Goal: Task Accomplishment & Management: Use online tool/utility

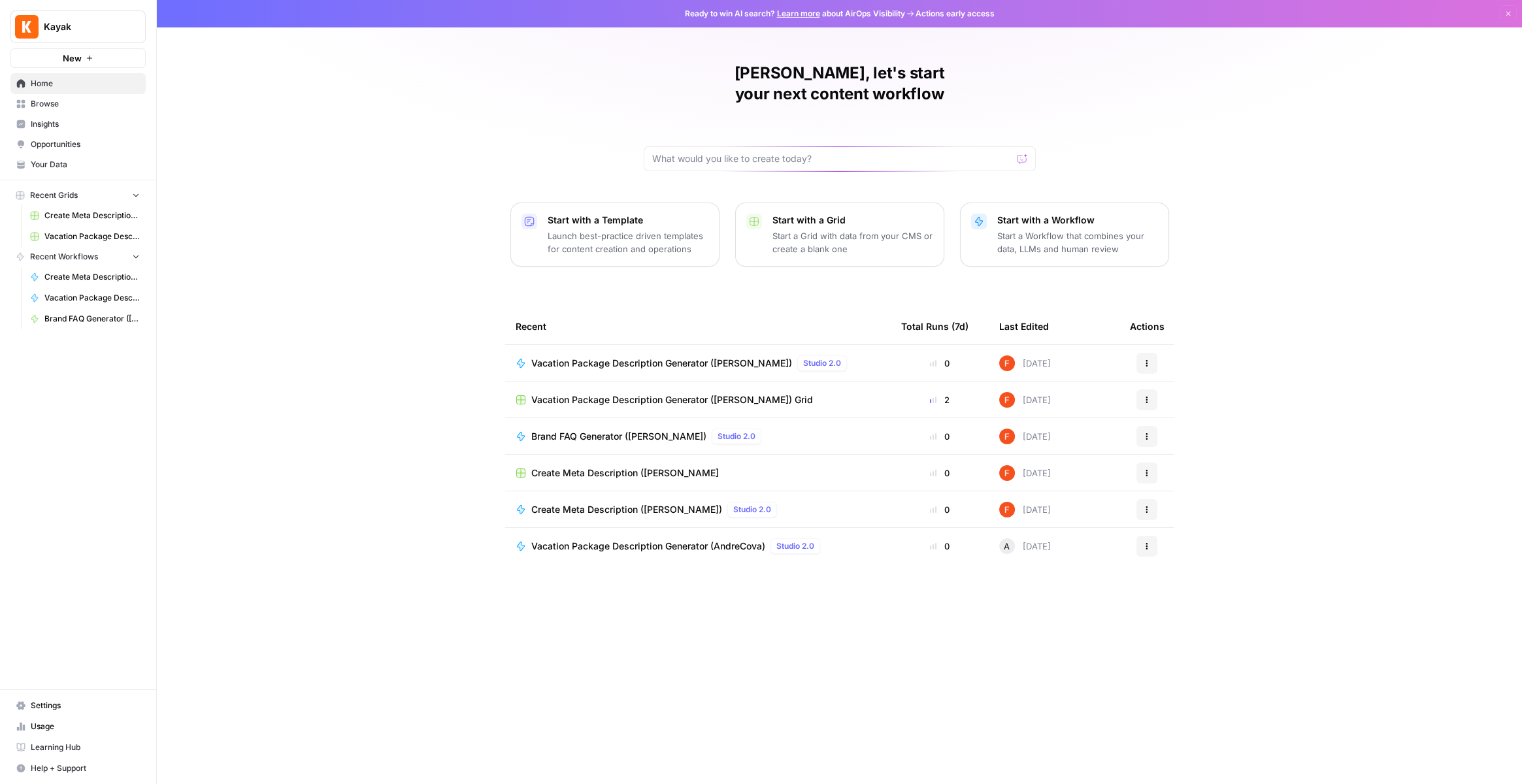
click at [39, 170] on link "Your Data" at bounding box center [78, 164] width 135 height 21
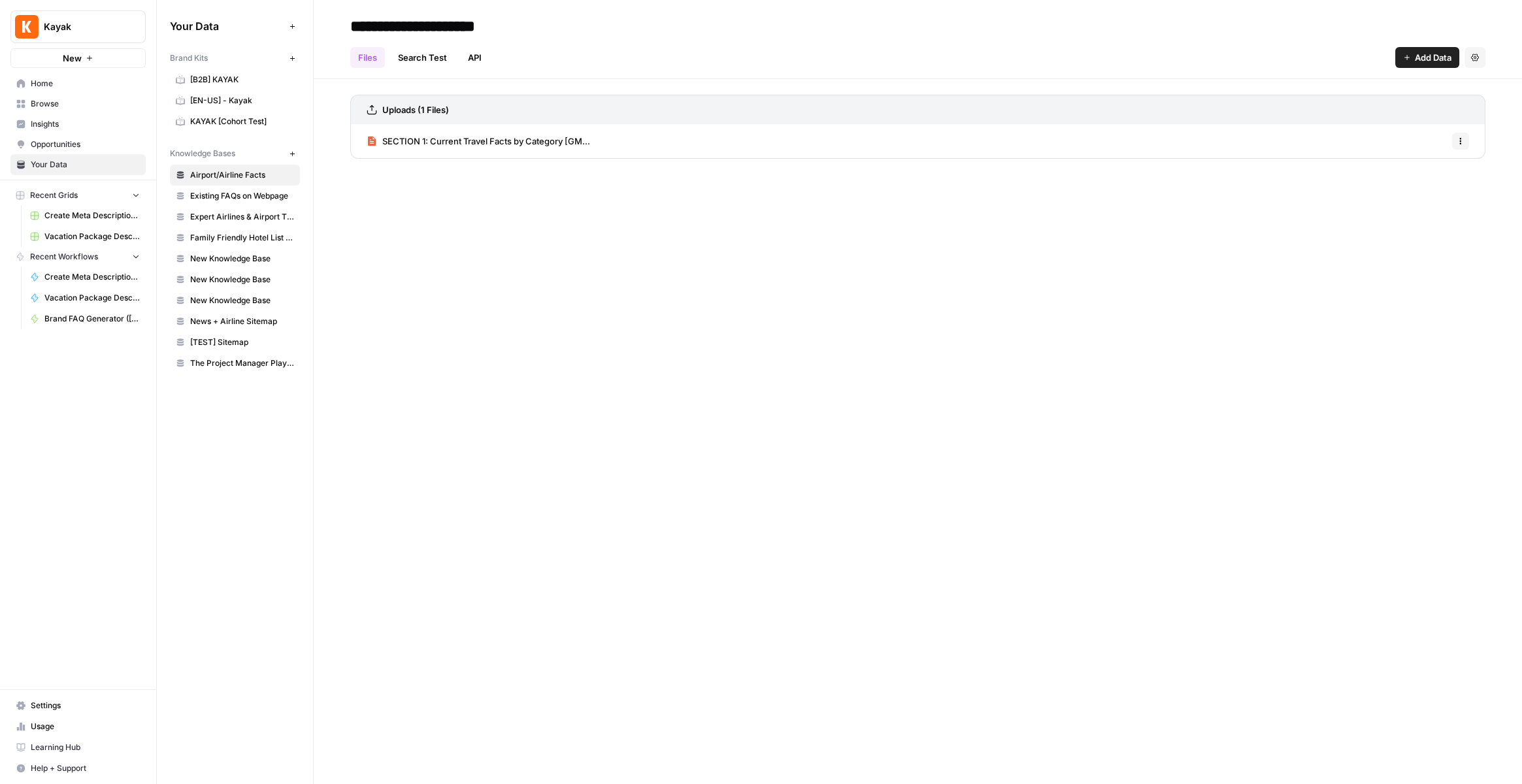
click at [260, 175] on span "Airport/Airline Facts" at bounding box center [243, 175] width 104 height 12
click at [232, 320] on span "News + Airline Sitemap" at bounding box center [243, 321] width 104 height 12
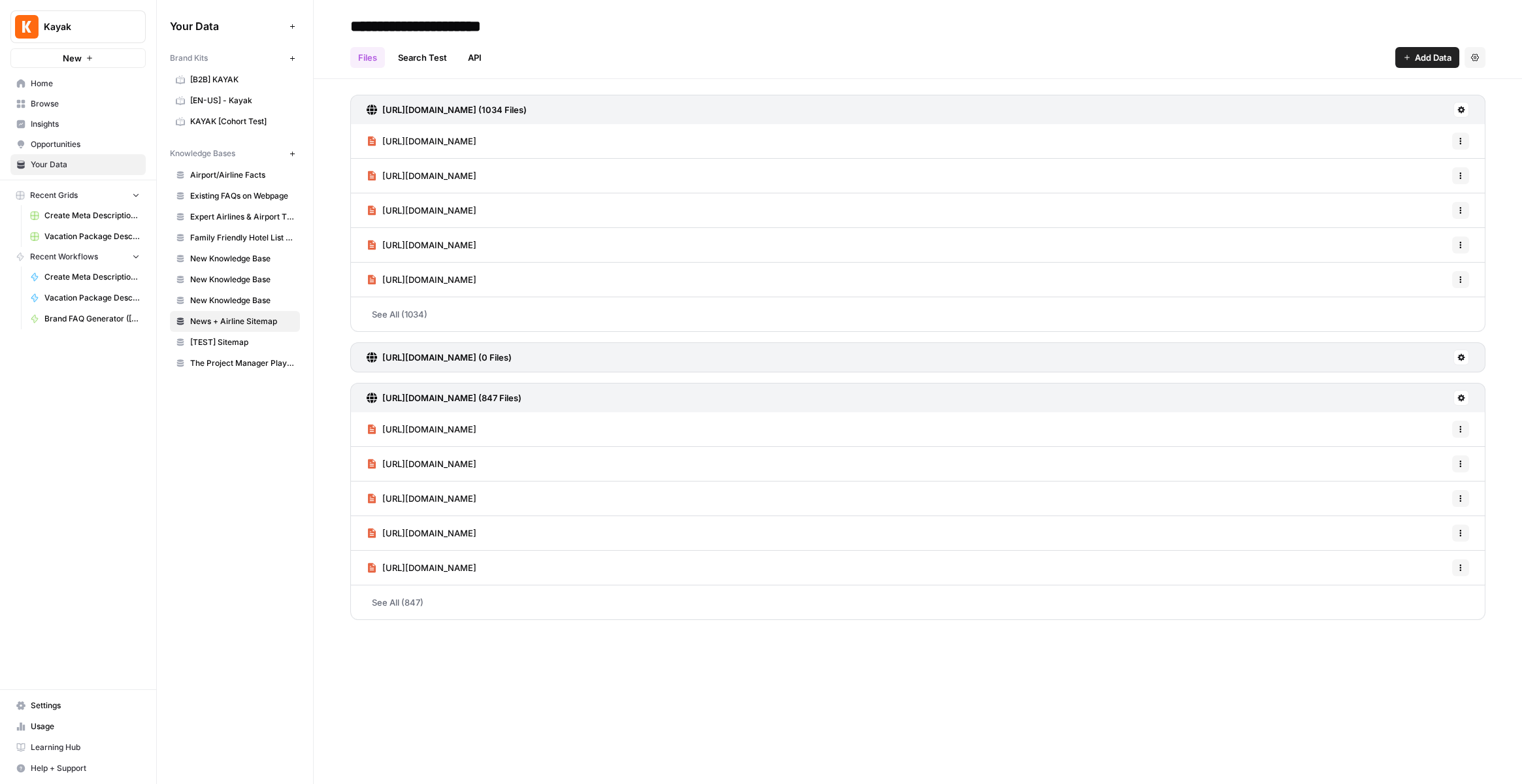
click at [1436, 55] on span "Add Data" at bounding box center [1434, 57] width 36 height 13
click at [1368, 105] on span "Web Scrape" at bounding box center [1383, 107] width 119 height 13
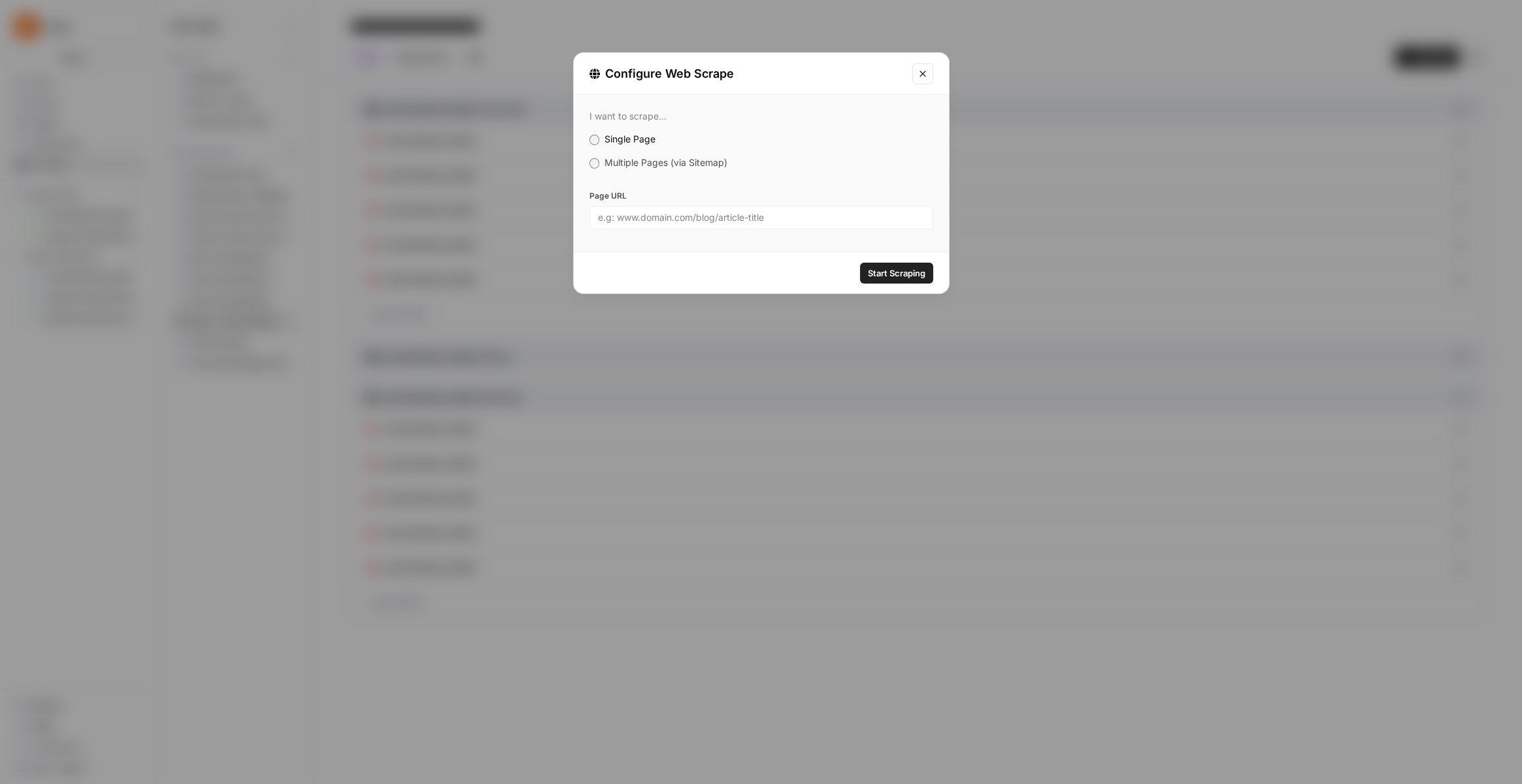
click at [608, 160] on span "Multiple Pages (via Sitemap)" at bounding box center [666, 162] width 123 height 11
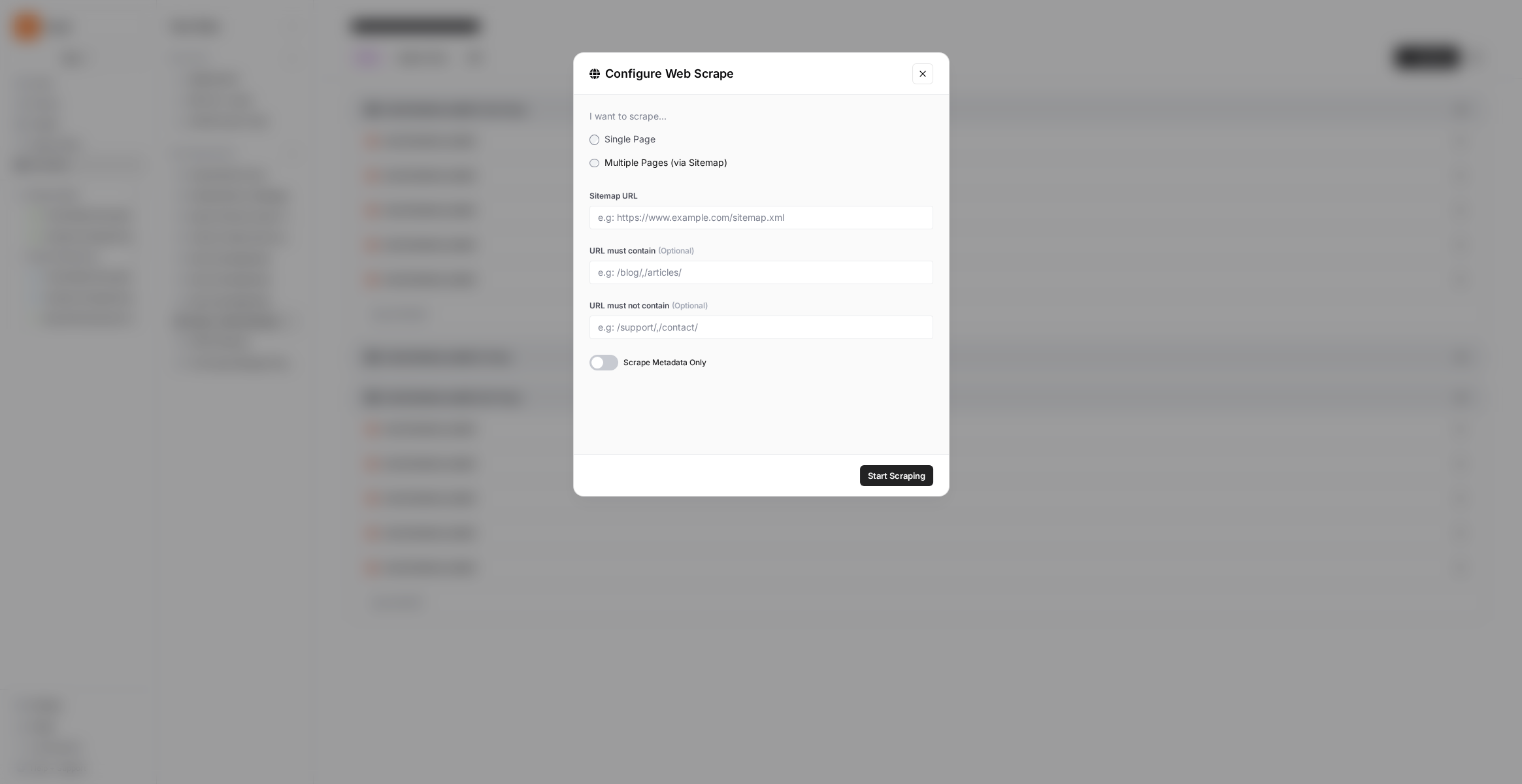
click at [608, 365] on div at bounding box center [605, 362] width 29 height 15
click at [656, 218] on input "Sitemap URL" at bounding box center [761, 217] width 326 height 12
click at [924, 70] on icon "Close modal" at bounding box center [922, 73] width 10 height 10
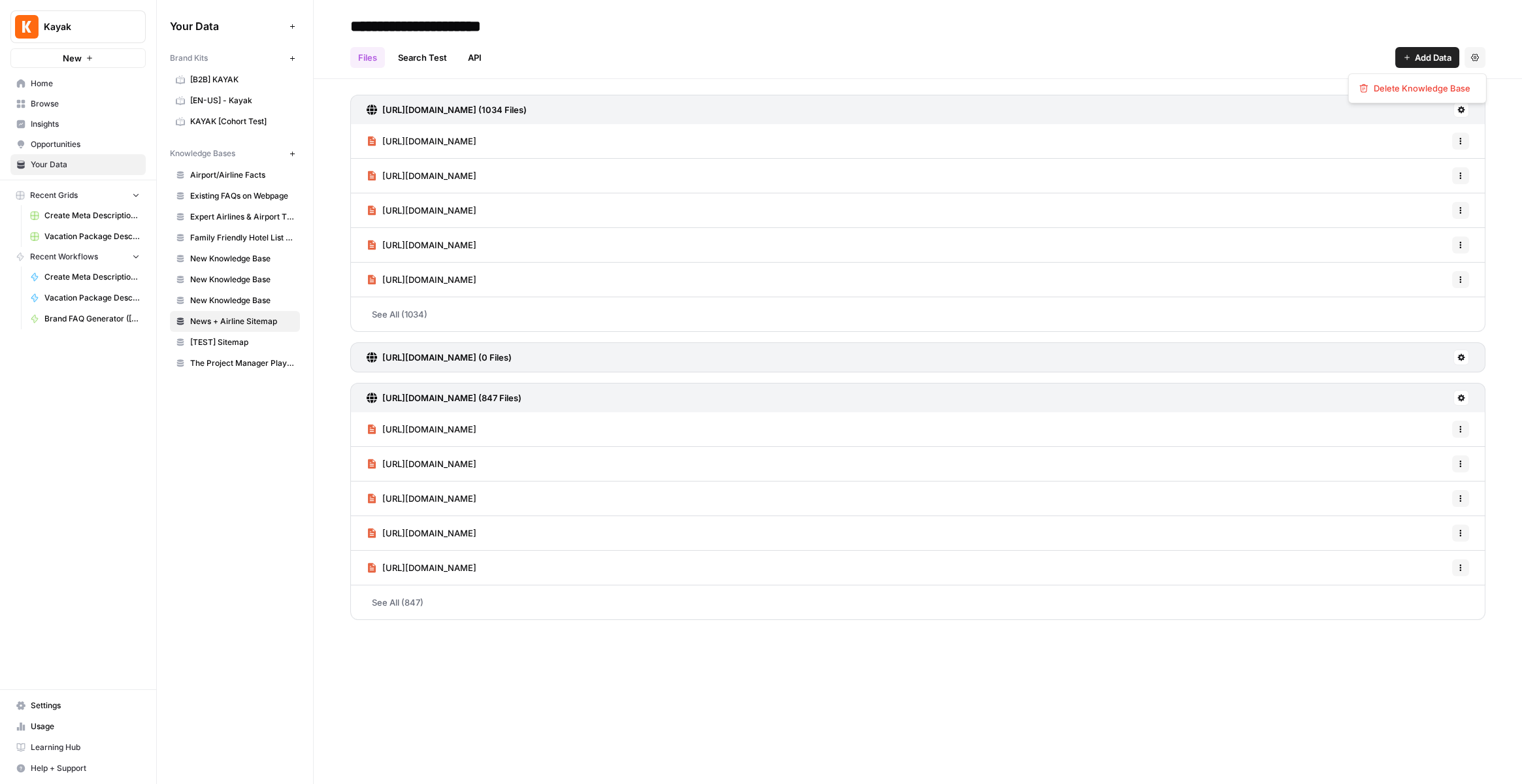
click at [1476, 59] on icon "button" at bounding box center [1475, 57] width 8 height 8
click at [1465, 114] on button at bounding box center [1461, 109] width 16 height 15
click at [43, 83] on span "Home" at bounding box center [86, 83] width 109 height 12
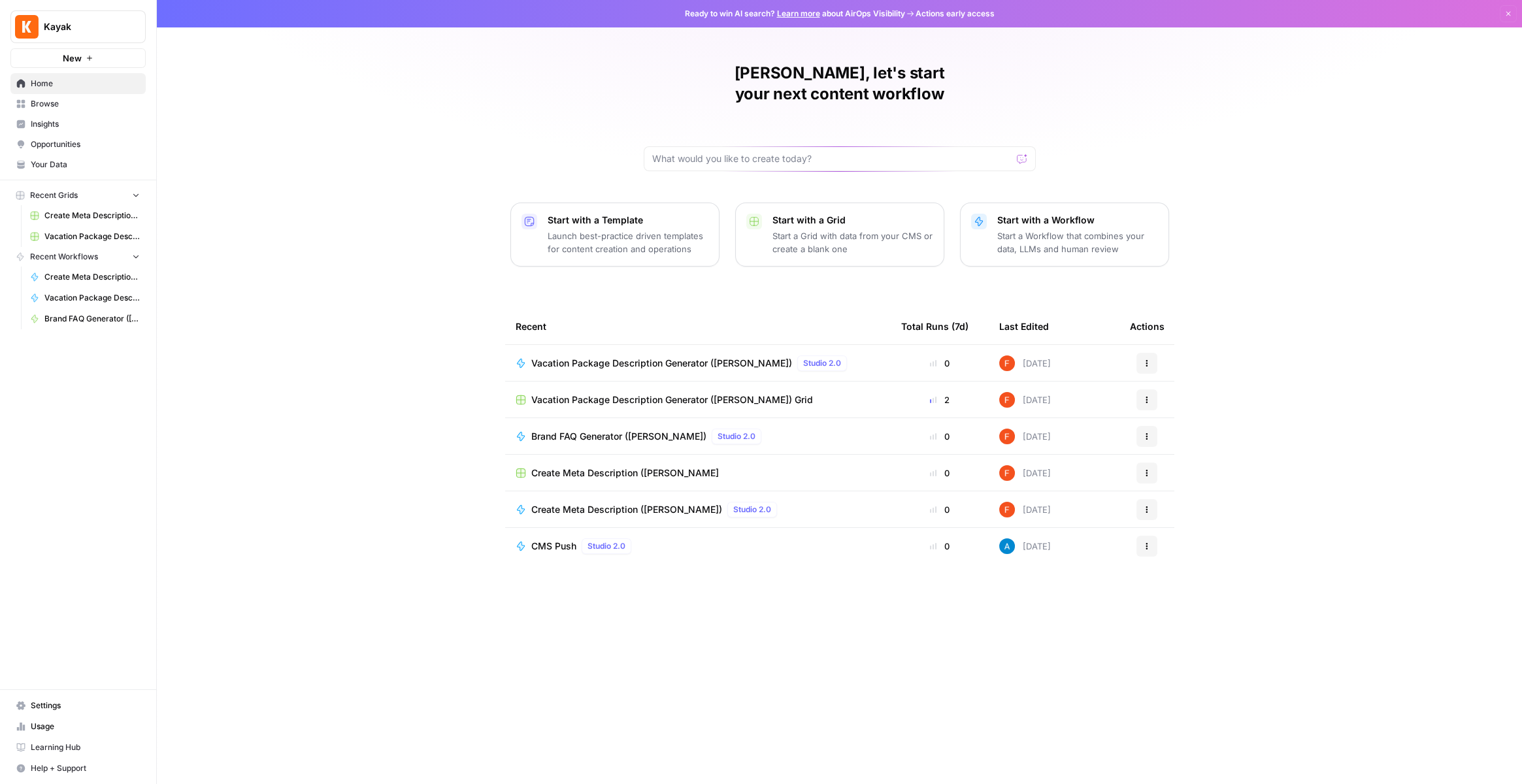
click at [93, 99] on span "Browse" at bounding box center [86, 104] width 109 height 12
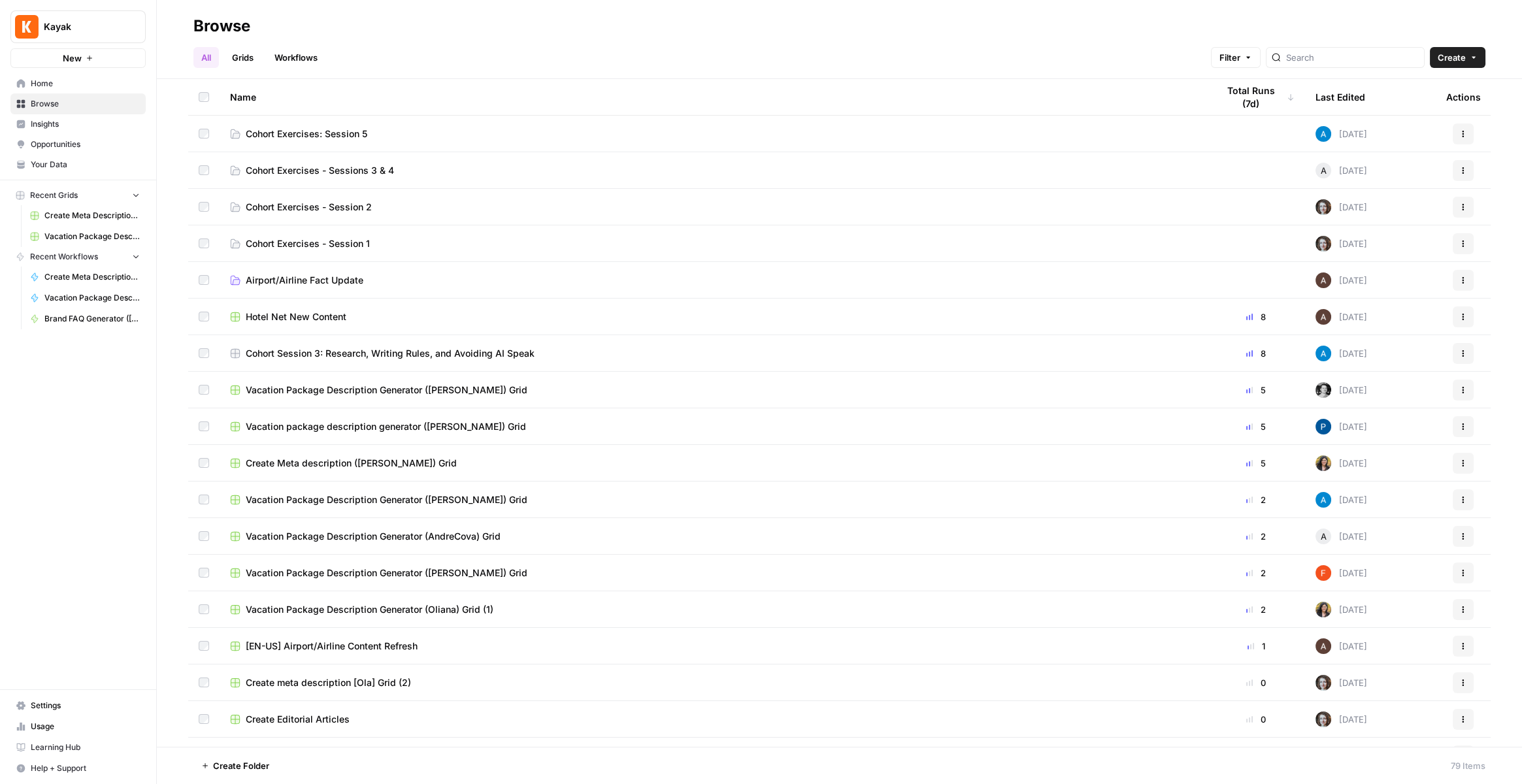
click at [371, 132] on link "Cohort Exercises: Session 5" at bounding box center [713, 134] width 967 height 13
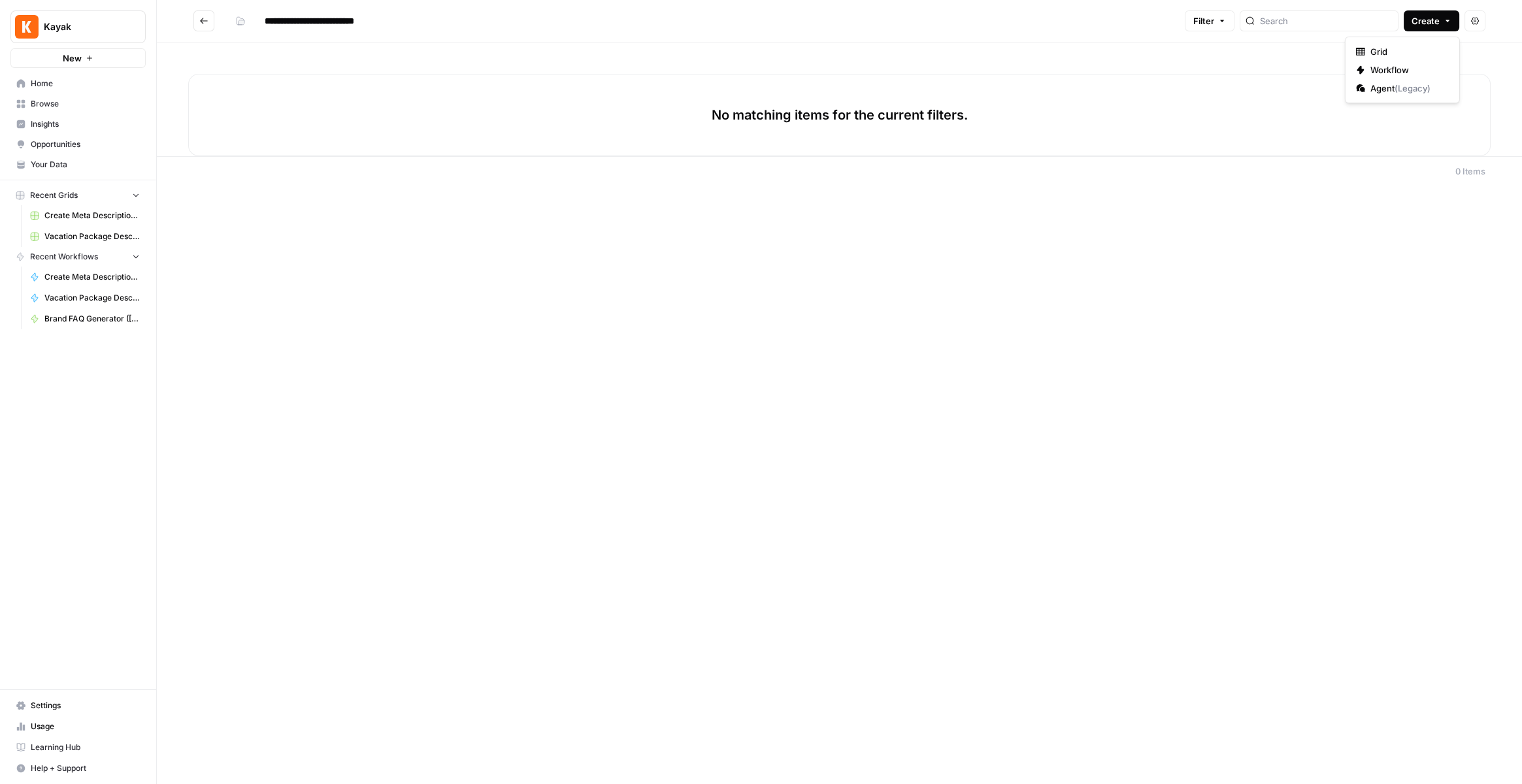
click at [1427, 20] on span "Create" at bounding box center [1425, 21] width 28 height 13
click at [1422, 45] on span "Grid" at bounding box center [1407, 51] width 73 height 13
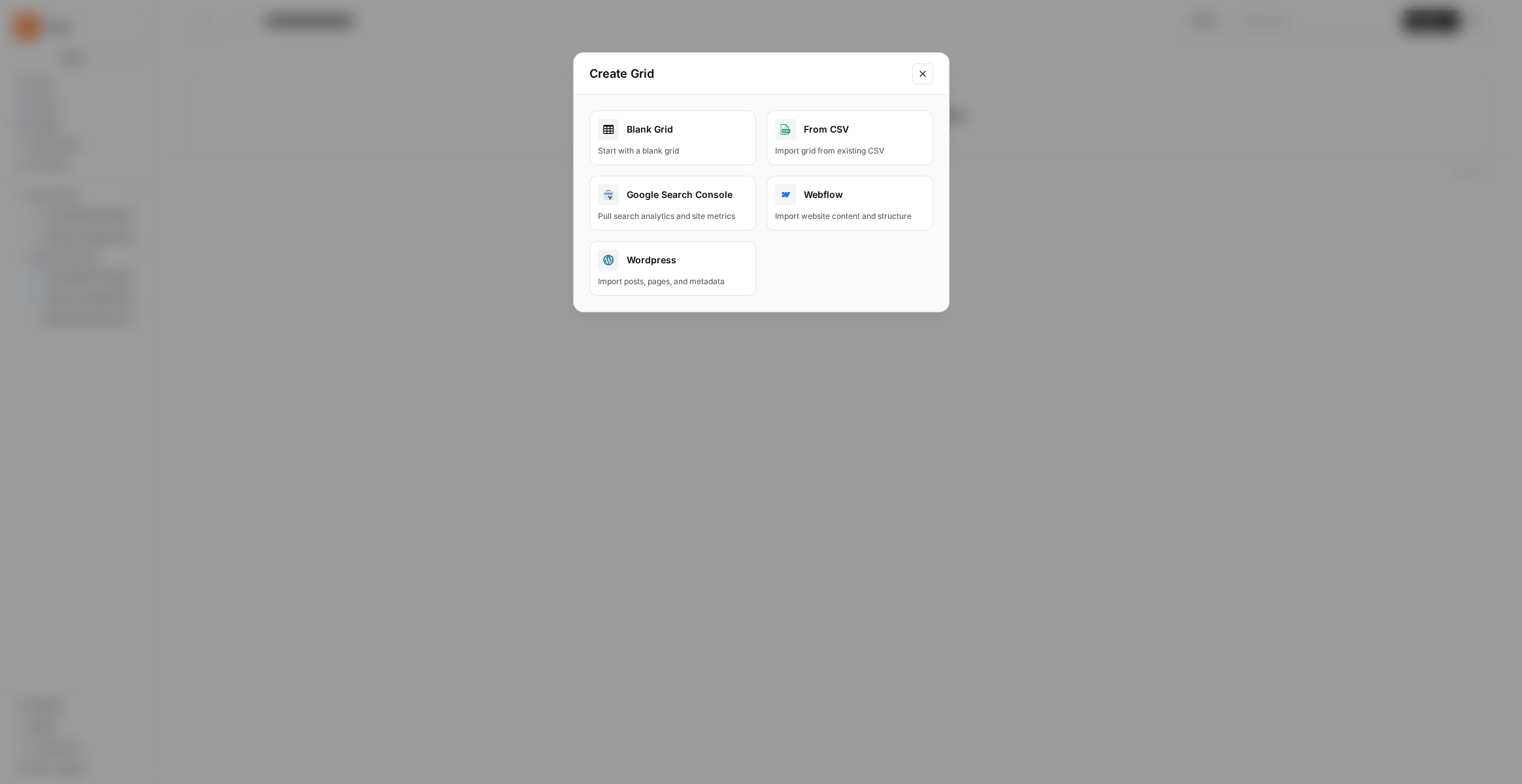
click at [695, 128] on div "Blank Grid" at bounding box center [673, 129] width 150 height 21
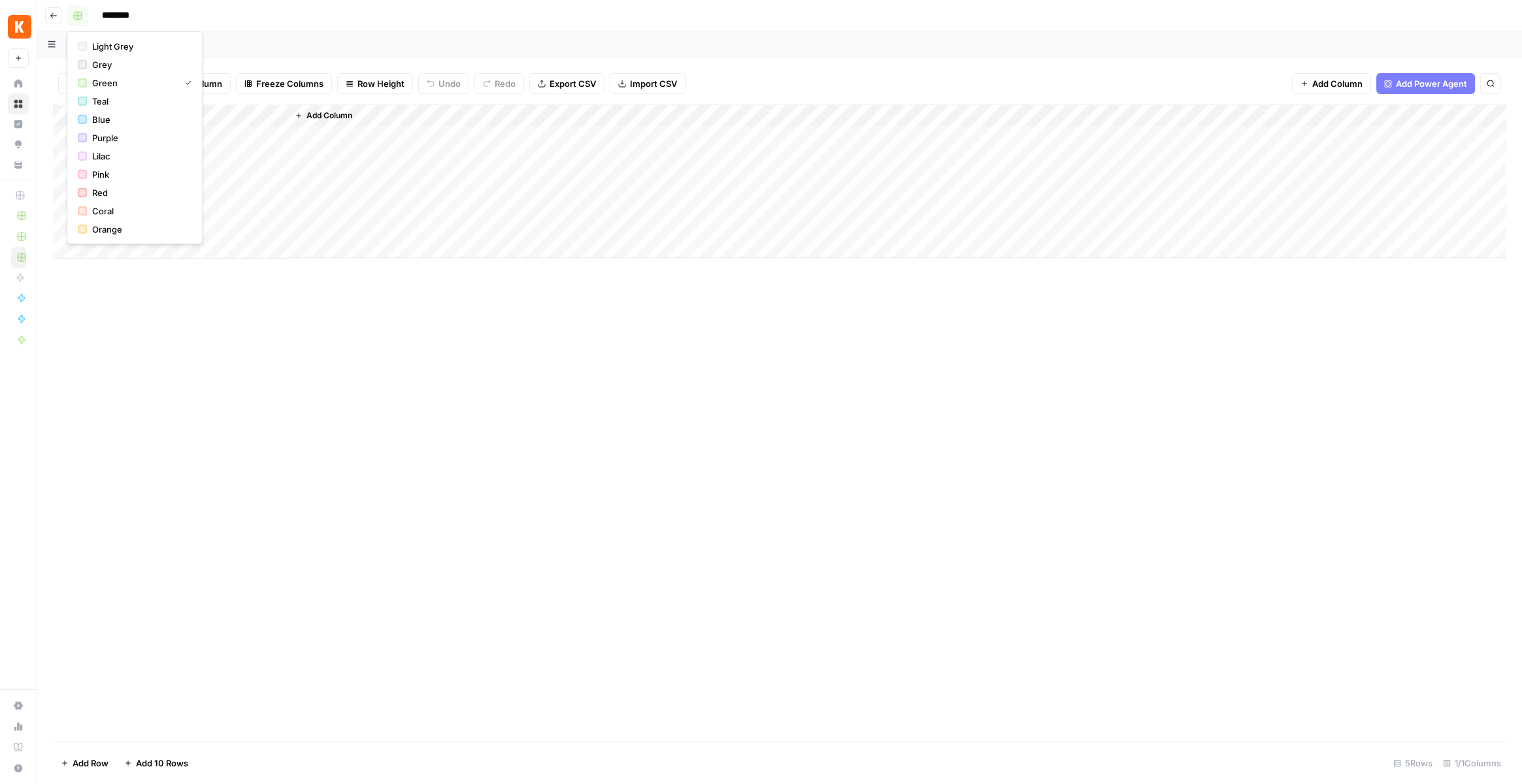
click at [75, 17] on rect "button" at bounding box center [78, 15] width 8 height 8
click at [109, 157] on span "Lilac" at bounding box center [139, 156] width 94 height 13
click at [129, 23] on input "********" at bounding box center [132, 15] width 73 height 21
type input "*"
type input "**********"
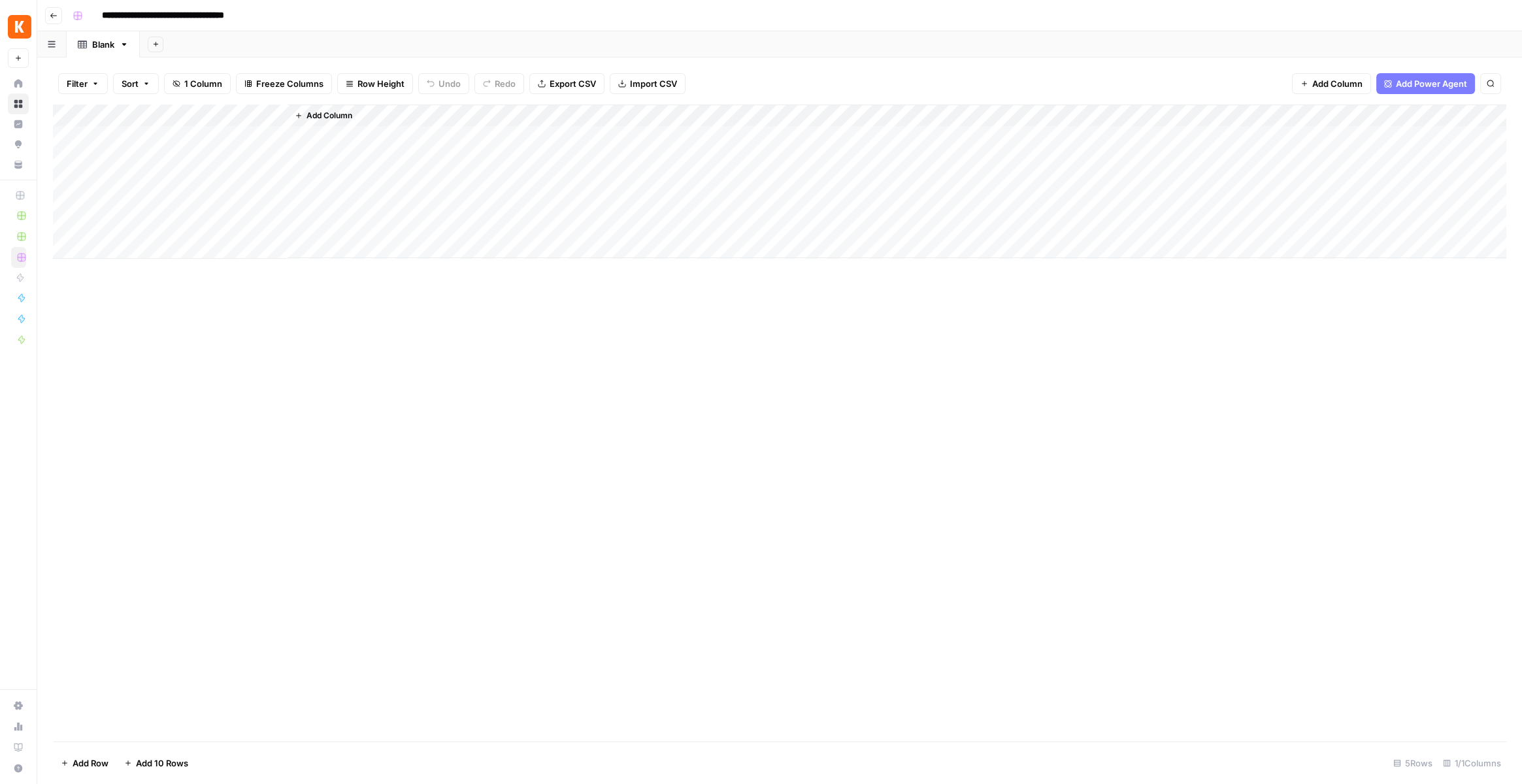
click at [139, 139] on div "Add Column" at bounding box center [780, 181] width 1454 height 154
click at [135, 118] on div "Add Column" at bounding box center [780, 181] width 1454 height 154
click at [135, 142] on input "Title" at bounding box center [177, 147] width 133 height 13
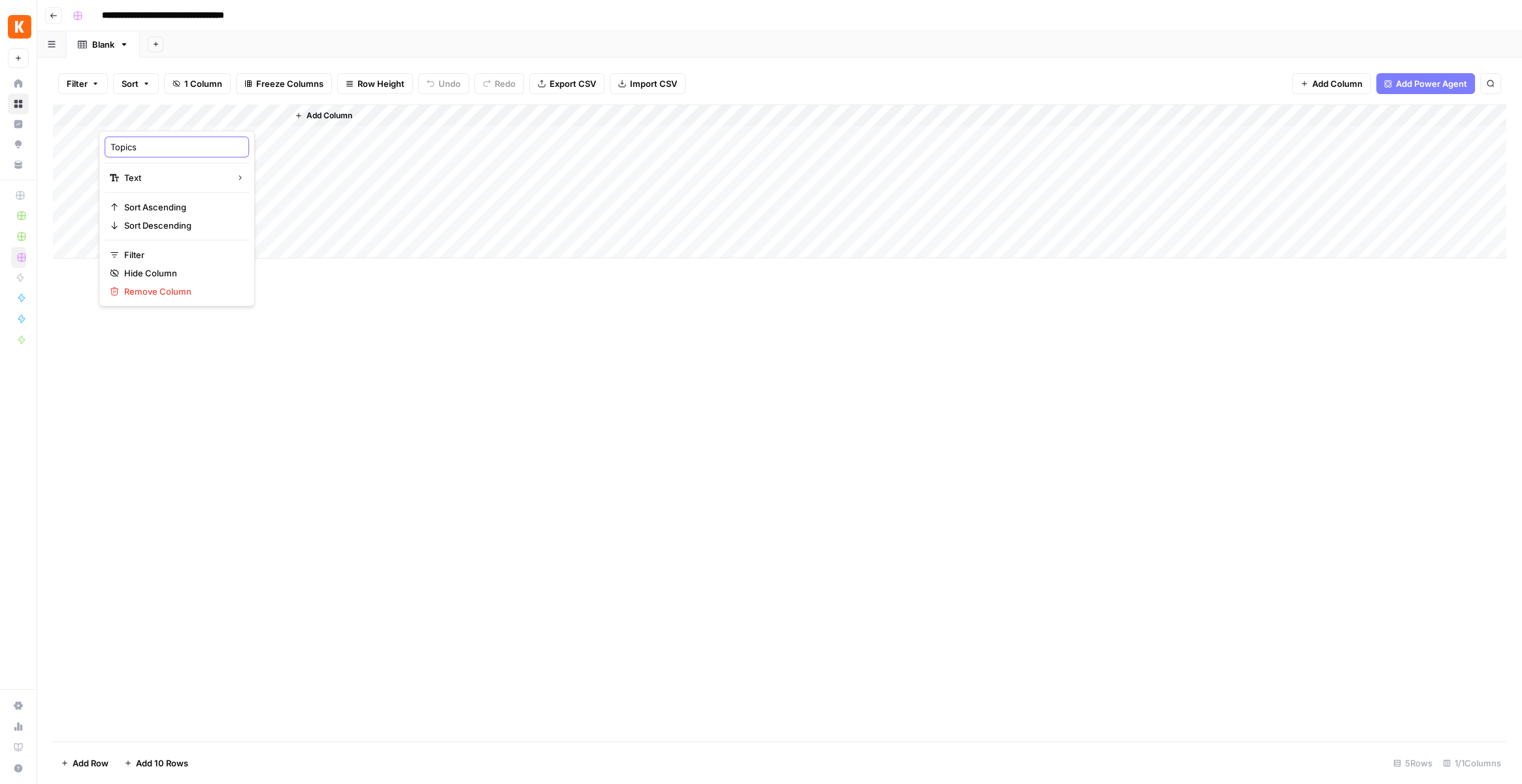
type input "Topic"
click at [252, 139] on div "Add Column" at bounding box center [780, 181] width 1454 height 154
click at [252, 139] on textarea at bounding box center [202, 138] width 209 height 18
click at [225, 117] on div "Add Column" at bounding box center [780, 181] width 1454 height 154
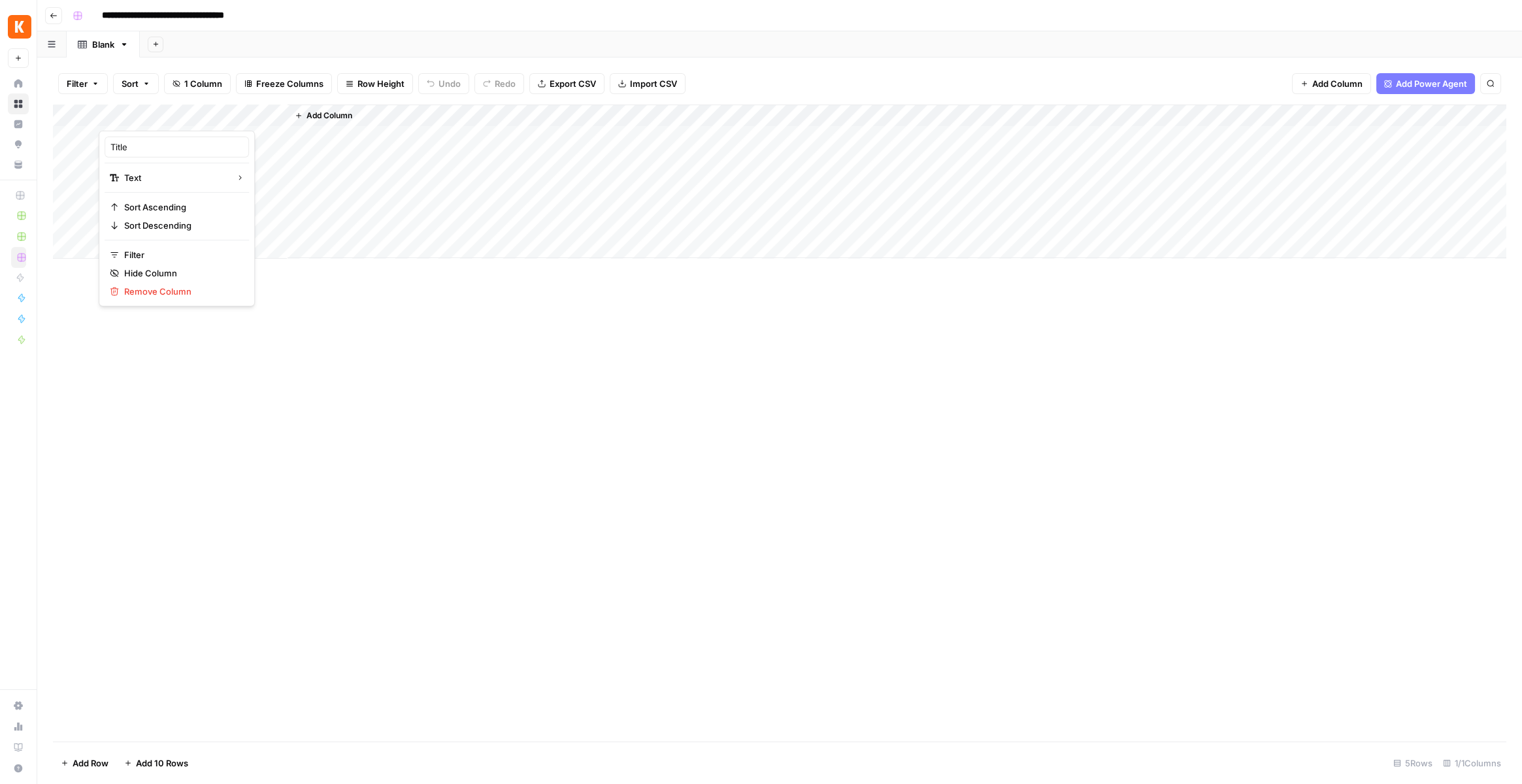
click at [225, 117] on div at bounding box center [192, 118] width 189 height 26
click at [126, 150] on input "Title" at bounding box center [177, 147] width 133 height 13
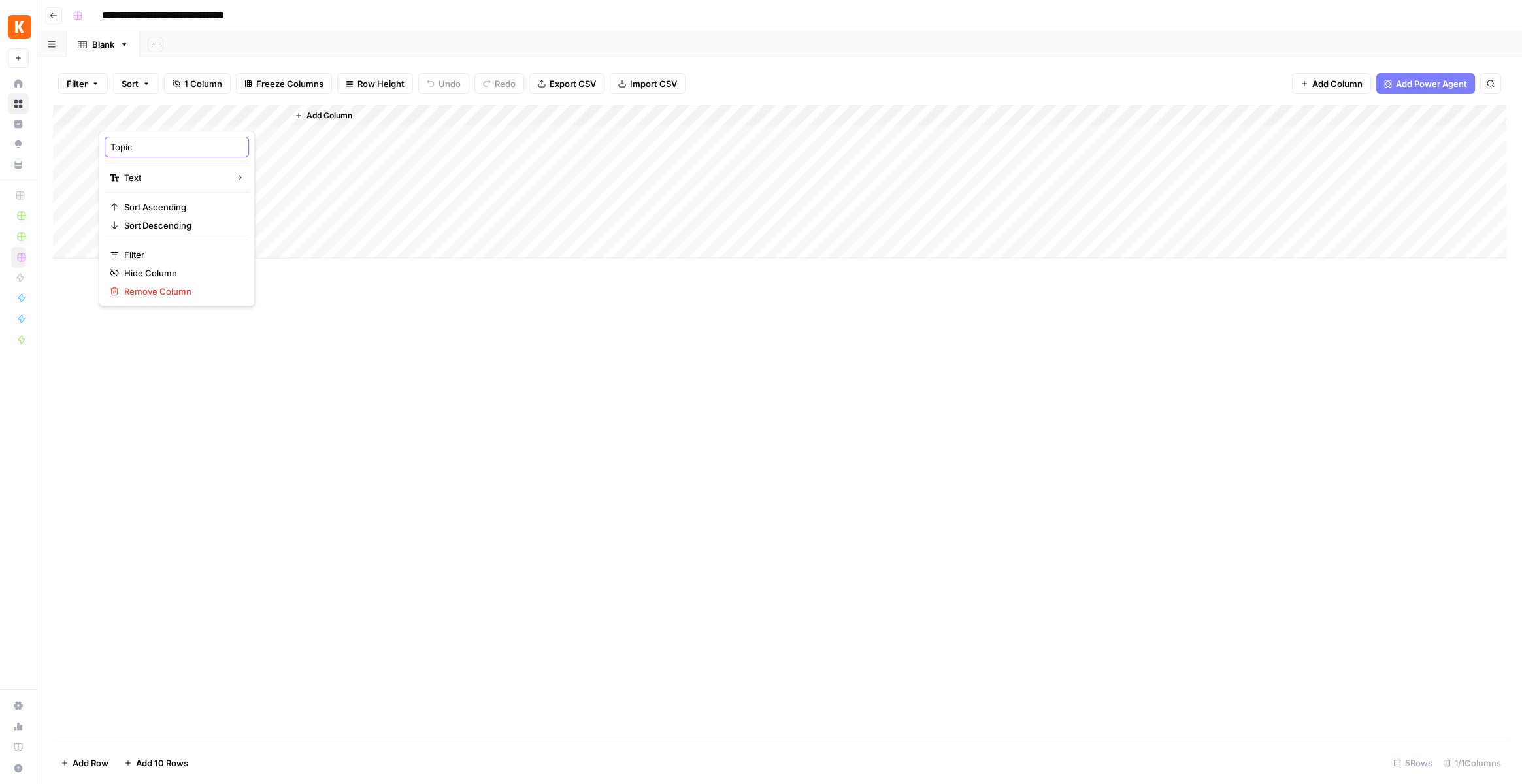
type input "Topics"
click at [160, 135] on div "Add Column" at bounding box center [780, 181] width 1454 height 154
click at [161, 119] on div "Add Column" at bounding box center [780, 181] width 1454 height 154
click at [161, 119] on div at bounding box center [192, 118] width 189 height 26
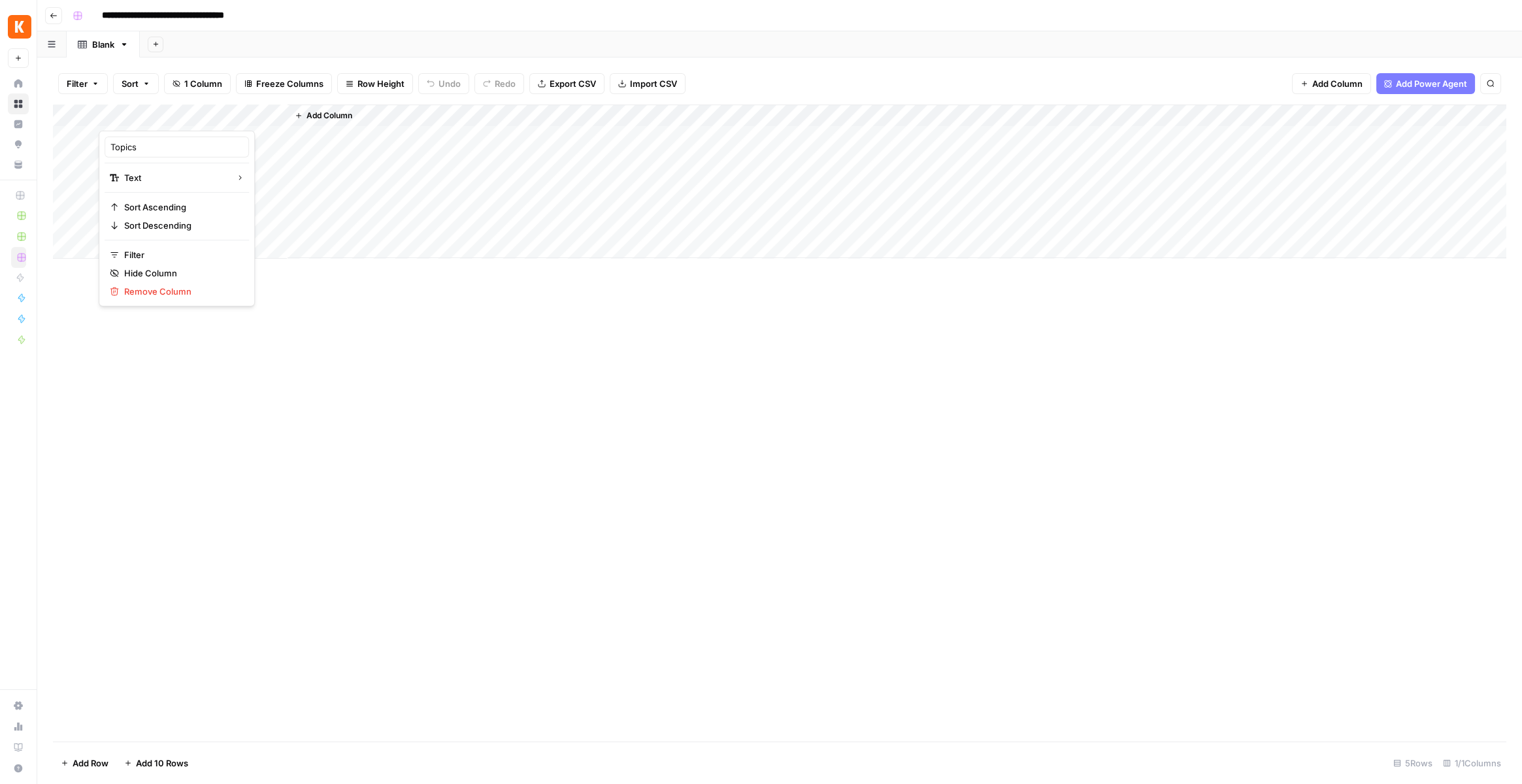
click at [160, 137] on div "Topics" at bounding box center [177, 147] width 144 height 21
click at [160, 140] on input "Topics" at bounding box center [177, 147] width 133 height 13
type input "Topic"
click at [138, 139] on div "Add Column" at bounding box center [780, 181] width 1454 height 154
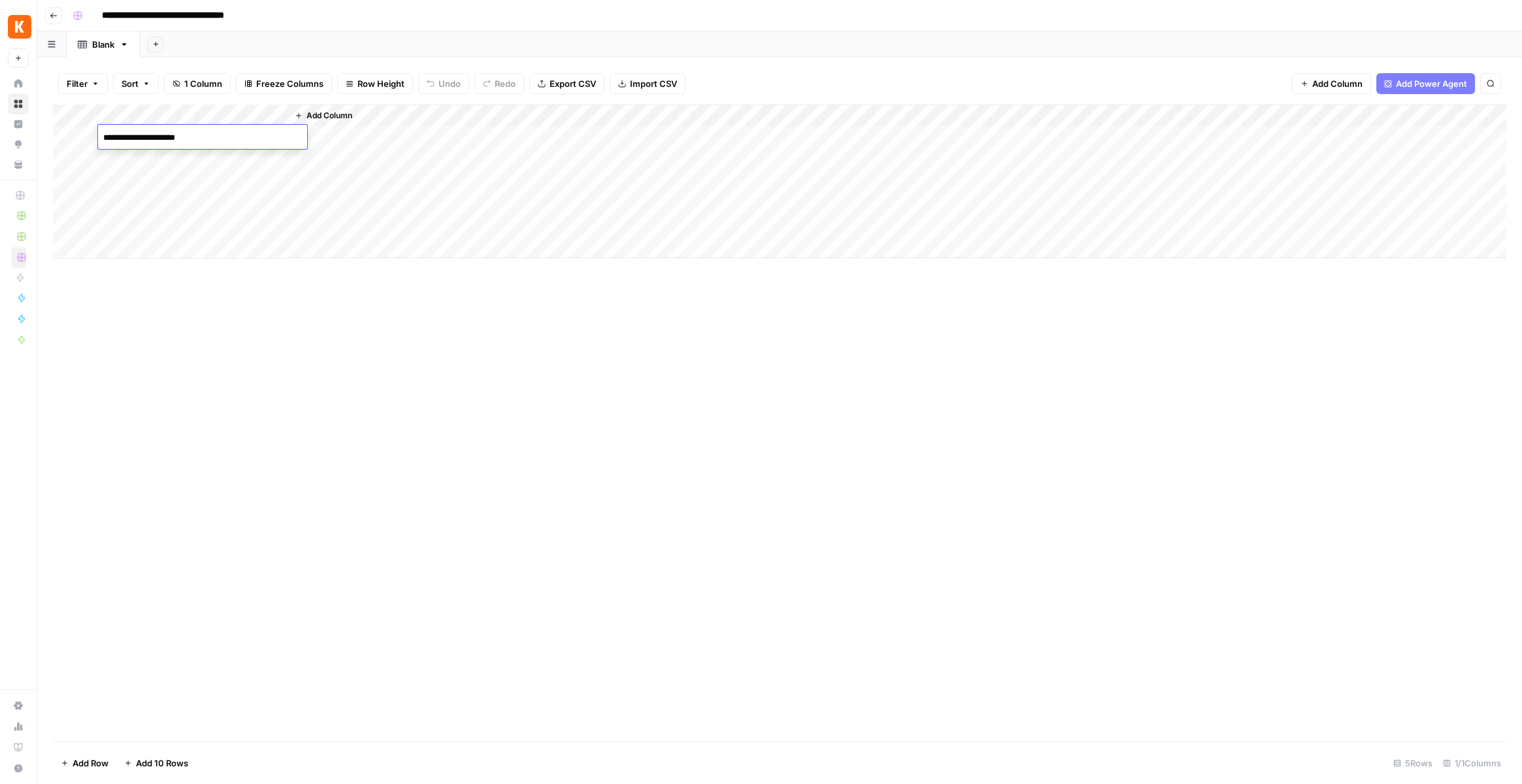
type textarea "**********"
click at [146, 162] on div "Add Column" at bounding box center [780, 181] width 1454 height 154
click at [146, 162] on textarea at bounding box center [202, 160] width 209 height 18
type textarea "**********"
click at [138, 181] on div "Add Column" at bounding box center [780, 181] width 1454 height 154
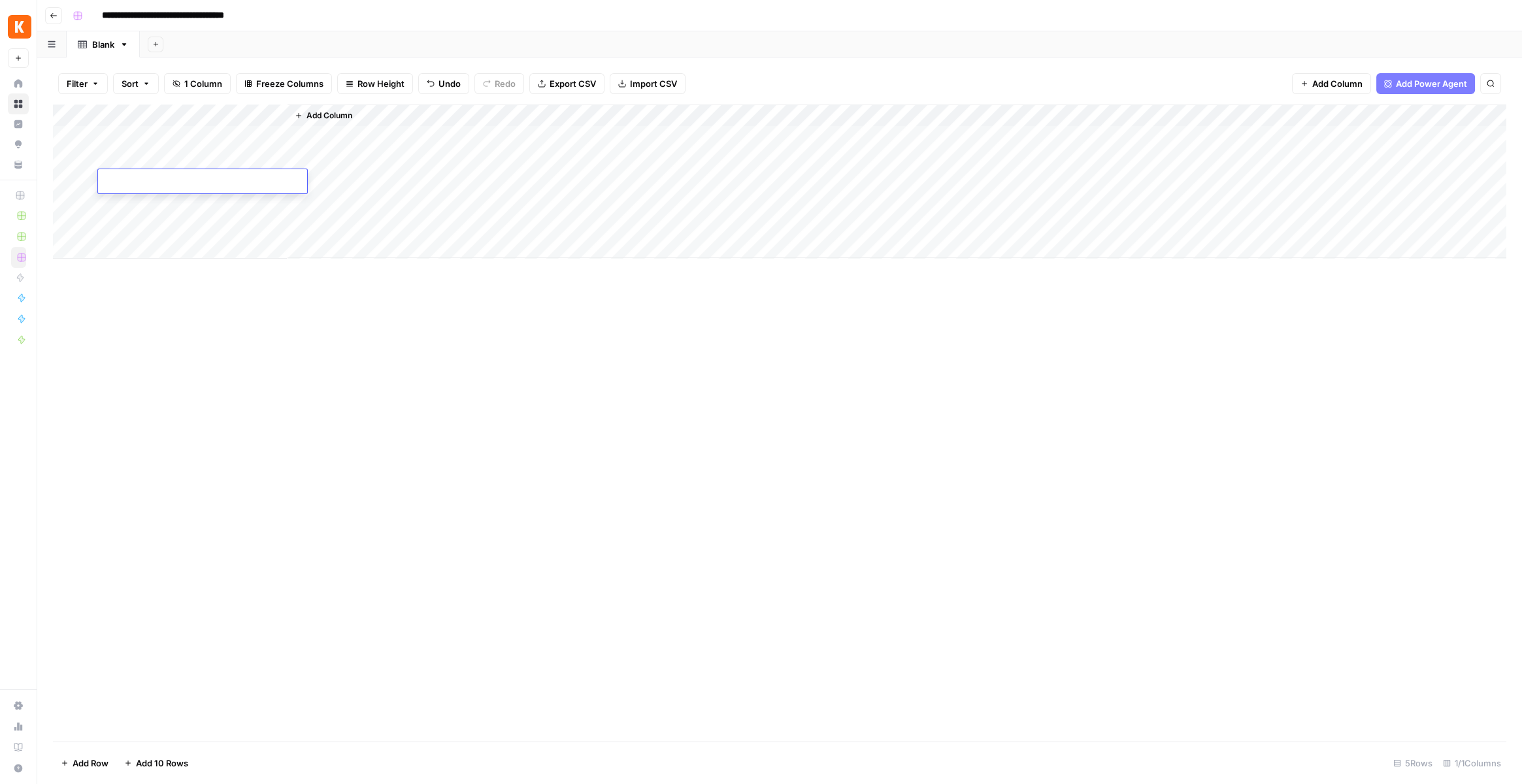
click at [138, 181] on textarea at bounding box center [202, 182] width 209 height 18
type textarea "**********"
click at [370, 114] on div "Add Column" at bounding box center [896, 181] width 1219 height 153
click at [340, 119] on span "Add Column" at bounding box center [329, 115] width 46 height 12
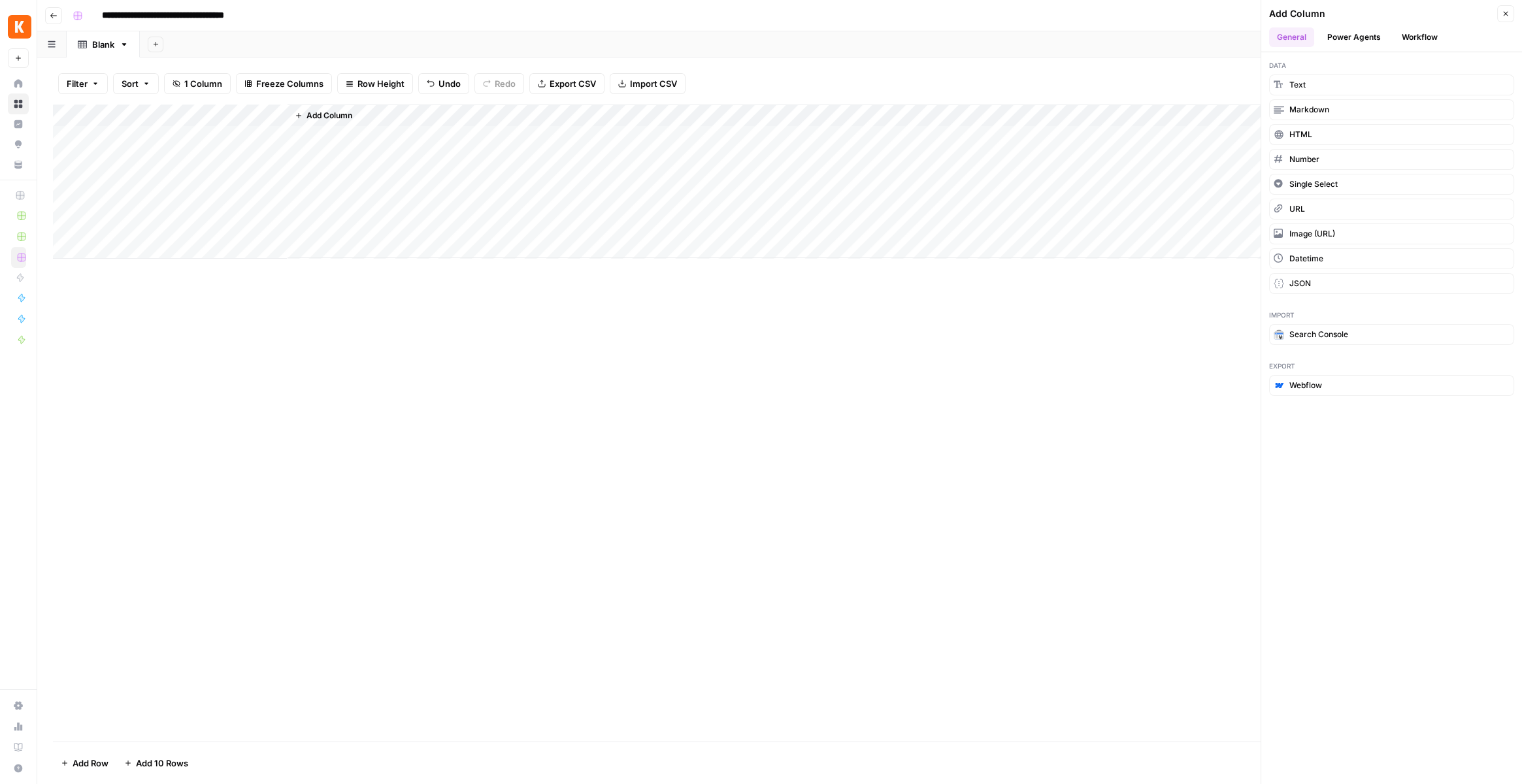
click at [1355, 41] on button "Power Agents" at bounding box center [1354, 37] width 69 height 20
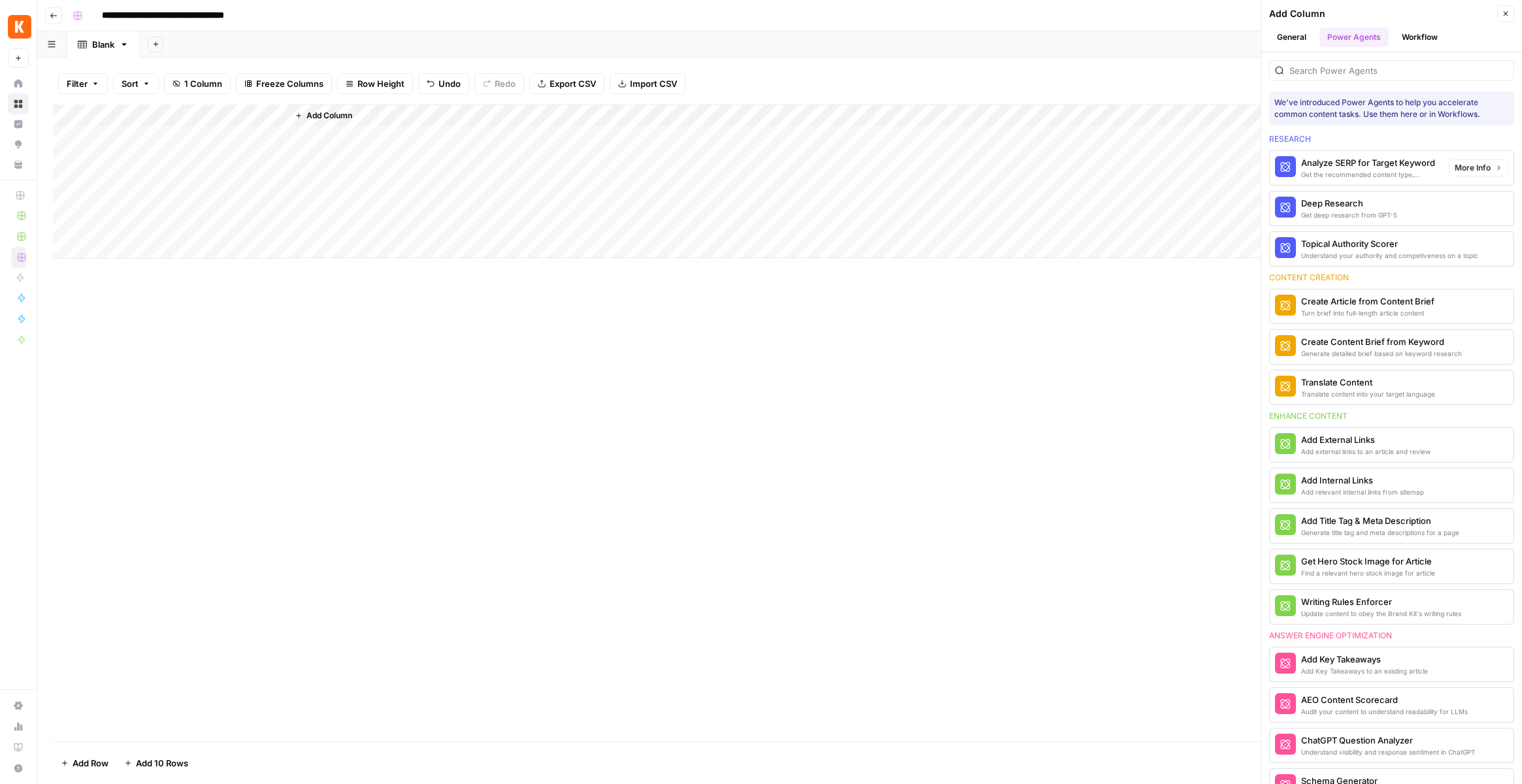
click at [1361, 201] on div "Deep Research" at bounding box center [1349, 203] width 96 height 13
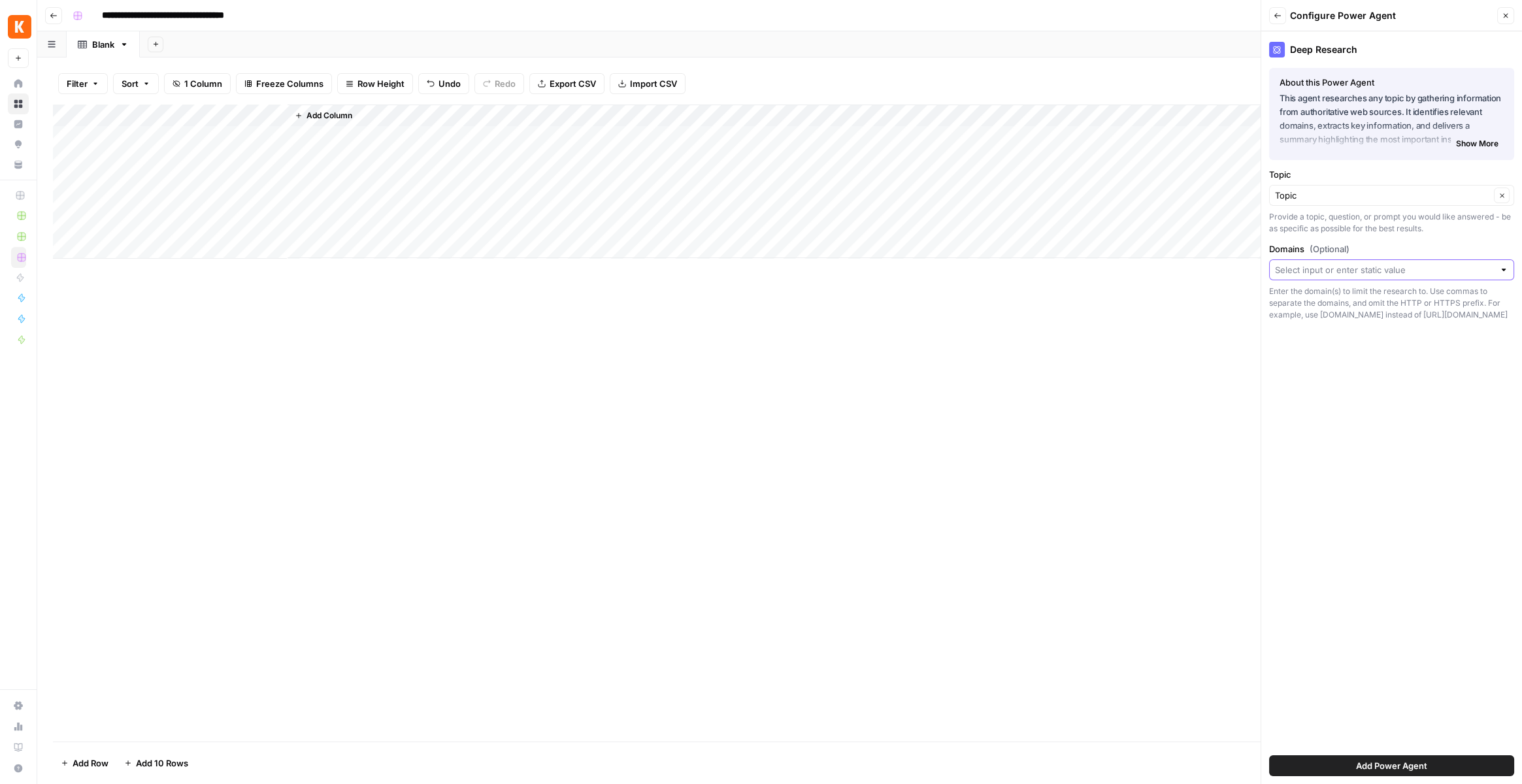
click at [1365, 271] on input "Domains (Optional)" at bounding box center [1384, 270] width 219 height 13
click at [1270, 14] on button "Back" at bounding box center [1278, 15] width 17 height 17
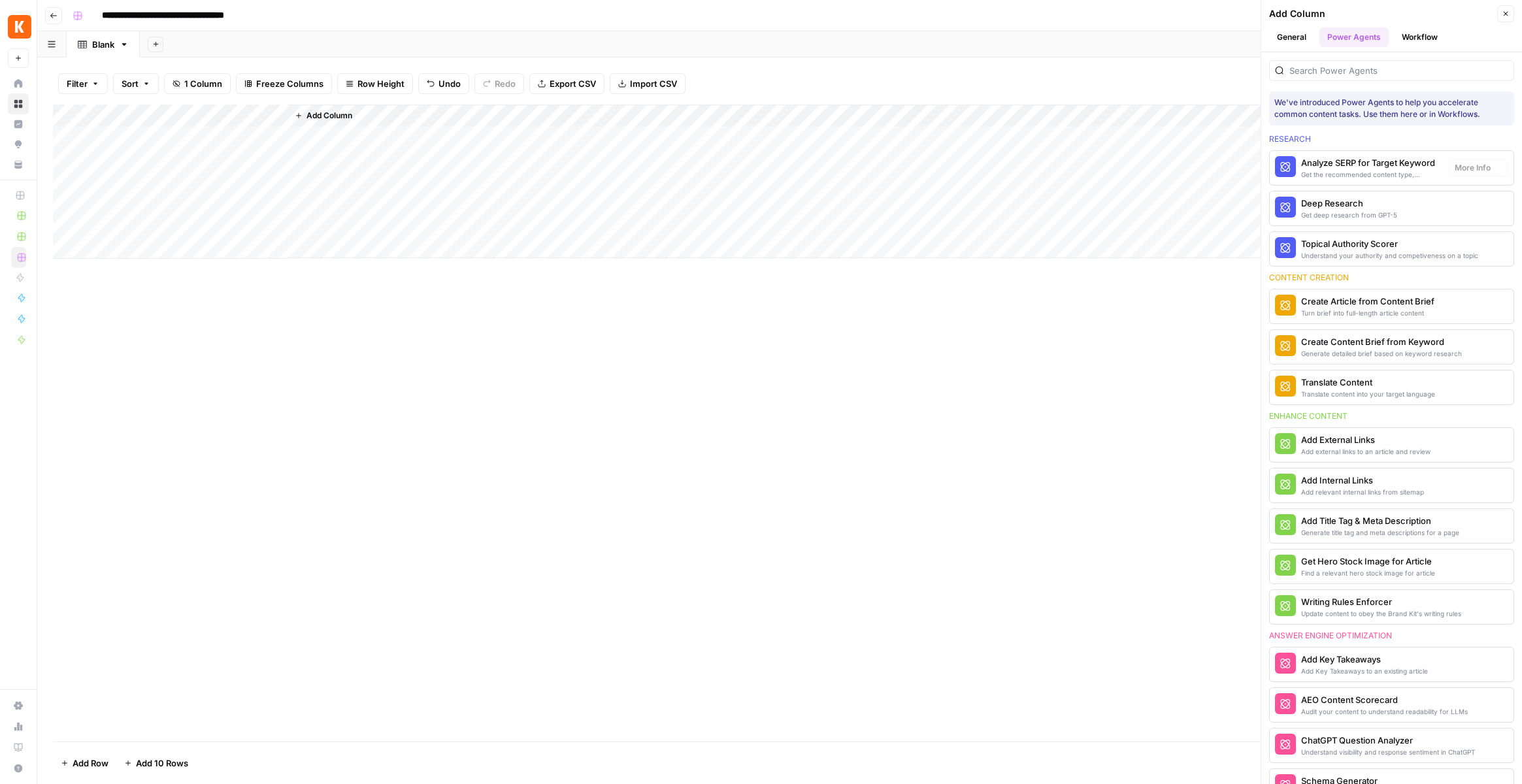
click at [1328, 198] on div "Deep Research" at bounding box center [1349, 203] width 96 height 13
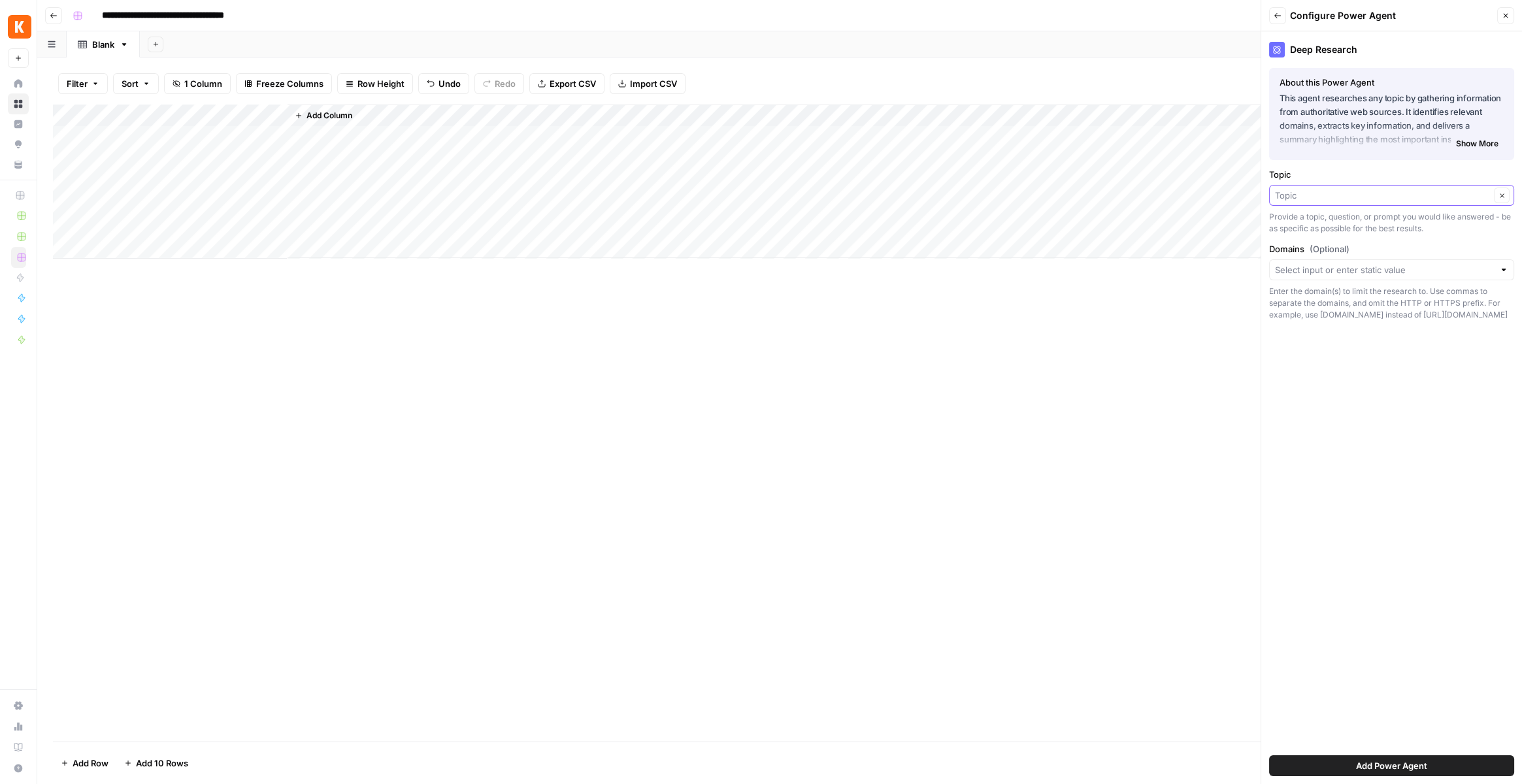
click at [1325, 197] on input "Topic" at bounding box center [1382, 195] width 215 height 13
click at [1322, 266] on span "Topic" at bounding box center [1375, 268] width 191 height 13
type input "Topic"
click at [1364, 763] on span "Add Power Agent" at bounding box center [1392, 766] width 71 height 13
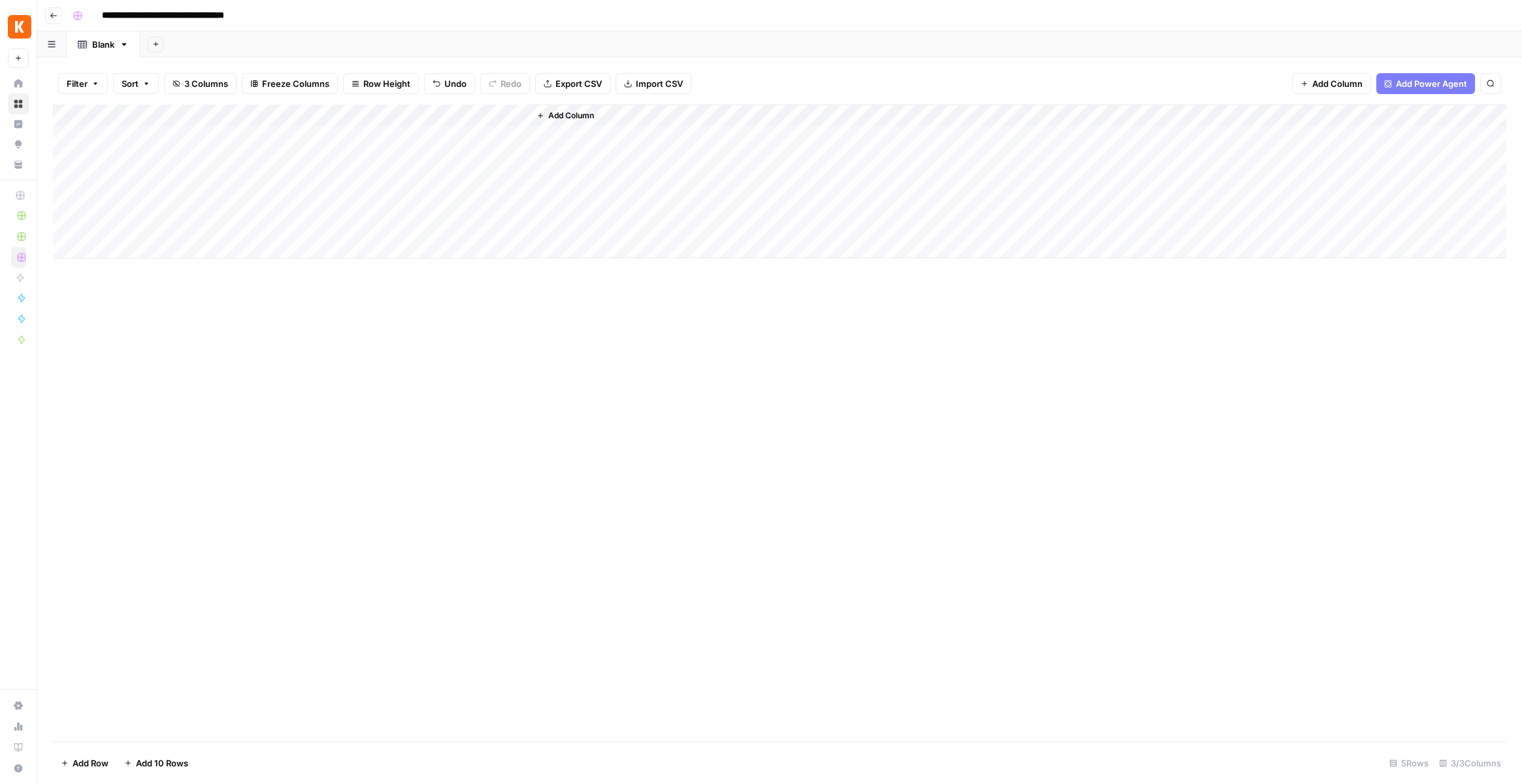
click at [296, 183] on div "Add Column" at bounding box center [780, 181] width 1454 height 154
click at [382, 182] on div "Add Column" at bounding box center [780, 181] width 1454 height 154
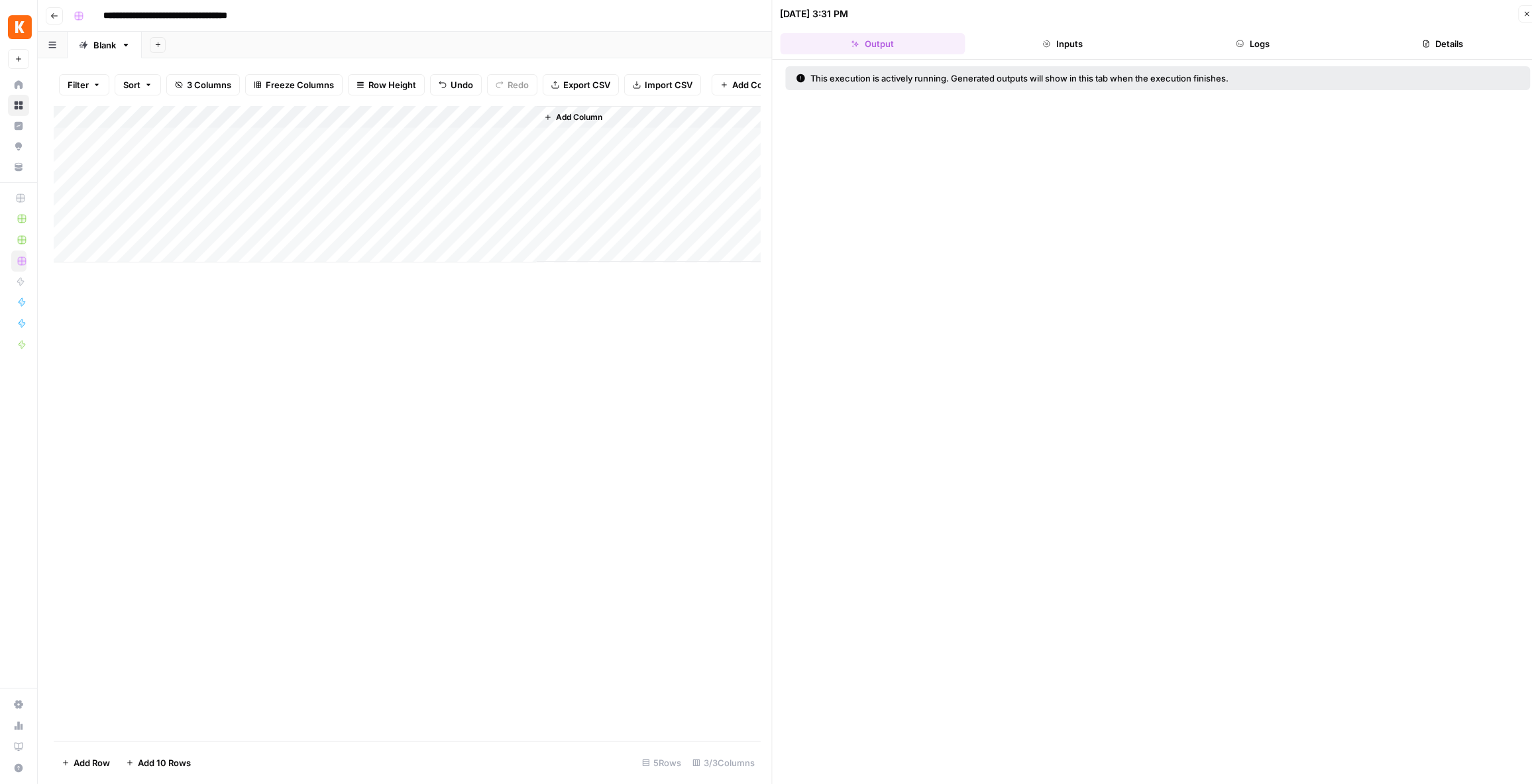
click at [1207, 45] on button "Logs" at bounding box center [1253, 43] width 185 height 21
click at [1394, 54] on header "10/01/25 at 3:31 PM Close Output Inputs Logs Details" at bounding box center [1158, 30] width 771 height 60
click at [1398, 48] on button "Details" at bounding box center [1443, 43] width 185 height 21
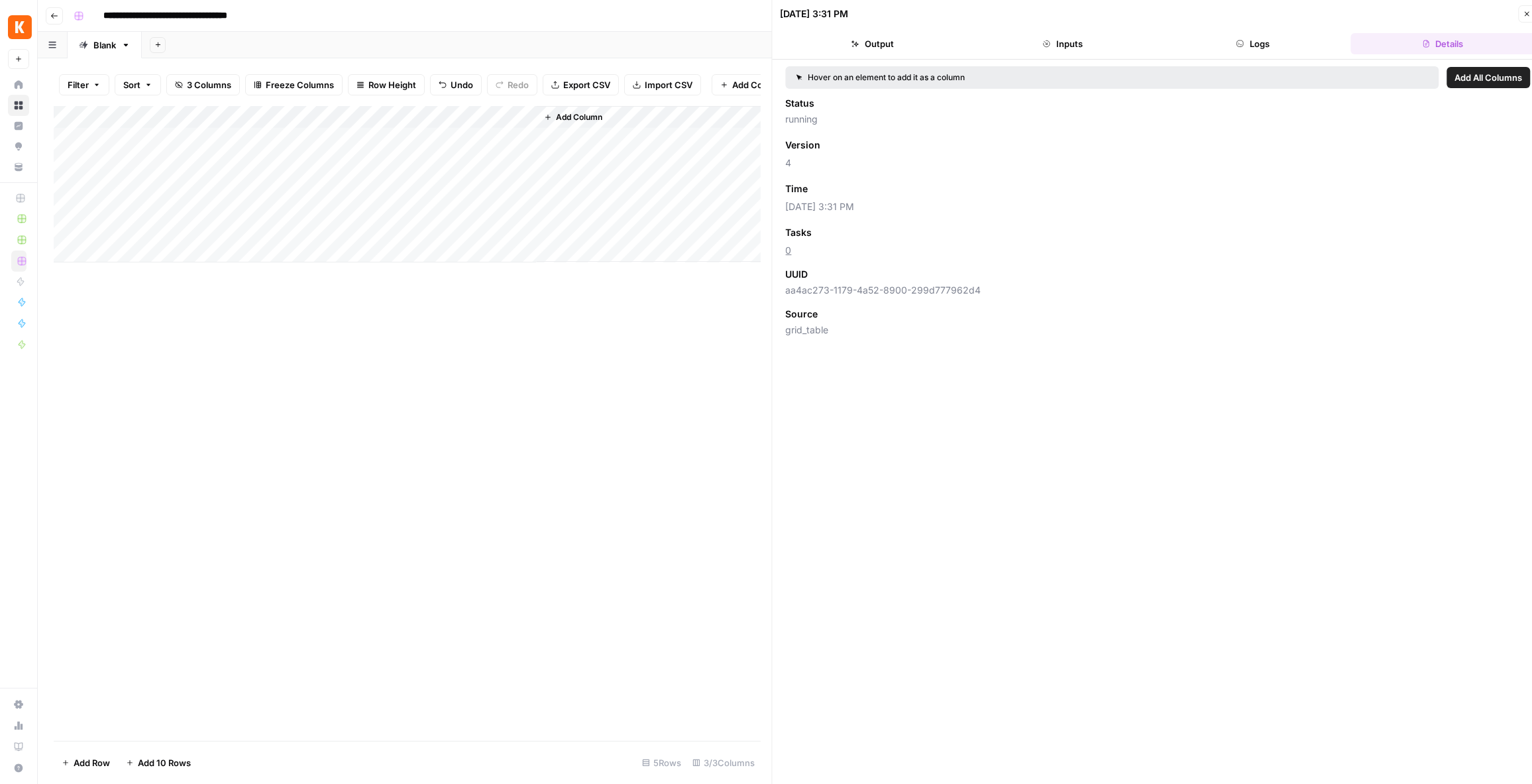
click at [1232, 20] on div "10/01/25 at 3:31 PM Close" at bounding box center [1158, 14] width 755 height 18
click at [1233, 39] on button "Logs" at bounding box center [1253, 43] width 185 height 21
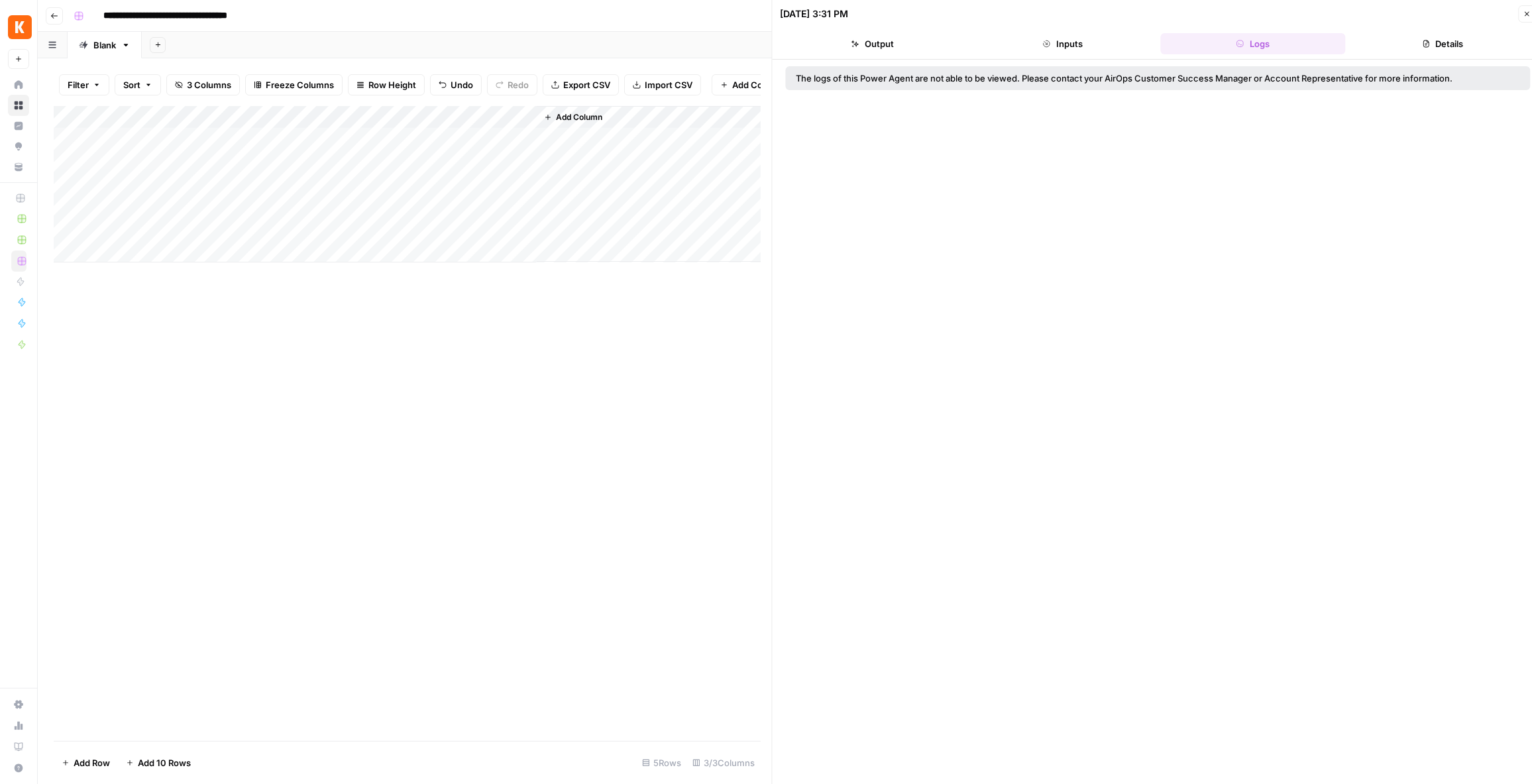
click at [1118, 72] on div "The logs of this Power Agent are not able to be viewed. Please contact your Air…" at bounding box center [1142, 78] width 690 height 13
click at [1138, 136] on div "The logs of this Power Agent are not able to be viewed. Please contact your Air…" at bounding box center [1158, 428] width 771 height 736
click at [526, 129] on div "Add Column" at bounding box center [407, 184] width 707 height 156
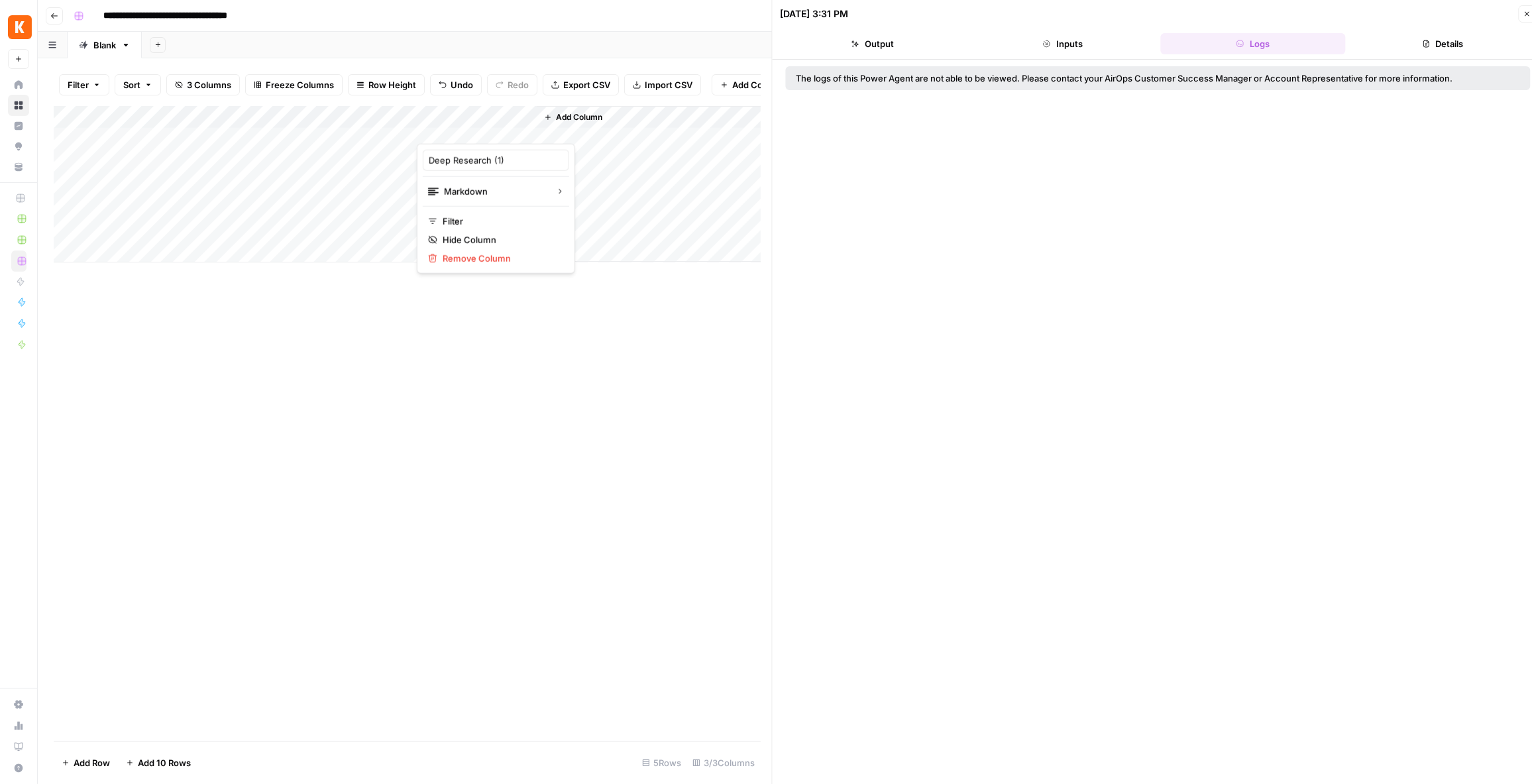
click at [527, 129] on div at bounding box center [477, 130] width 120 height 27
click at [481, 439] on div "Add Column" at bounding box center [407, 423] width 707 height 635
click at [388, 127] on div "Add Column" at bounding box center [407, 184] width 707 height 156
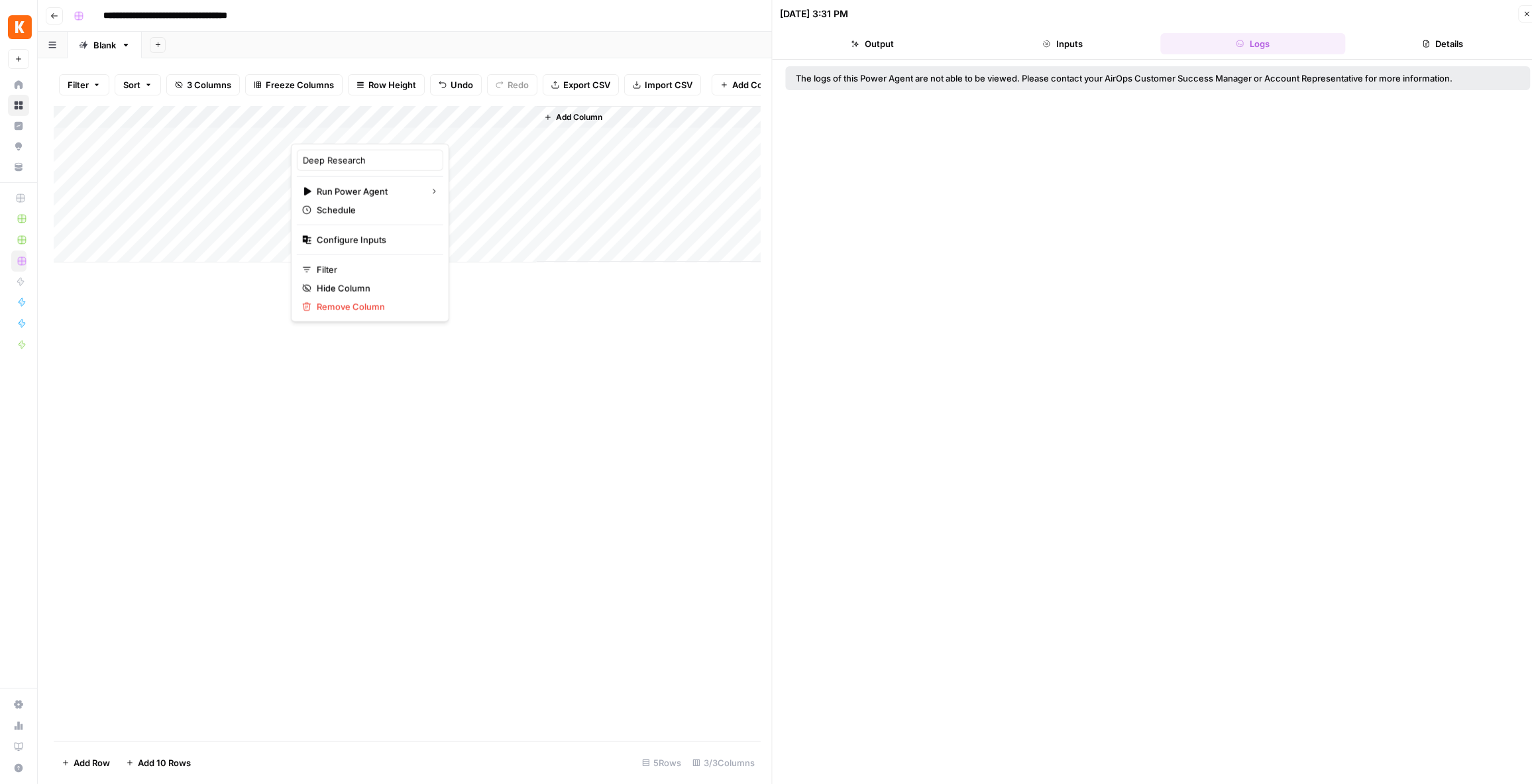
click at [353, 354] on div "Add Column" at bounding box center [407, 423] width 707 height 635
click at [371, 126] on div "Add Column" at bounding box center [407, 184] width 707 height 156
click at [333, 127] on div at bounding box center [354, 130] width 127 height 27
click at [343, 131] on div at bounding box center [354, 130] width 127 height 27
click at [278, 574] on div "Add Column" at bounding box center [407, 423] width 707 height 635
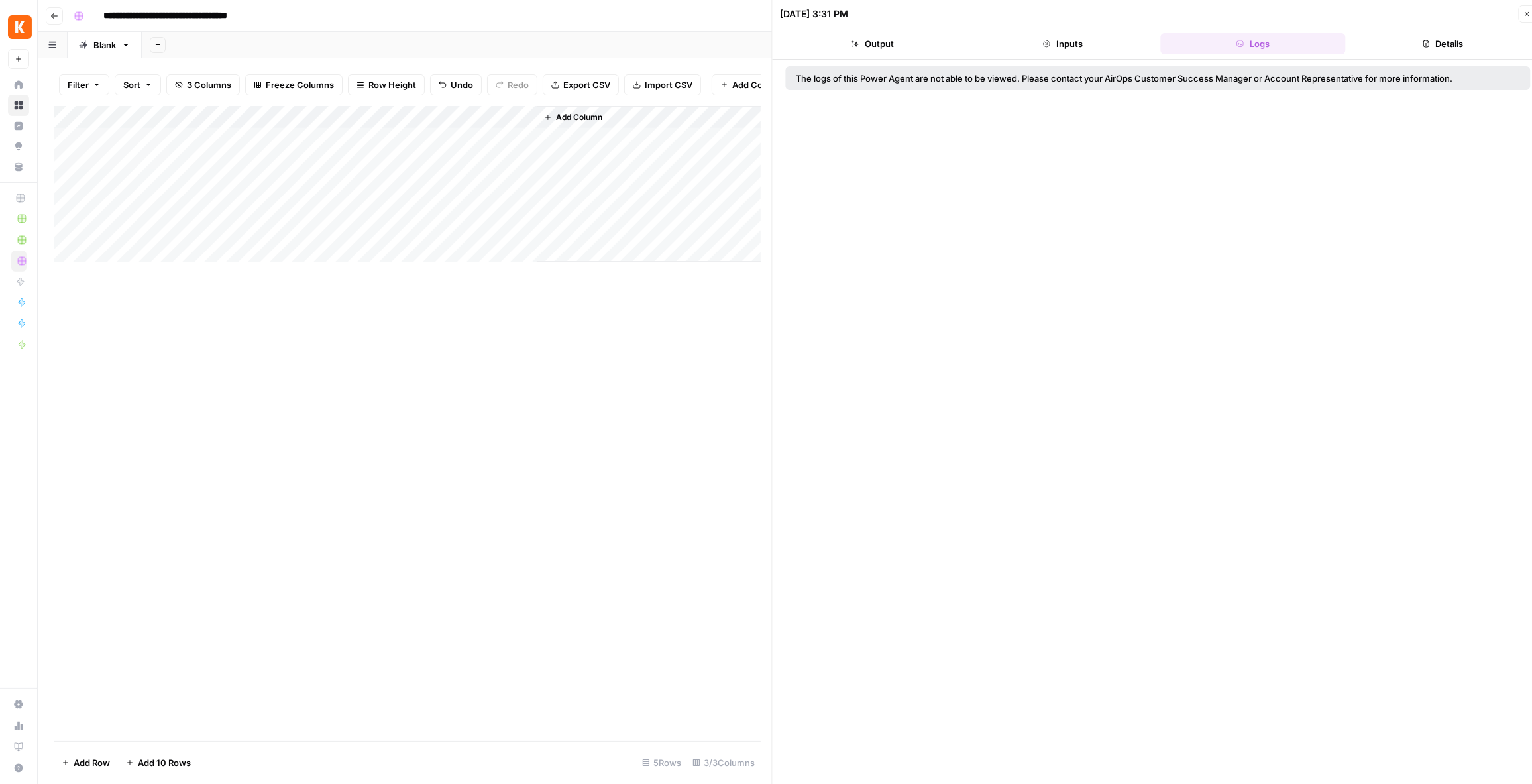
click at [332, 127] on div "Add Column" at bounding box center [407, 184] width 707 height 156
click at [366, 356] on div "Add Column" at bounding box center [407, 423] width 707 height 635
click at [372, 129] on div "Add Column" at bounding box center [407, 184] width 707 height 156
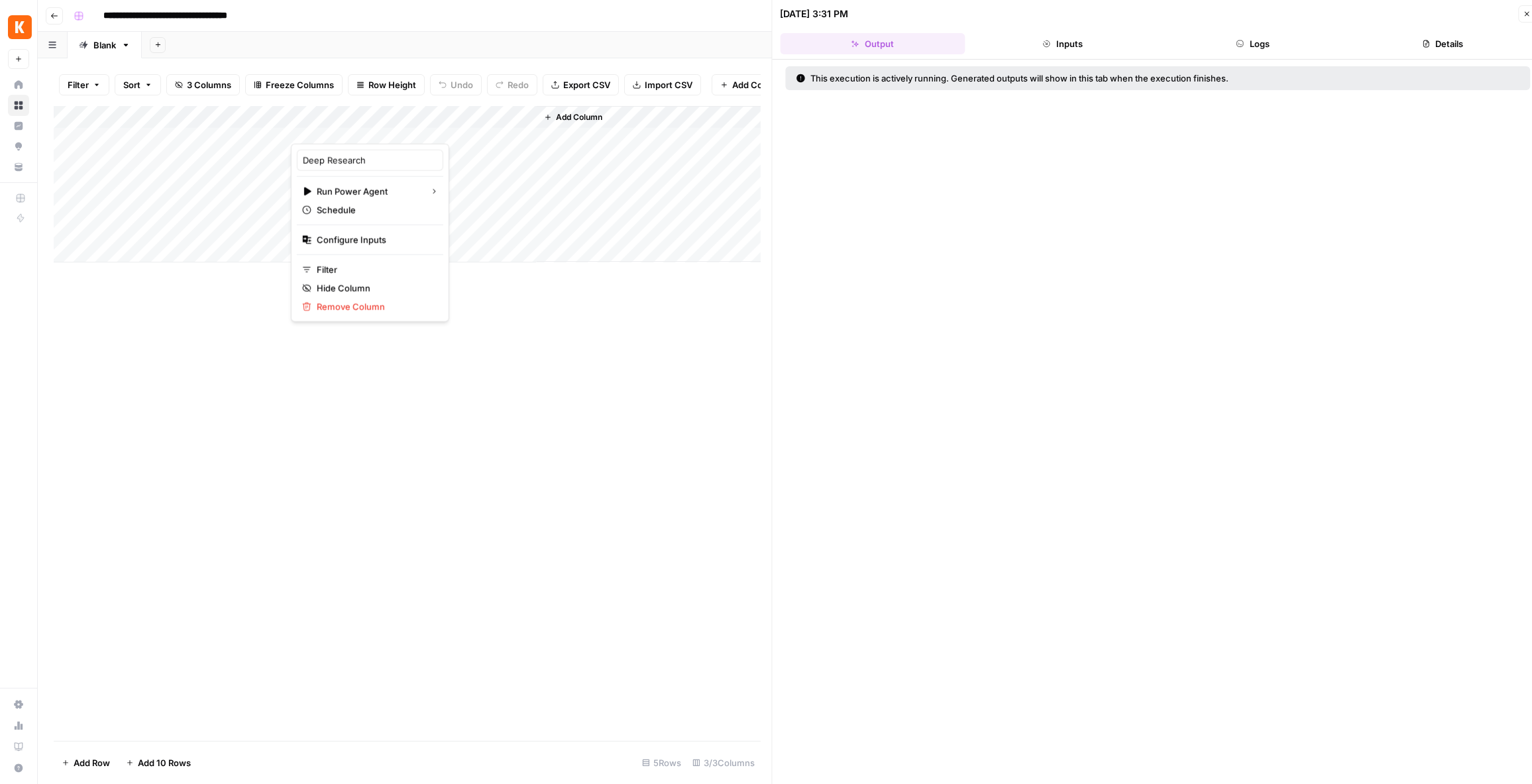
click at [359, 129] on div at bounding box center [354, 130] width 127 height 27
click at [386, 126] on div at bounding box center [354, 130] width 127 height 27
click at [392, 129] on div at bounding box center [354, 130] width 127 height 27
click at [277, 554] on div "Add Column" at bounding box center [407, 423] width 707 height 635
click at [385, 132] on div "Add Column" at bounding box center [407, 184] width 707 height 156
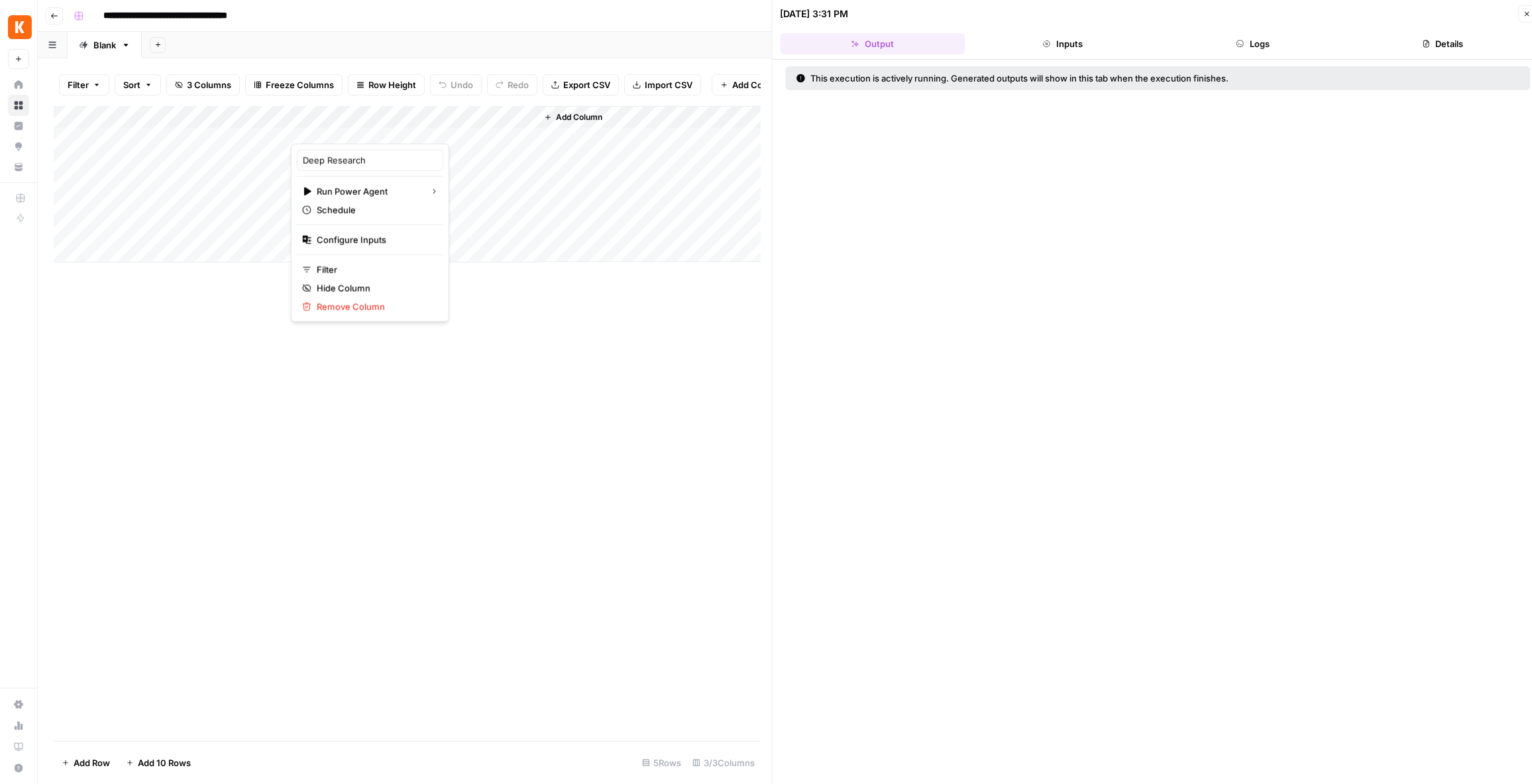
click at [369, 132] on div at bounding box center [354, 130] width 127 height 27
click at [367, 128] on div at bounding box center [354, 130] width 127 height 27
click at [394, 130] on div at bounding box center [354, 130] width 127 height 27
click at [437, 42] on div "Add Sheet" at bounding box center [837, 44] width 1391 height 27
click at [369, 126] on div "Add Column" at bounding box center [407, 184] width 707 height 156
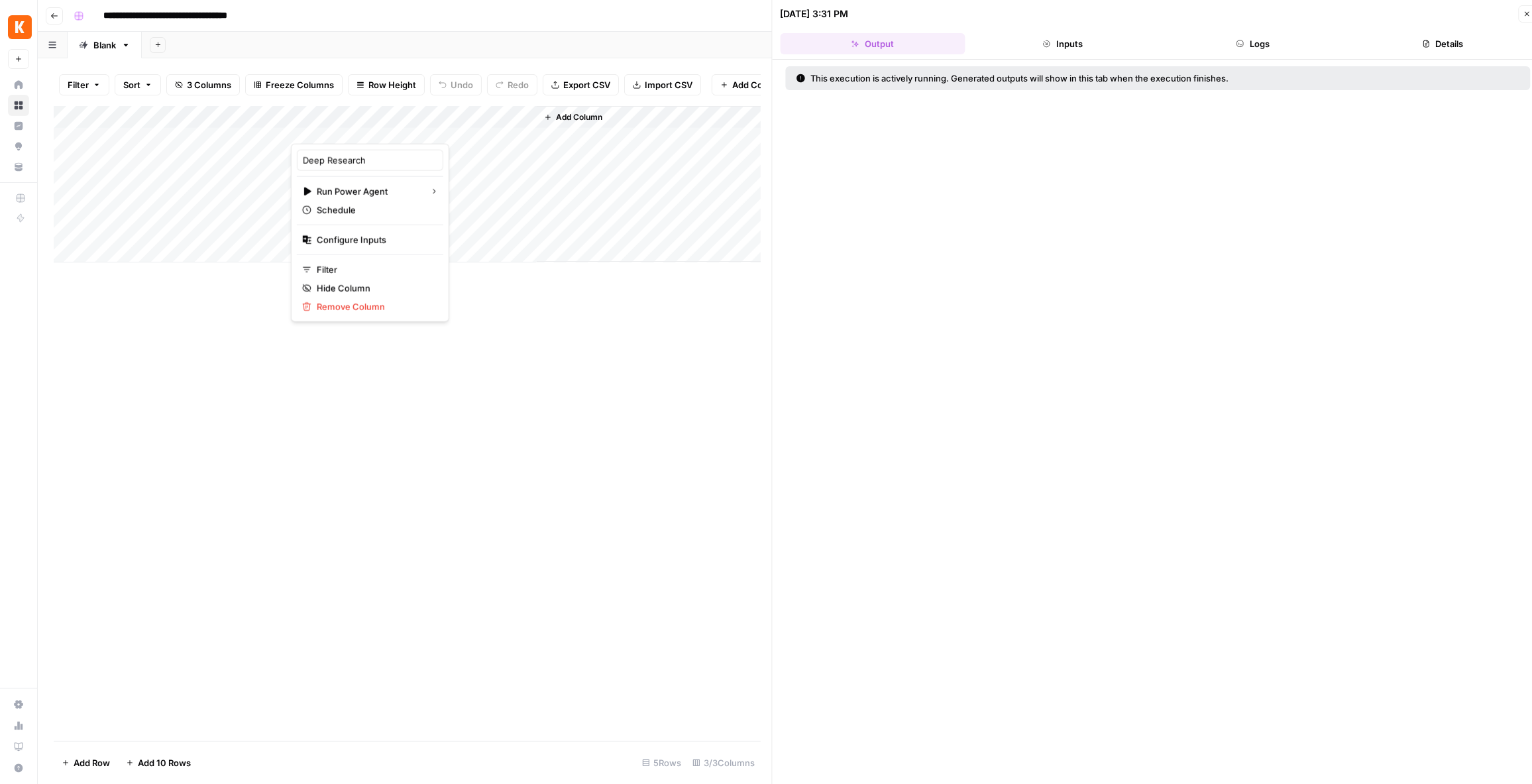
click at [369, 126] on div at bounding box center [354, 130] width 127 height 27
click at [421, 71] on div "Filter Sort 3 Columns Freeze Columns Row Height Undo Redo Export CSV Import CSV…" at bounding box center [407, 85] width 707 height 43
click at [389, 129] on div "Add Column" at bounding box center [407, 184] width 707 height 156
click at [460, 559] on div "Add Column" at bounding box center [407, 423] width 707 height 635
click at [402, 195] on div "Add Column" at bounding box center [407, 184] width 707 height 156
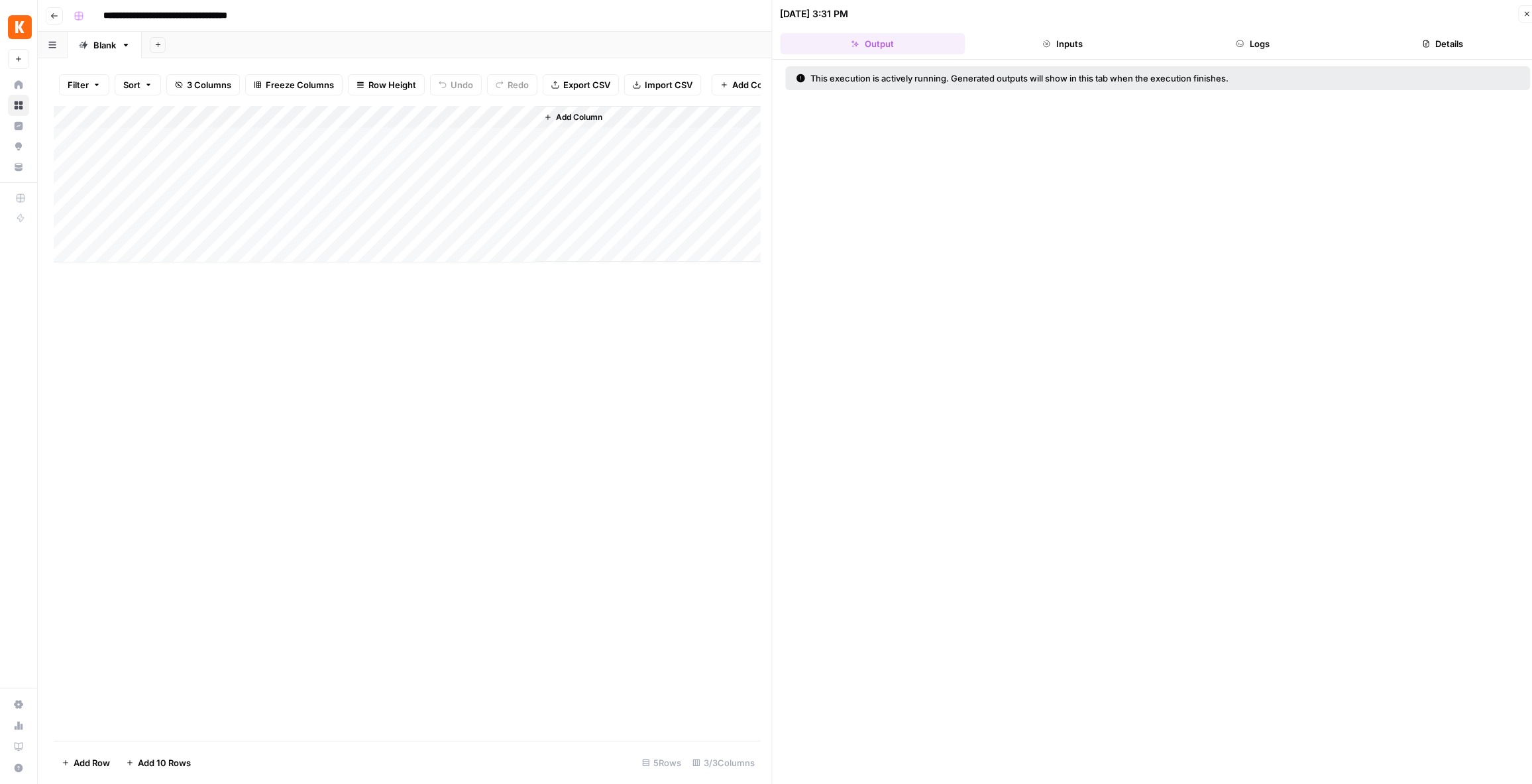
click at [392, 123] on div "Add Column" at bounding box center [407, 184] width 707 height 156
click at [376, 308] on span "Remove Column" at bounding box center [374, 307] width 116 height 13
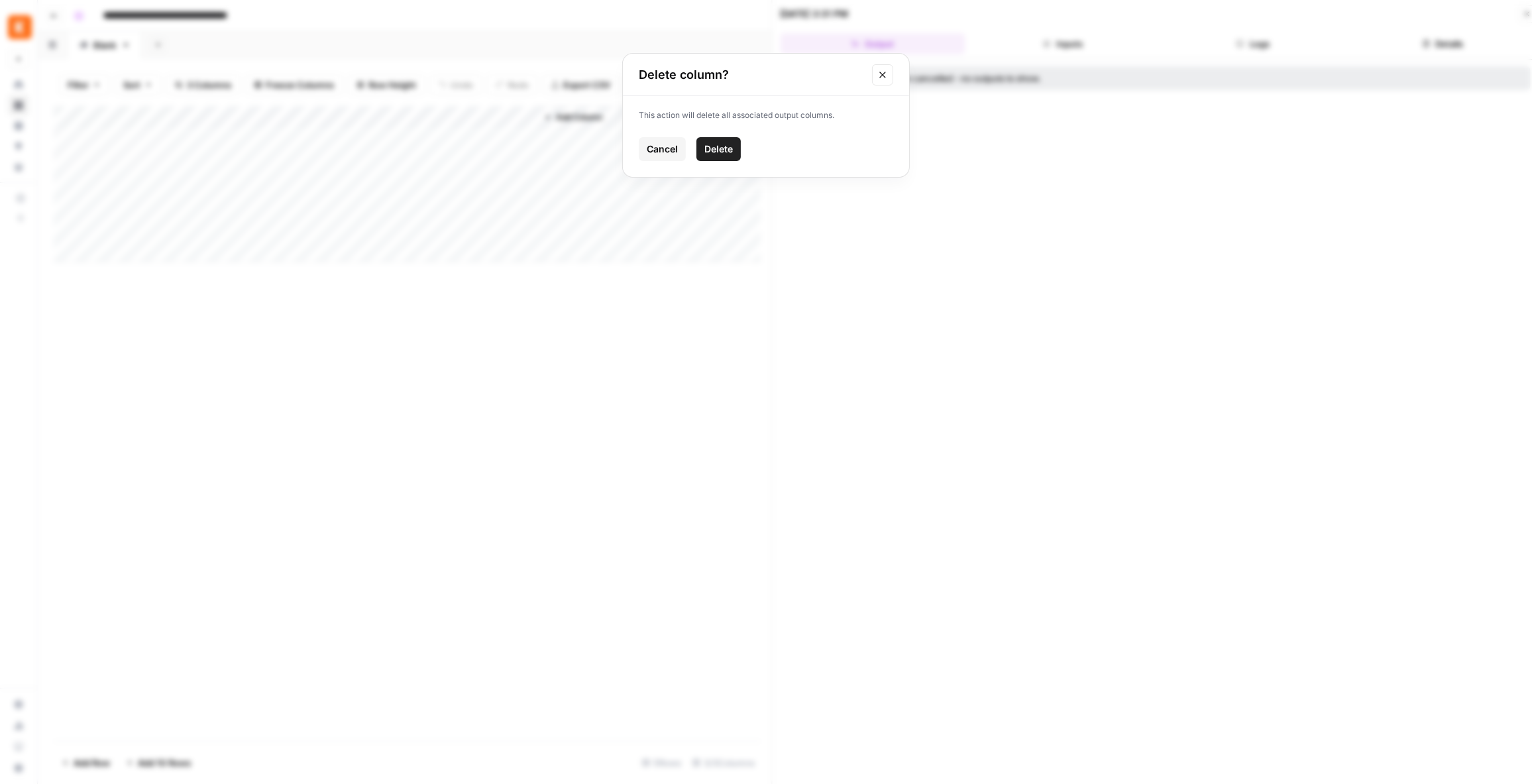
click at [706, 144] on span "Delete" at bounding box center [718, 149] width 29 height 13
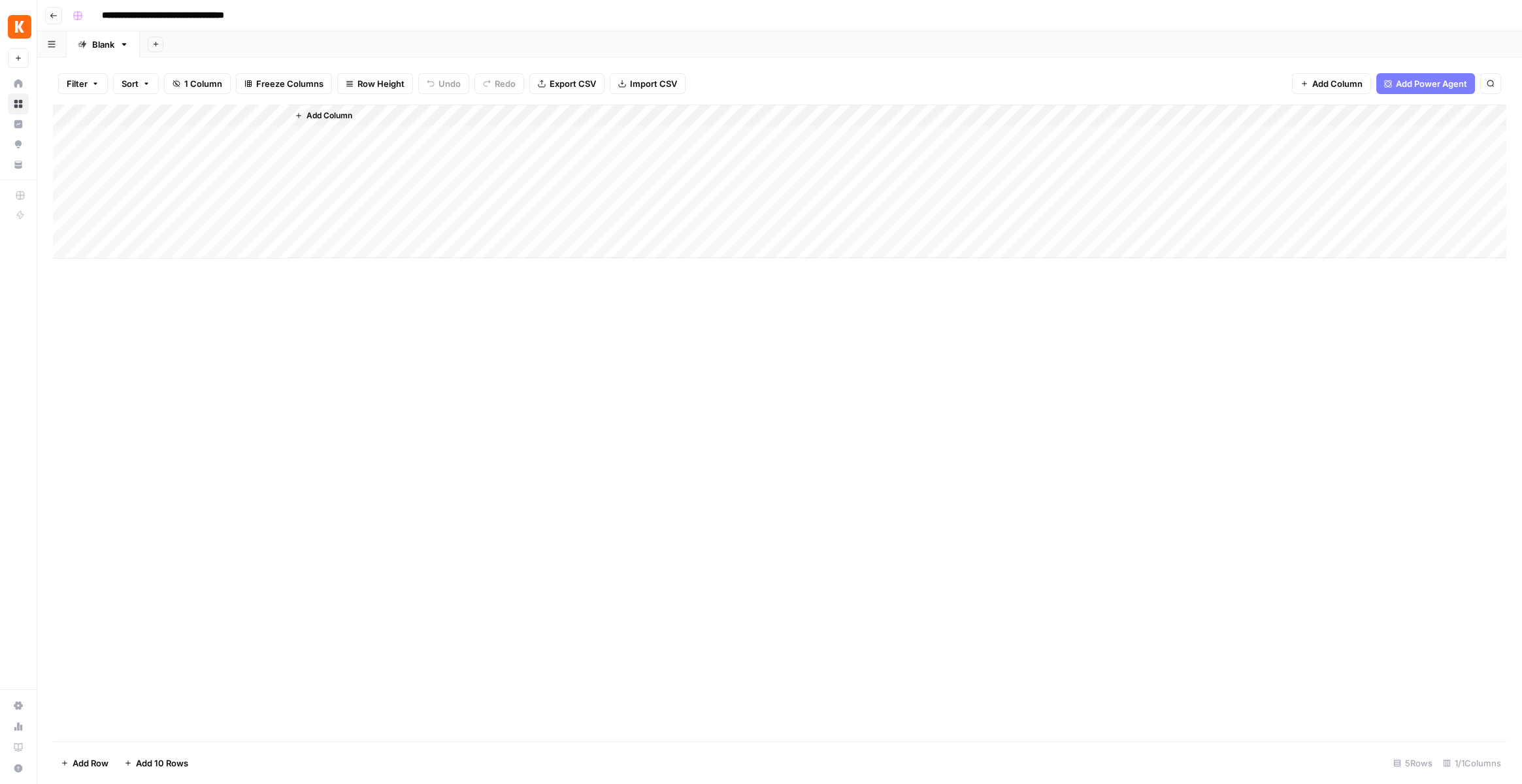
click at [338, 114] on span "Add Column" at bounding box center [329, 115] width 46 height 12
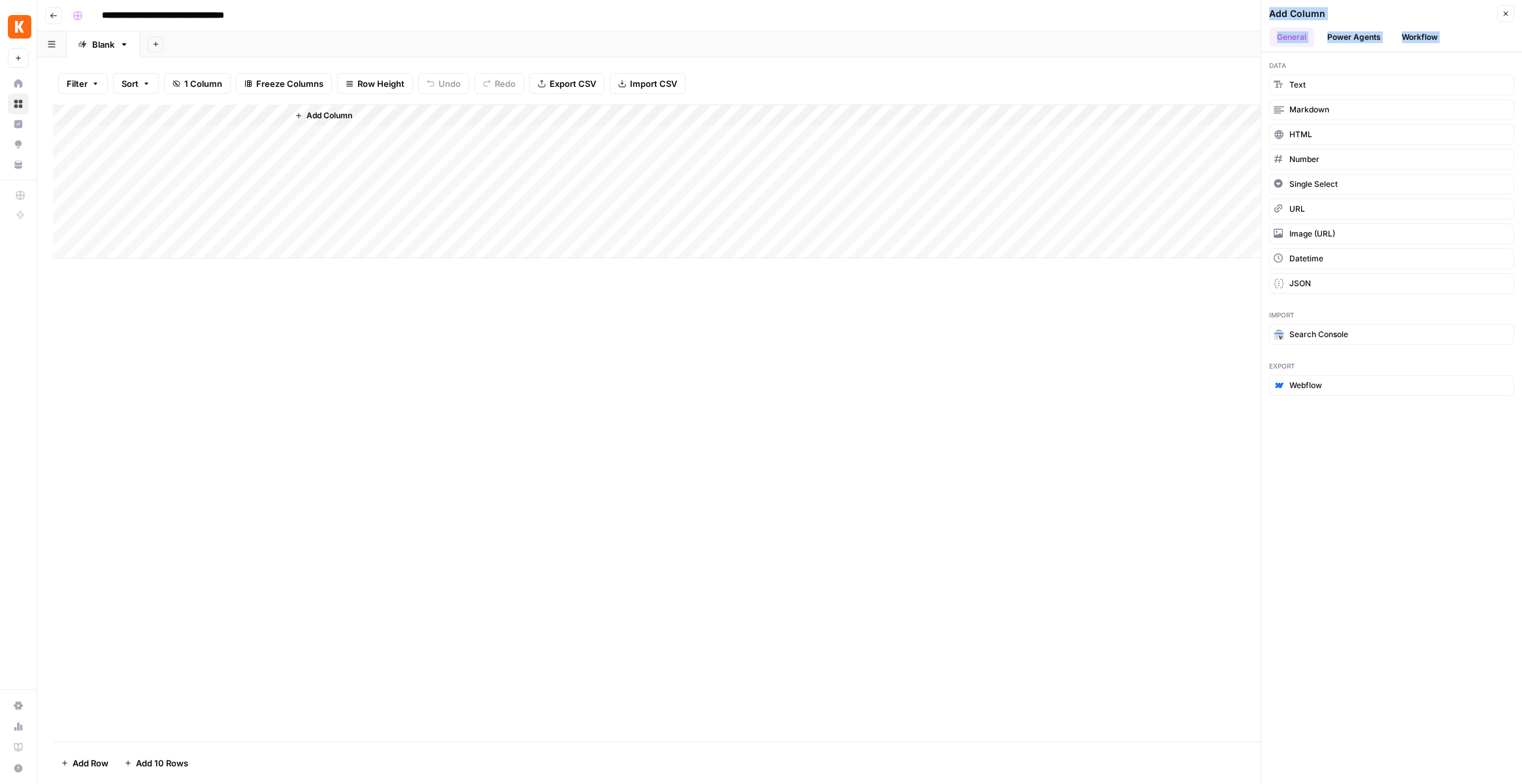
drag, startPoint x: 1263, startPoint y: 63, endPoint x: 1227, endPoint y: 47, distance: 39.4
click at [1204, 58] on div "**********" at bounding box center [780, 392] width 1486 height 784
click at [1354, 32] on button "Power Agents" at bounding box center [1354, 37] width 69 height 20
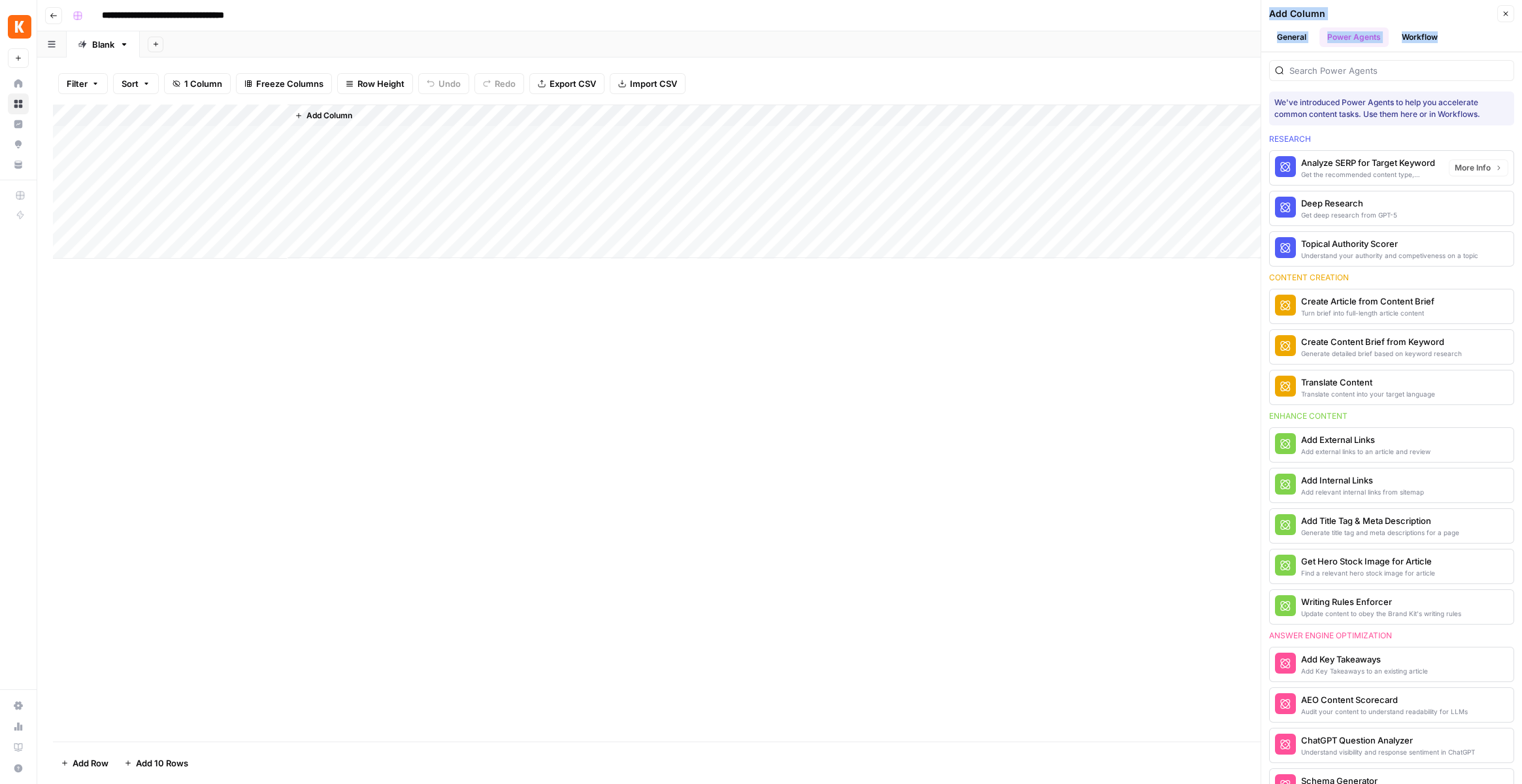
click at [1336, 203] on div "Deep Research" at bounding box center [1349, 203] width 96 height 13
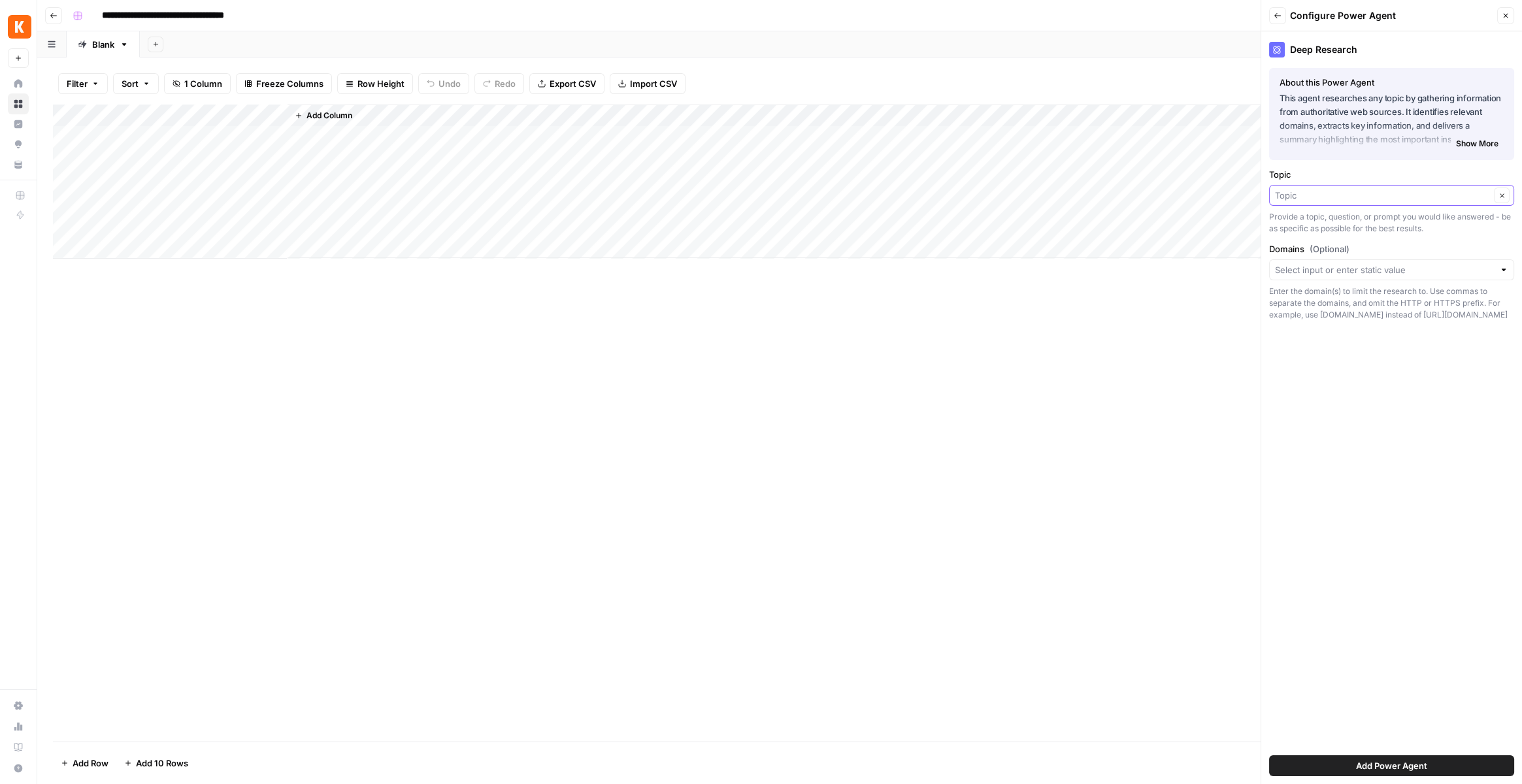
click at [1359, 200] on input "Topic" at bounding box center [1382, 195] width 215 height 13
click at [1304, 268] on span "Topic" at bounding box center [1375, 268] width 191 height 13
type input "Topic"
click at [1461, 775] on button "Add Power Agent" at bounding box center [1392, 766] width 245 height 21
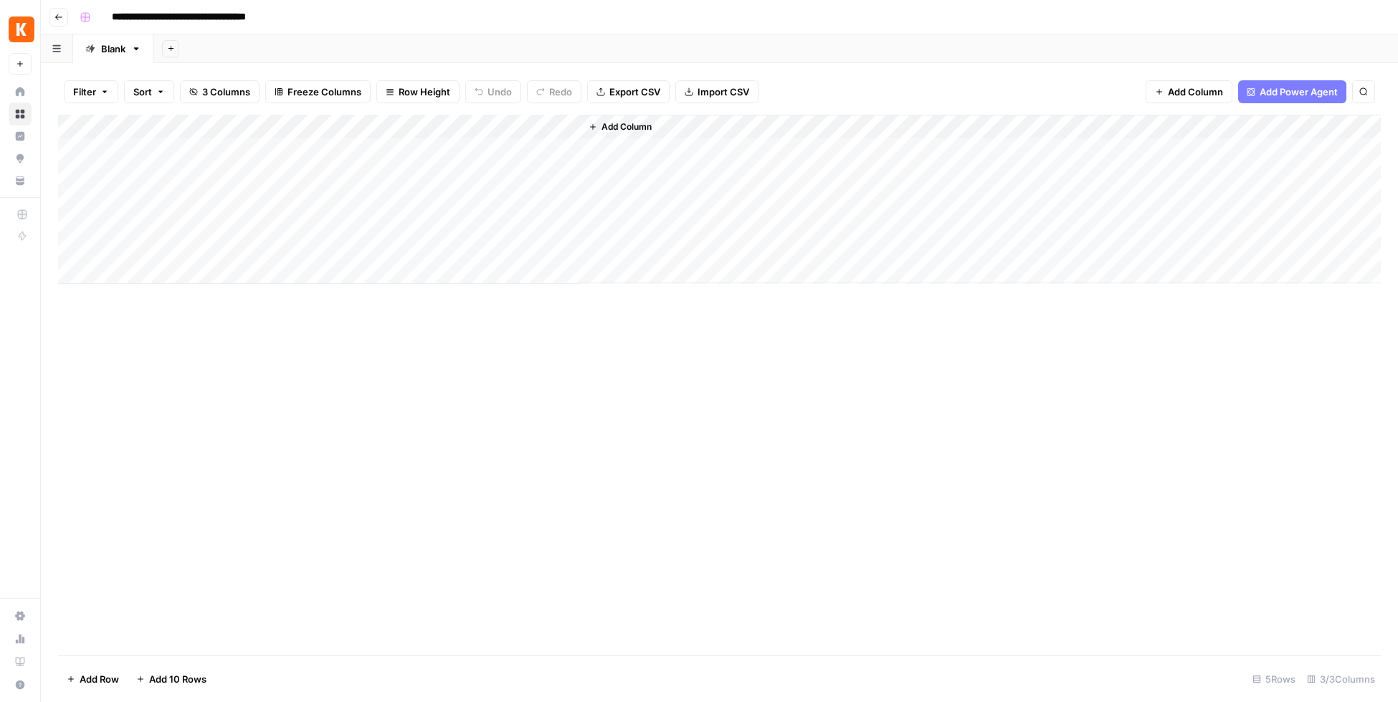
click at [363, 126] on div "Add Column" at bounding box center [719, 199] width 1322 height 169
click at [383, 364] on div "Add Column" at bounding box center [719, 385] width 1322 height 540
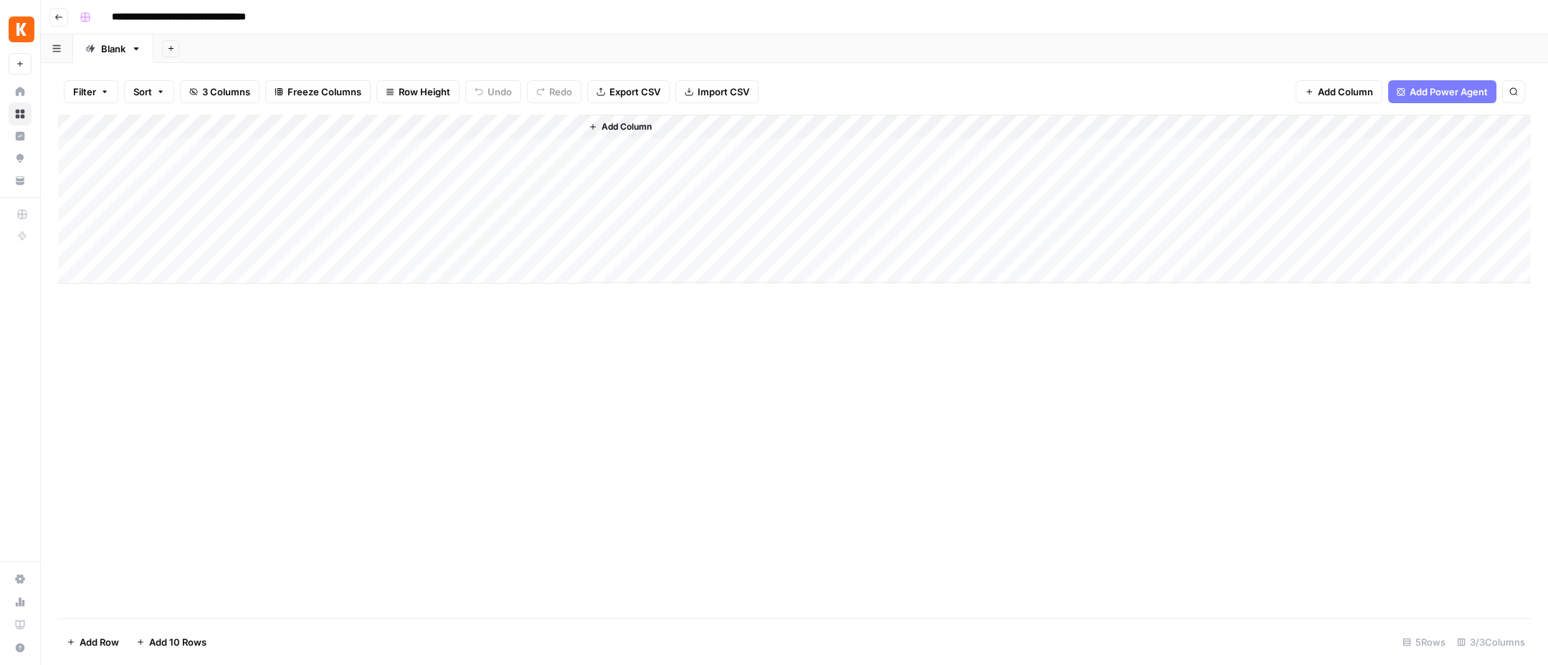
click at [139, 17] on input "**********" at bounding box center [202, 17] width 194 height 23
click at [123, 17] on input "**********" at bounding box center [202, 17] width 194 height 23
type input "**********"
click at [438, 408] on div "Add Column" at bounding box center [794, 367] width 1472 height 504
click at [56, 20] on icon "button" at bounding box center [58, 17] width 9 height 9
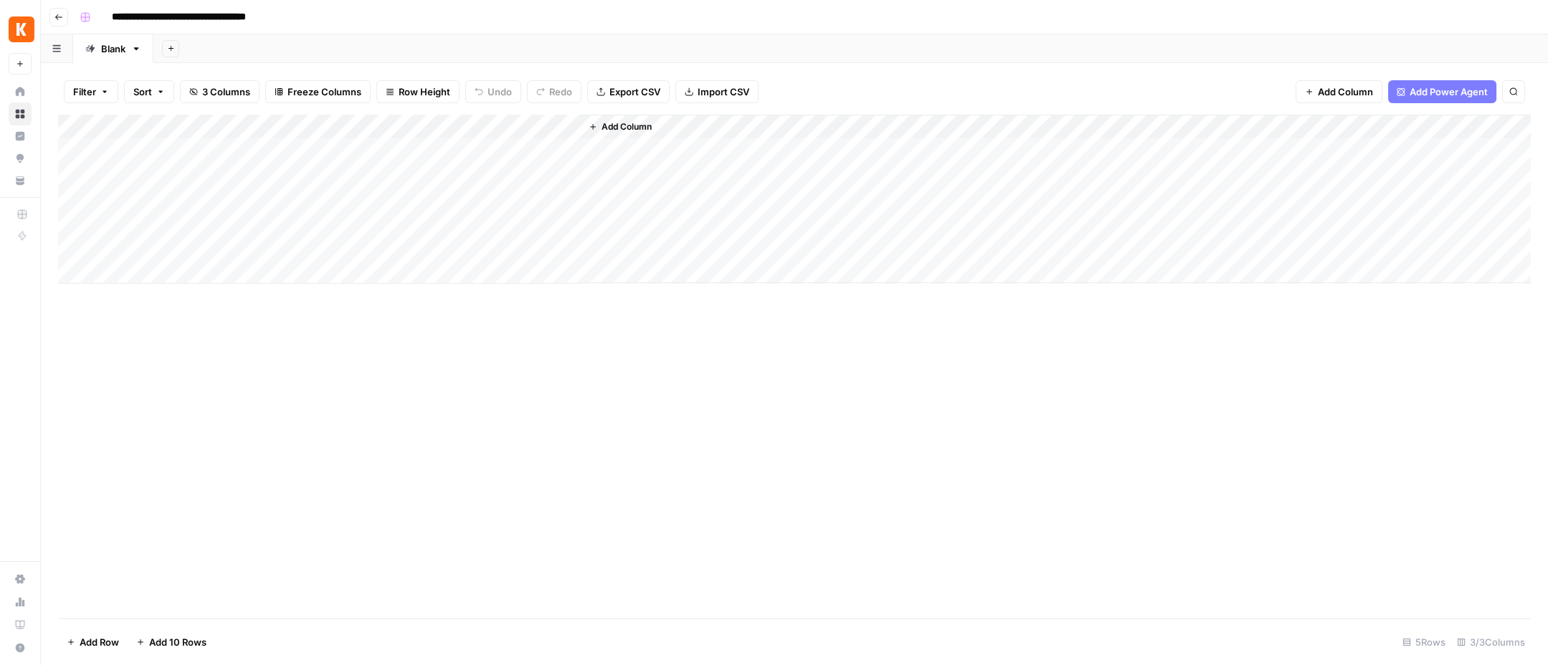
click at [286, 11] on input "**********" at bounding box center [205, 17] width 200 height 23
click at [63, 47] on button "button" at bounding box center [57, 48] width 32 height 28
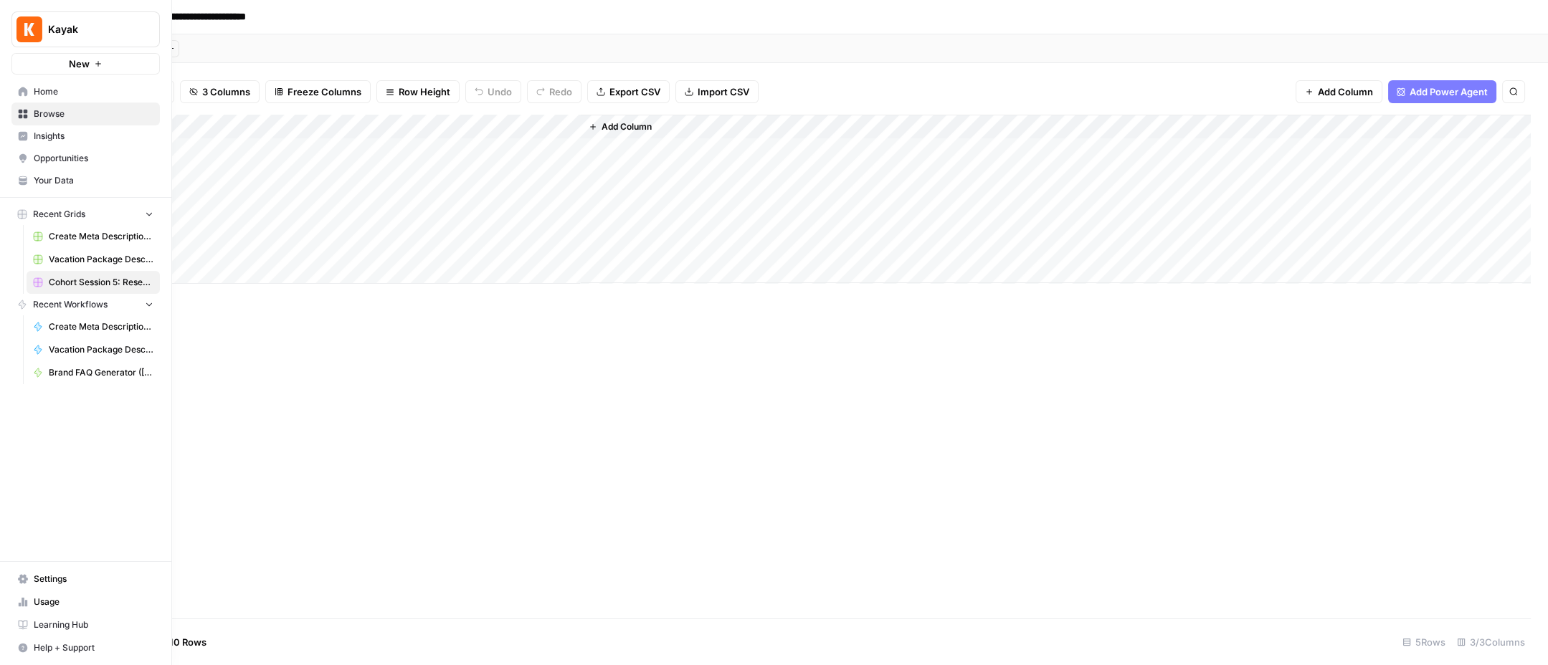
click at [31, 120] on link "Browse" at bounding box center [85, 114] width 148 height 23
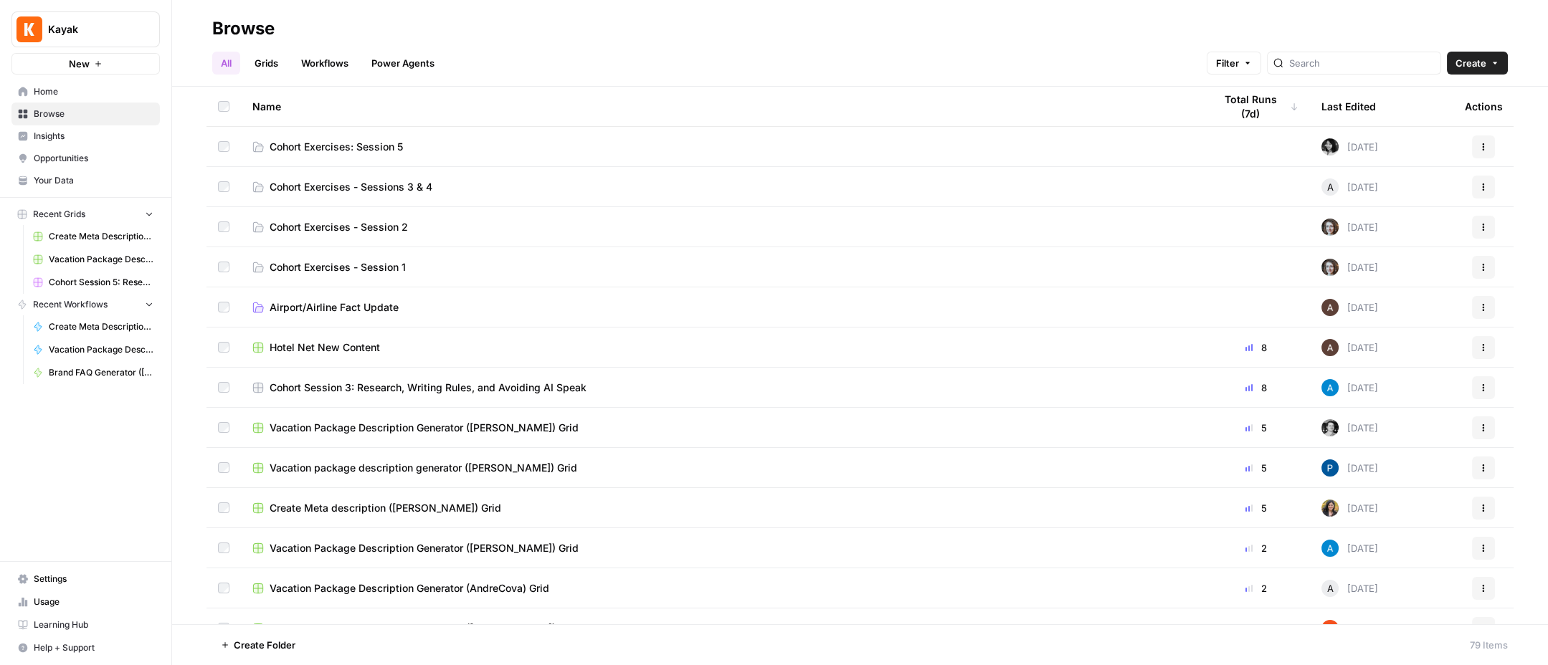
click at [345, 144] on span "Cohort Exercises: Session 5" at bounding box center [336, 147] width 133 height 14
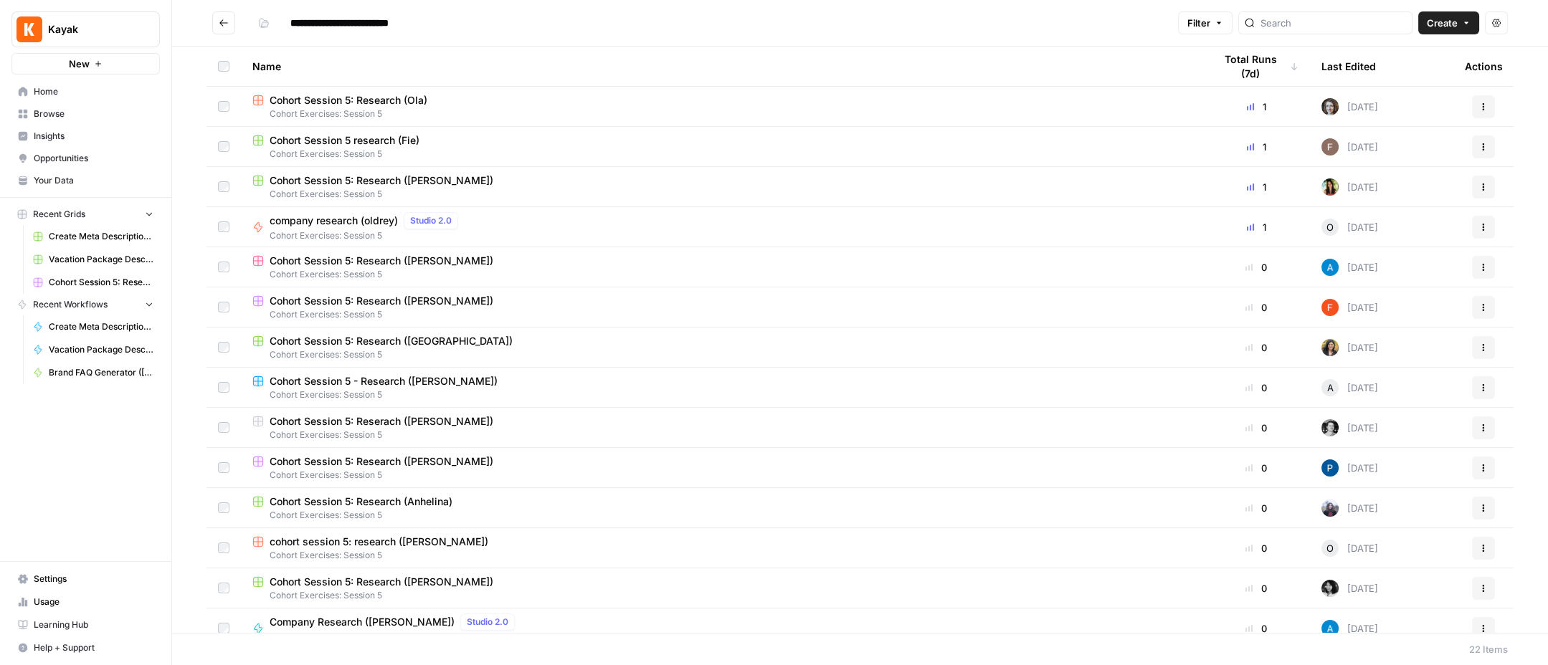
click at [370, 299] on span "Cohort Session 5: Research ([PERSON_NAME])" at bounding box center [382, 301] width 224 height 14
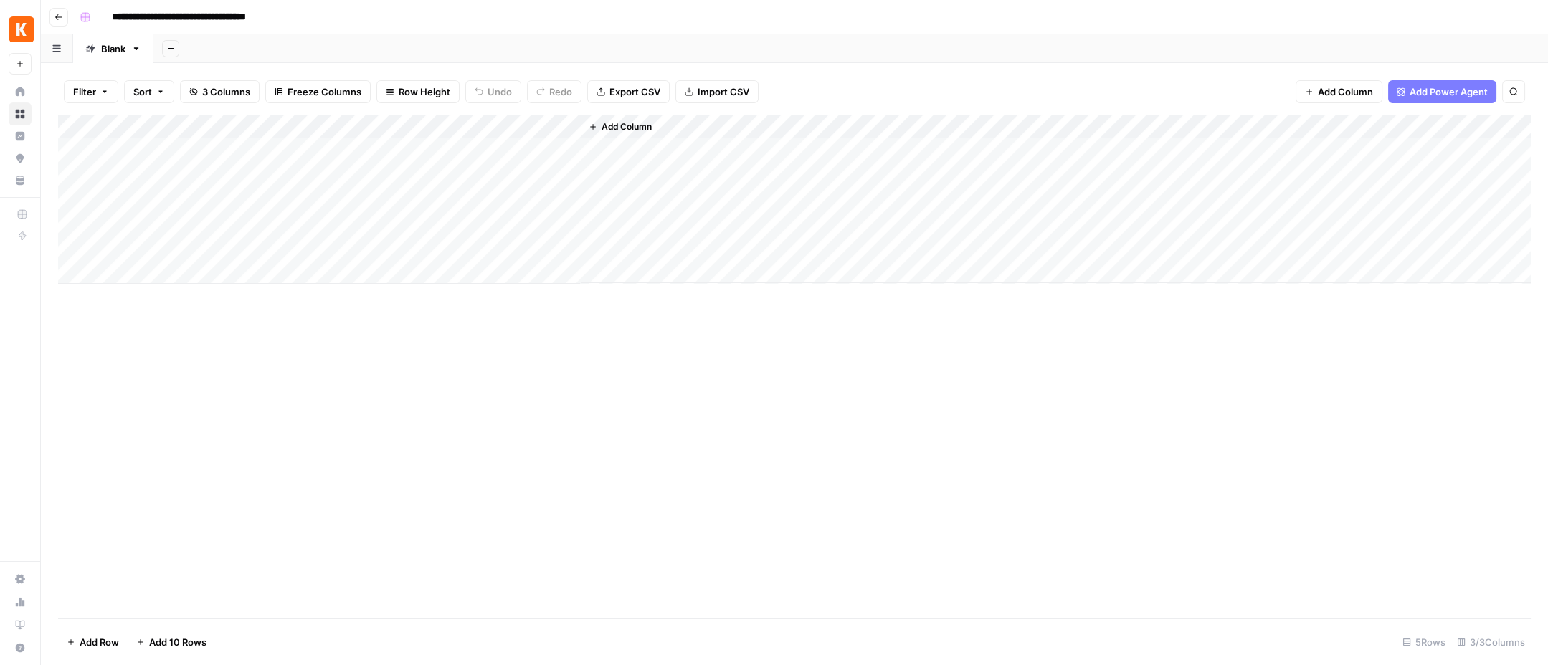
click at [120, 57] on link "Blank" at bounding box center [113, 48] width 80 height 29
click at [171, 51] on icon "button" at bounding box center [171, 48] width 8 height 8
click at [249, 120] on span "From Workflow" at bounding box center [242, 117] width 105 height 14
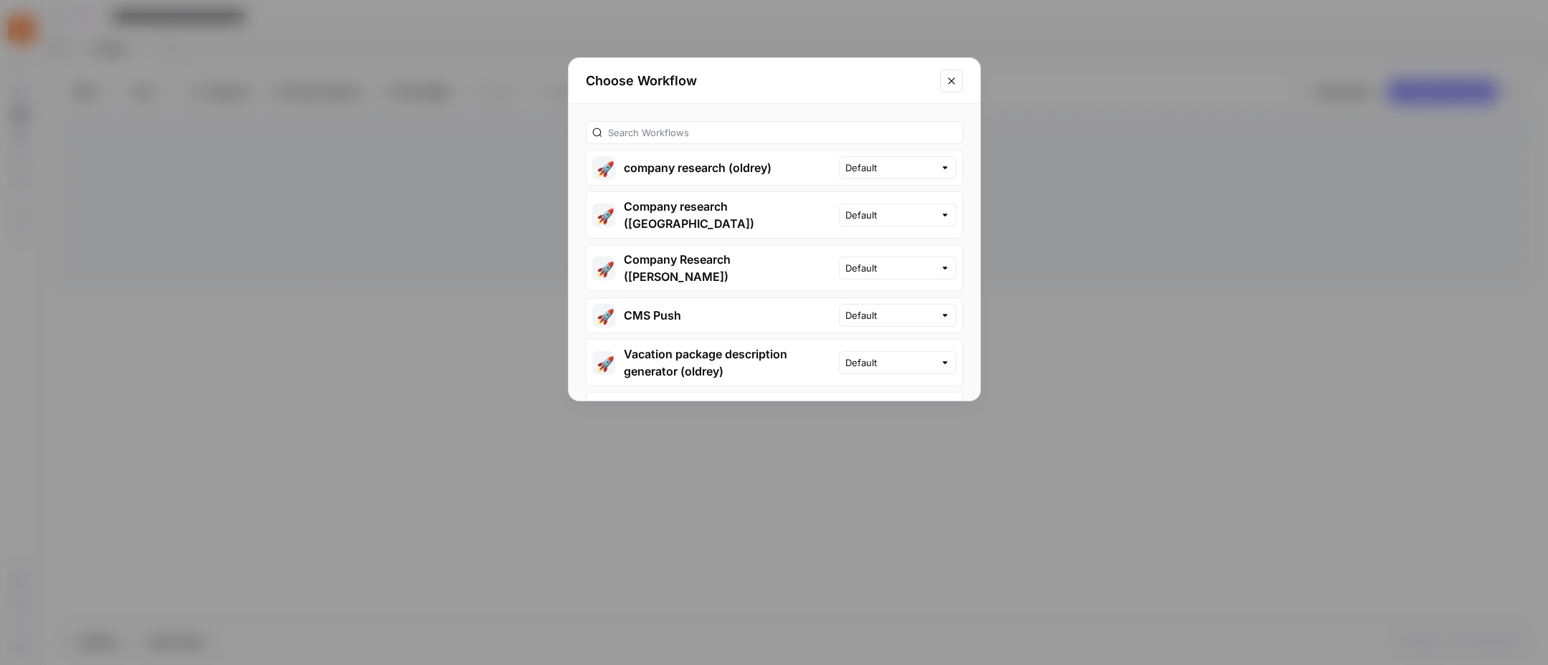
click at [948, 84] on icon "Close modal" at bounding box center [950, 80] width 11 height 11
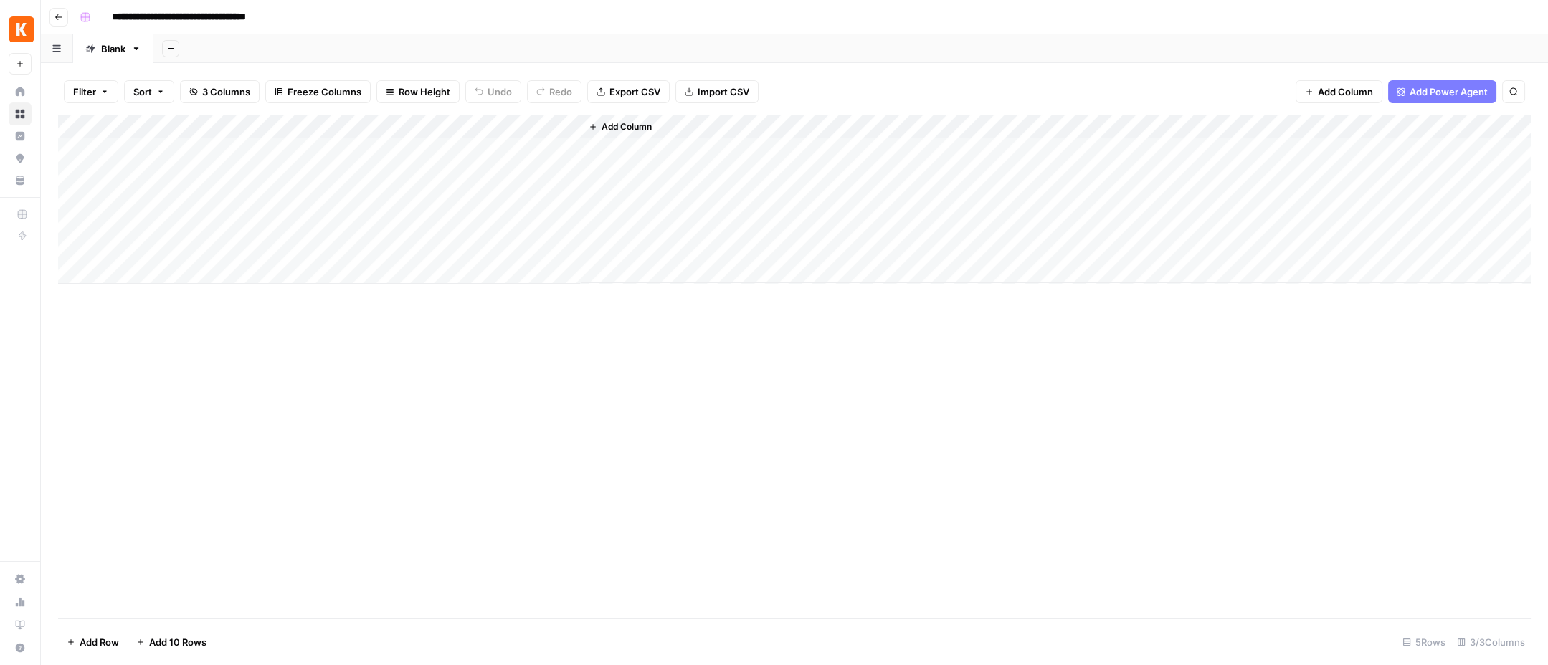
click at [64, 48] on button "button" at bounding box center [57, 48] width 32 height 28
click at [106, 115] on div "Blank" at bounding box center [97, 114] width 24 height 14
click at [59, 16] on icon "button" at bounding box center [58, 17] width 9 height 9
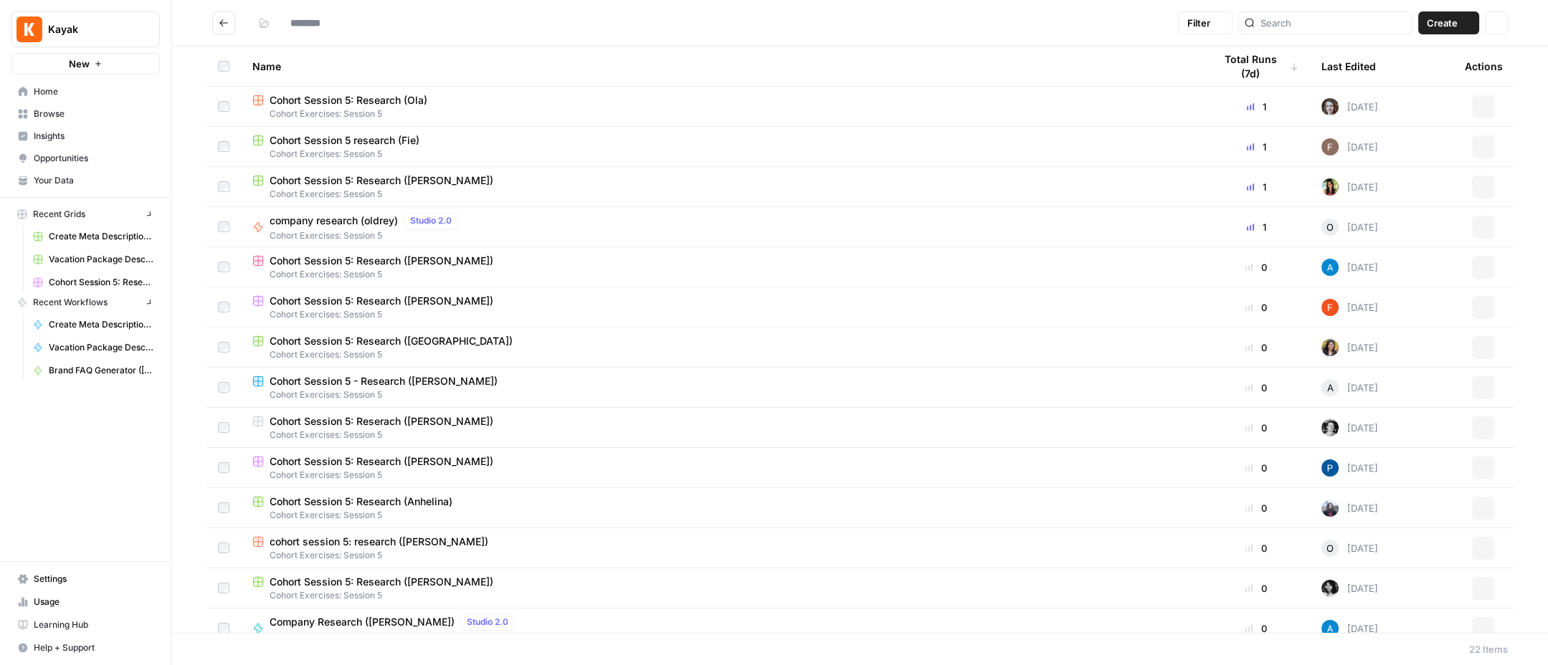
type input "**********"
click at [1479, 303] on icon "button" at bounding box center [1483, 307] width 9 height 9
click at [434, 300] on span "Cohort Session 5: Research ([PERSON_NAME])" at bounding box center [382, 301] width 224 height 14
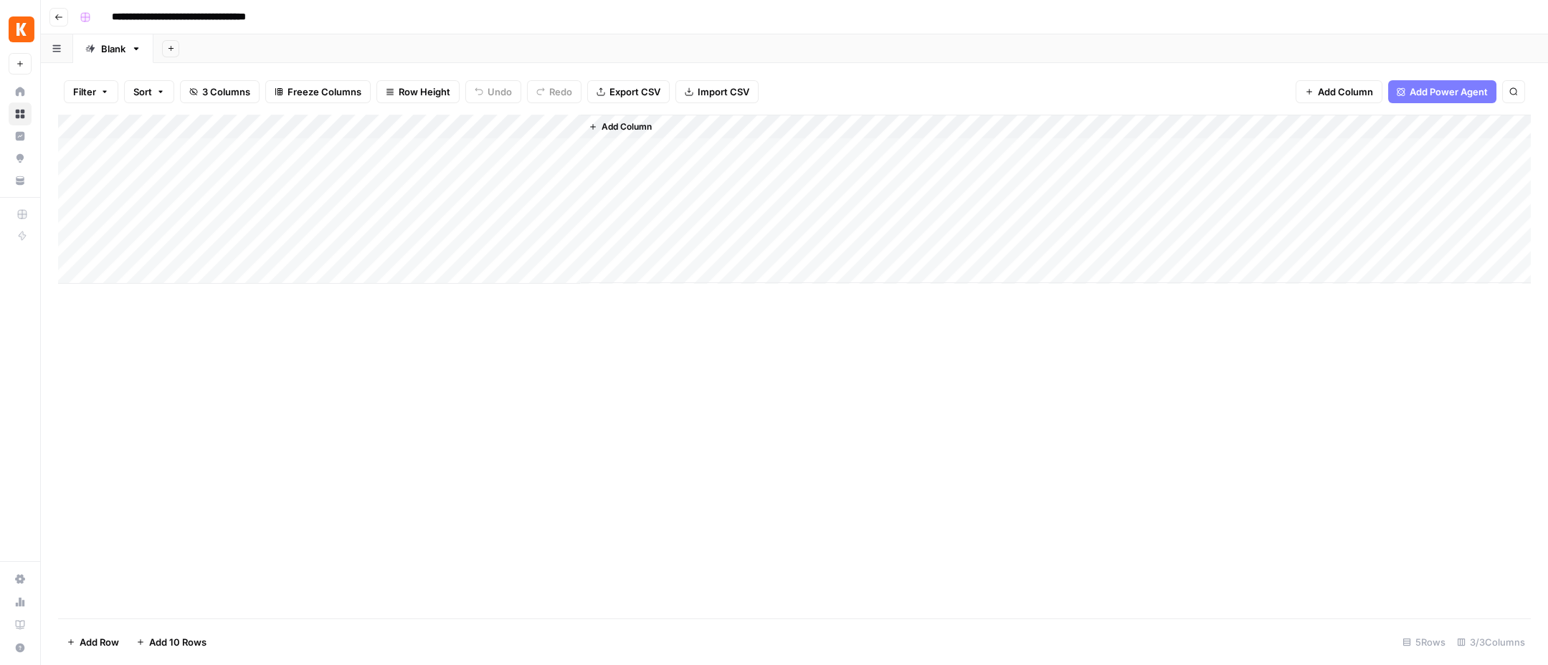
click at [401, 614] on div "Add Column" at bounding box center [794, 367] width 1472 height 504
click at [88, 16] on icon "button" at bounding box center [85, 17] width 9 height 9
click at [88, 17] on icon "button" at bounding box center [85, 17] width 9 height 9
click at [115, 18] on input "**********" at bounding box center [205, 17] width 200 height 23
click at [52, 22] on button "Go back" at bounding box center [58, 17] width 19 height 19
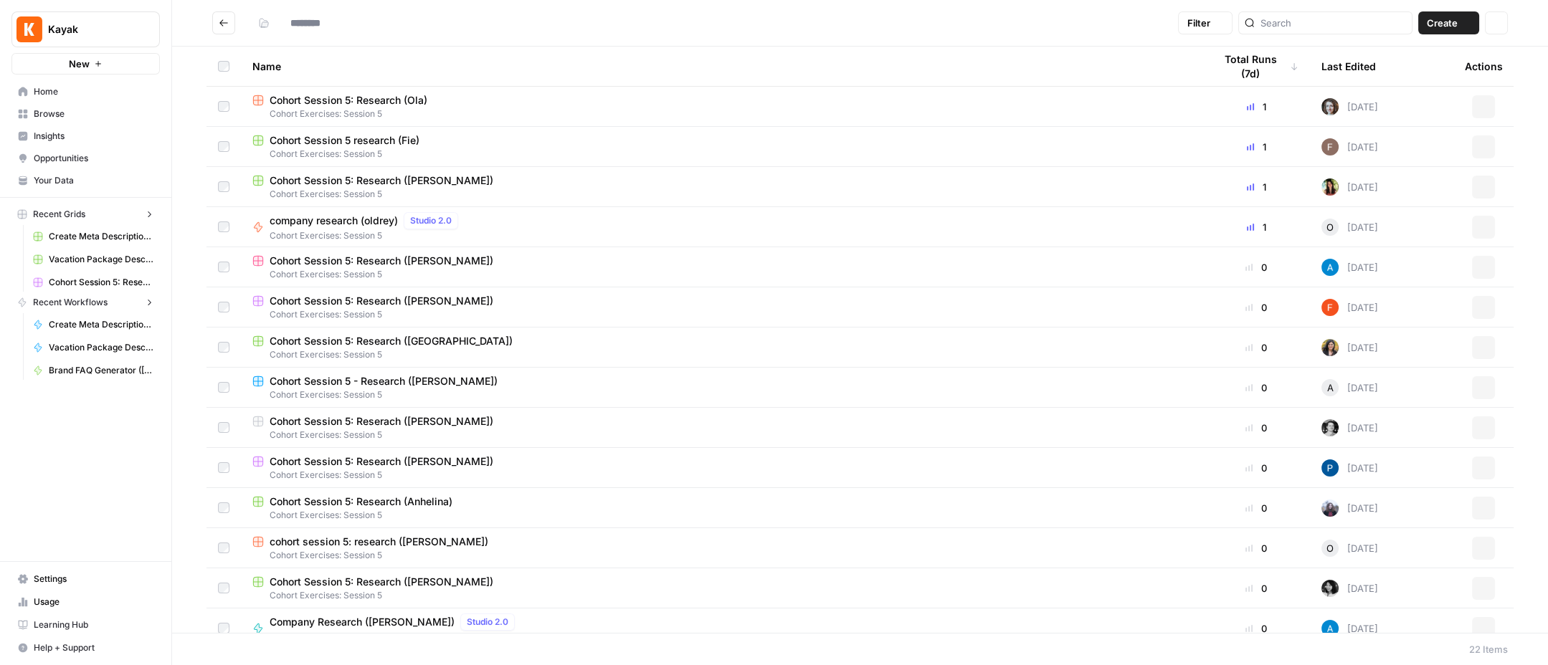
type input "**********"
click at [436, 300] on span "Cohort Session 5: Research ([PERSON_NAME])" at bounding box center [382, 301] width 224 height 14
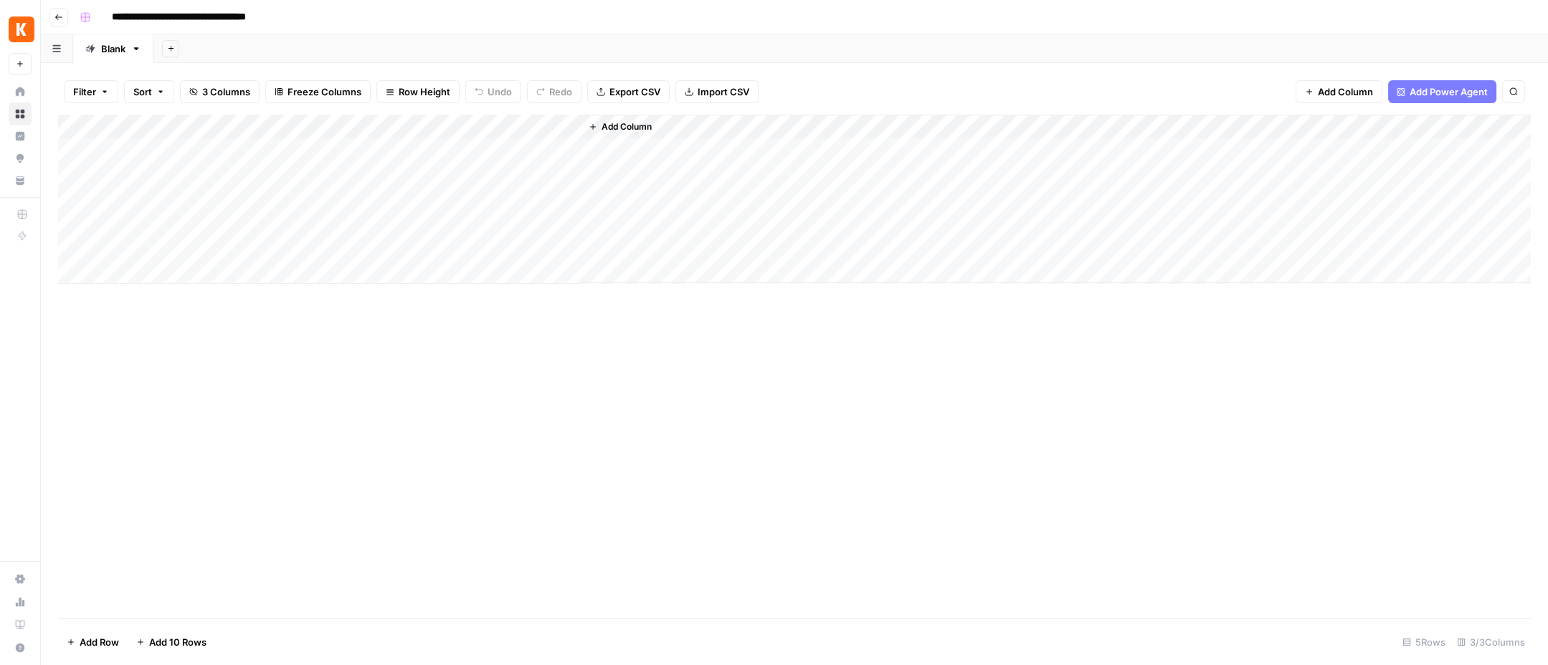
click at [1447, 90] on span "Add Power Agent" at bounding box center [1448, 92] width 78 height 14
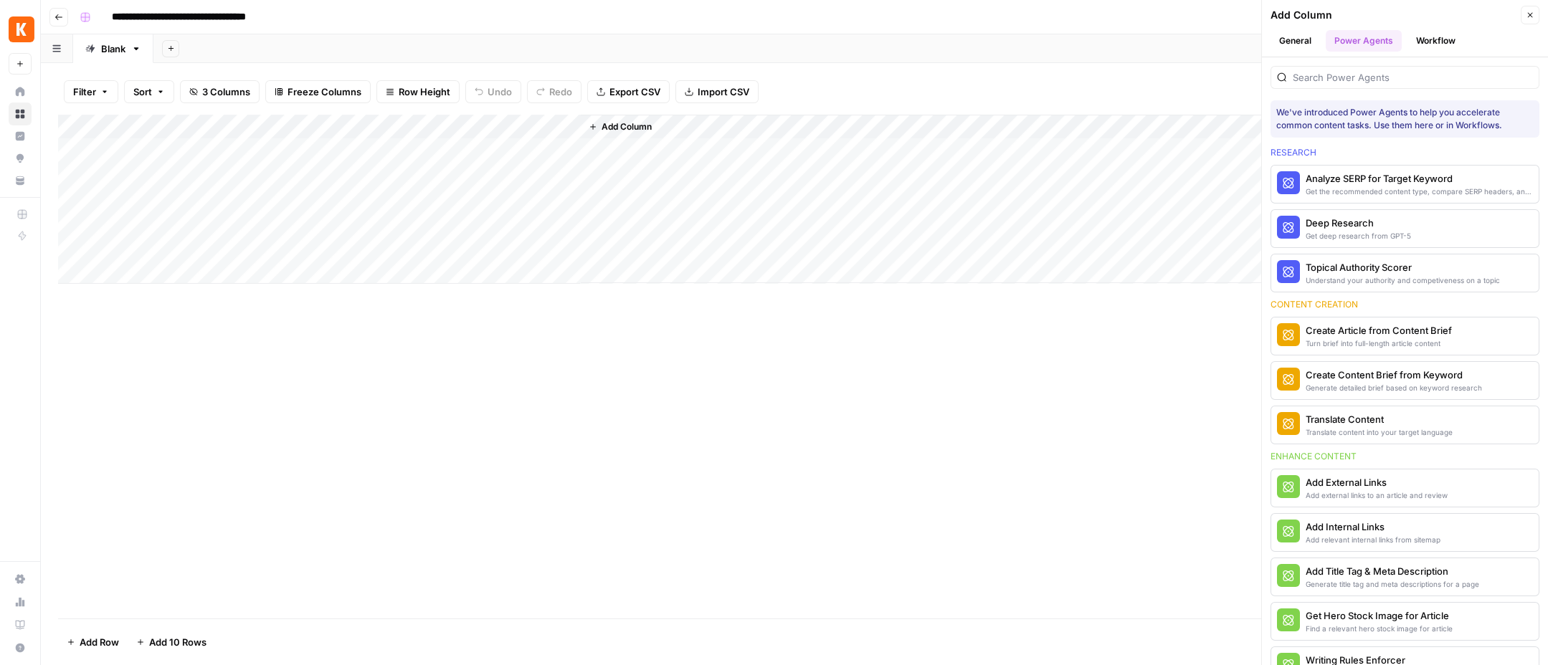
click at [1271, 42] on button "General" at bounding box center [1294, 41] width 49 height 22
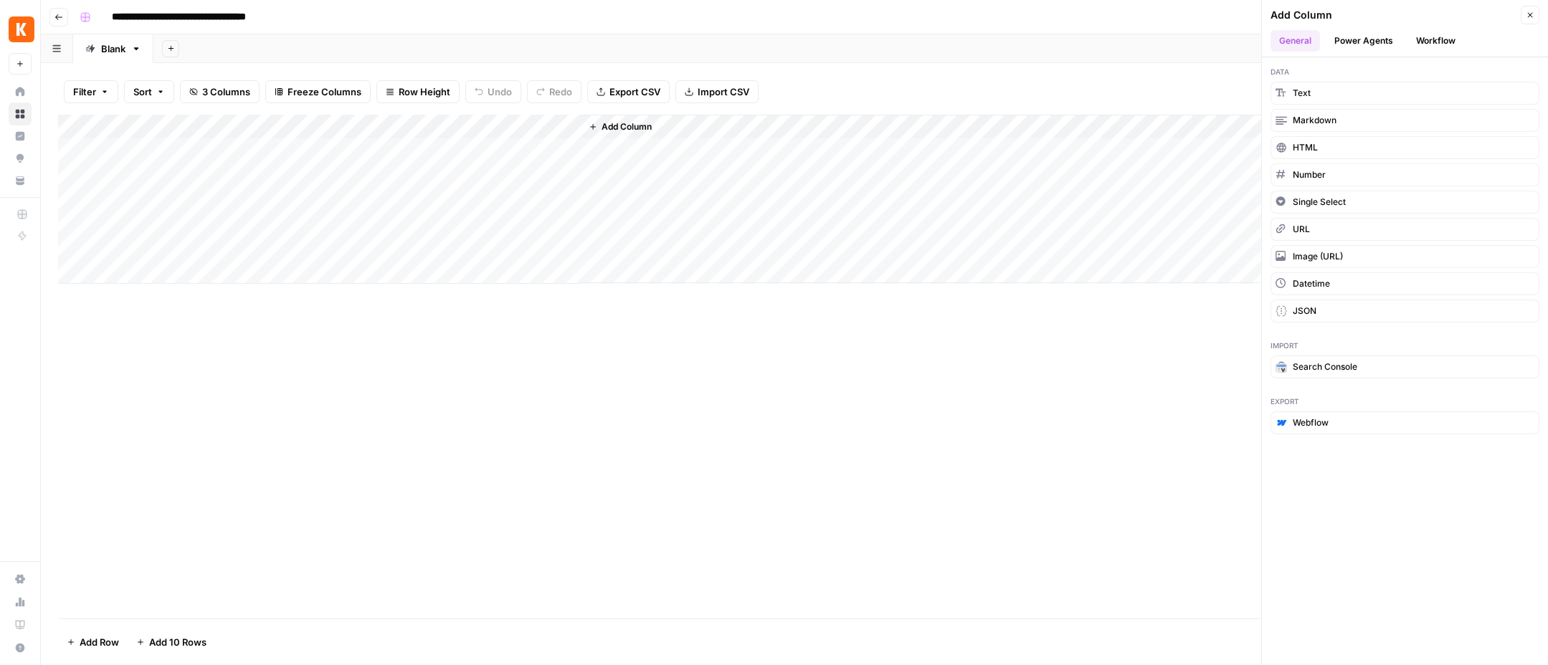
click at [1535, 14] on button "Close" at bounding box center [1529, 15] width 19 height 19
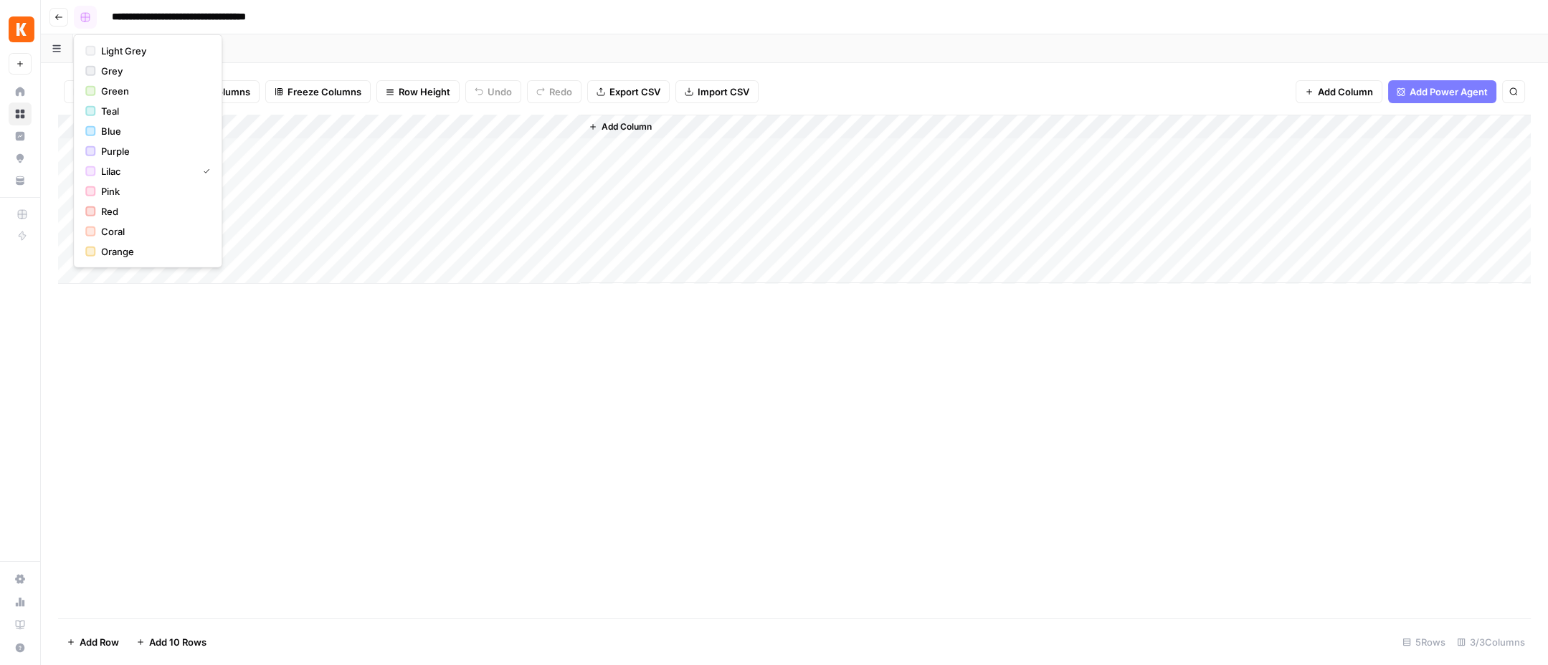
click at [85, 15] on rect "button" at bounding box center [85, 17] width 9 height 9
click at [334, 41] on div "Add Sheet" at bounding box center [850, 48] width 1394 height 29
click at [57, 18] on icon "button" at bounding box center [58, 17] width 9 height 9
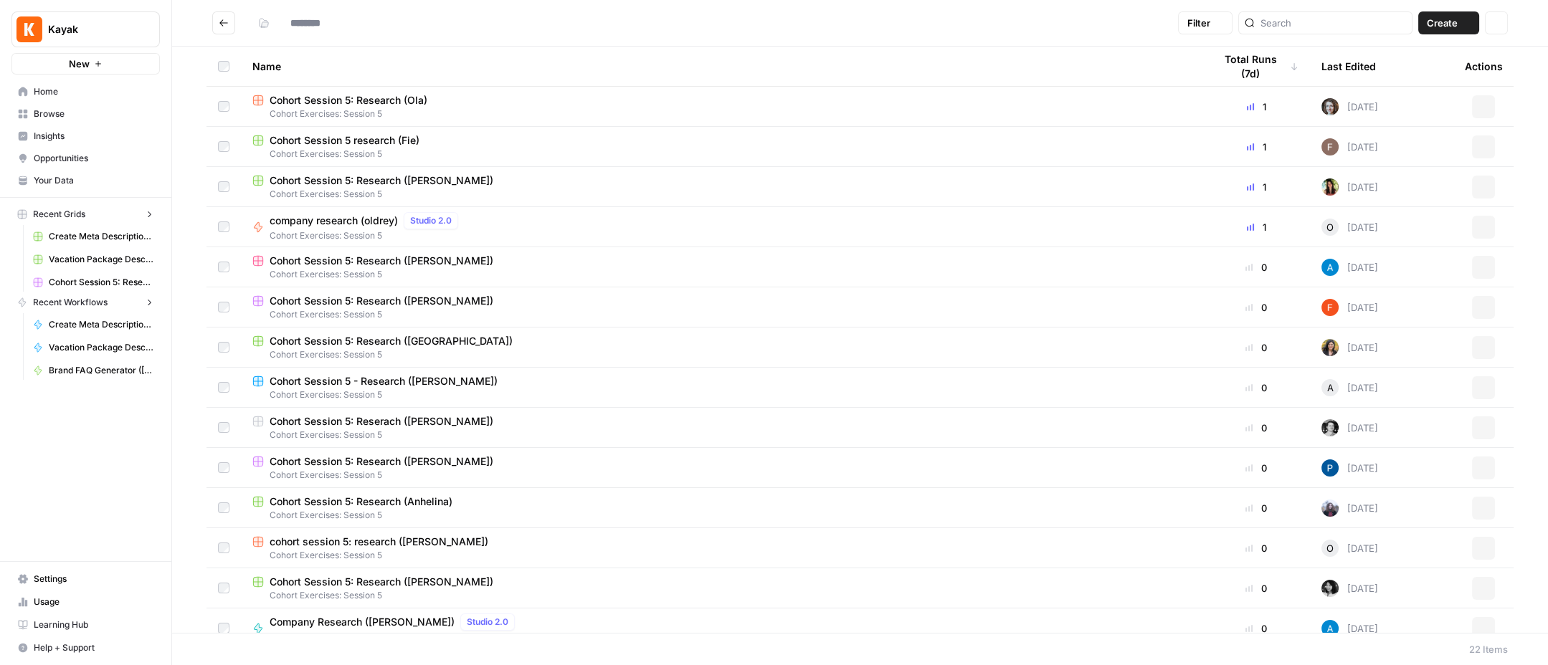
type input "**********"
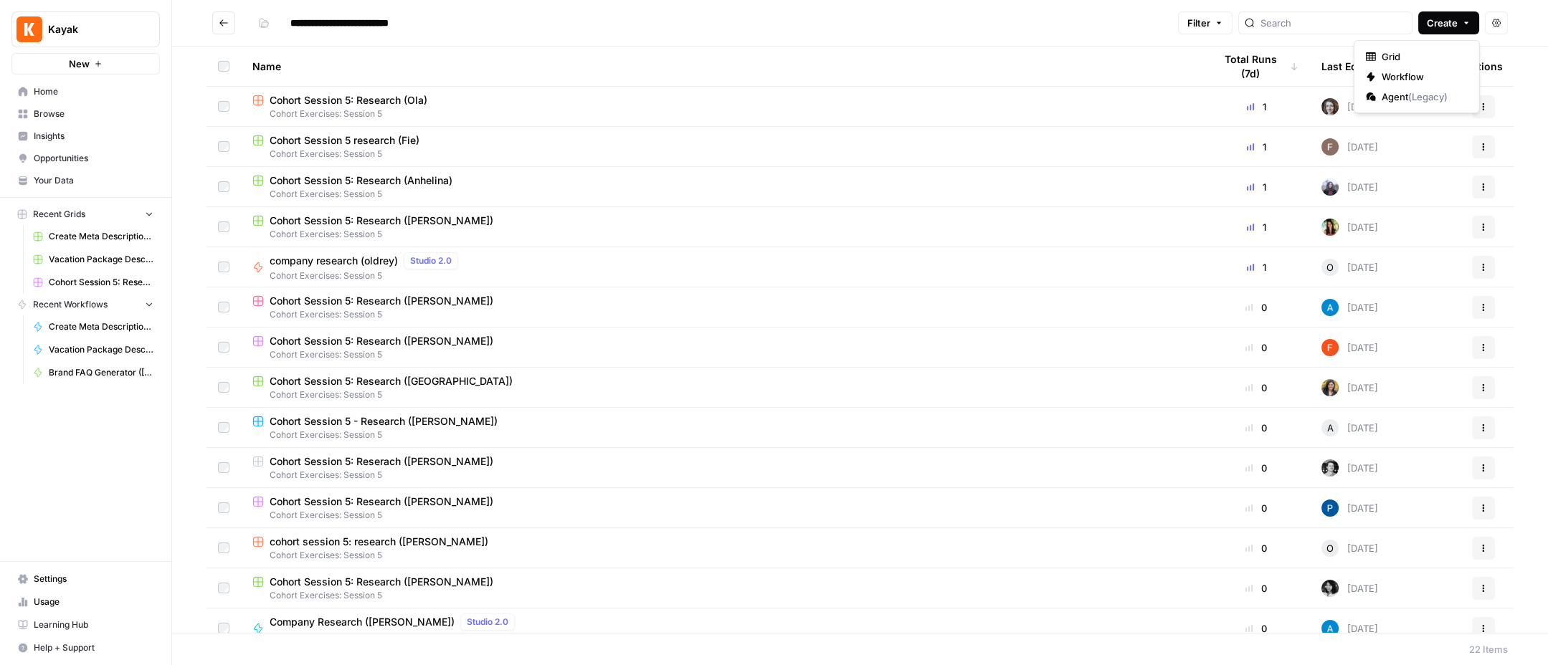
click at [1450, 24] on span "Create" at bounding box center [1441, 23] width 31 height 14
click at [1407, 75] on span "Workflow" at bounding box center [1421, 77] width 80 height 14
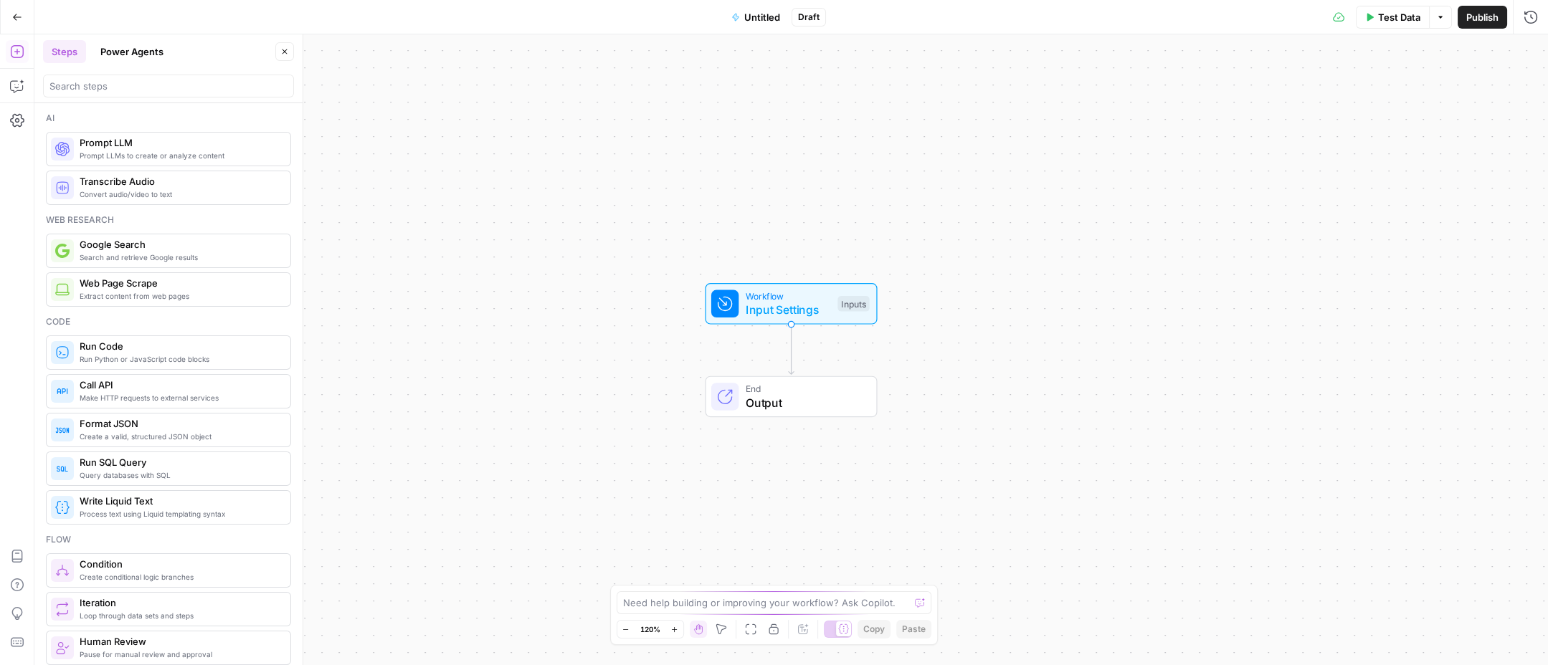
click at [738, 16] on icon "button" at bounding box center [735, 16] width 6 height 7
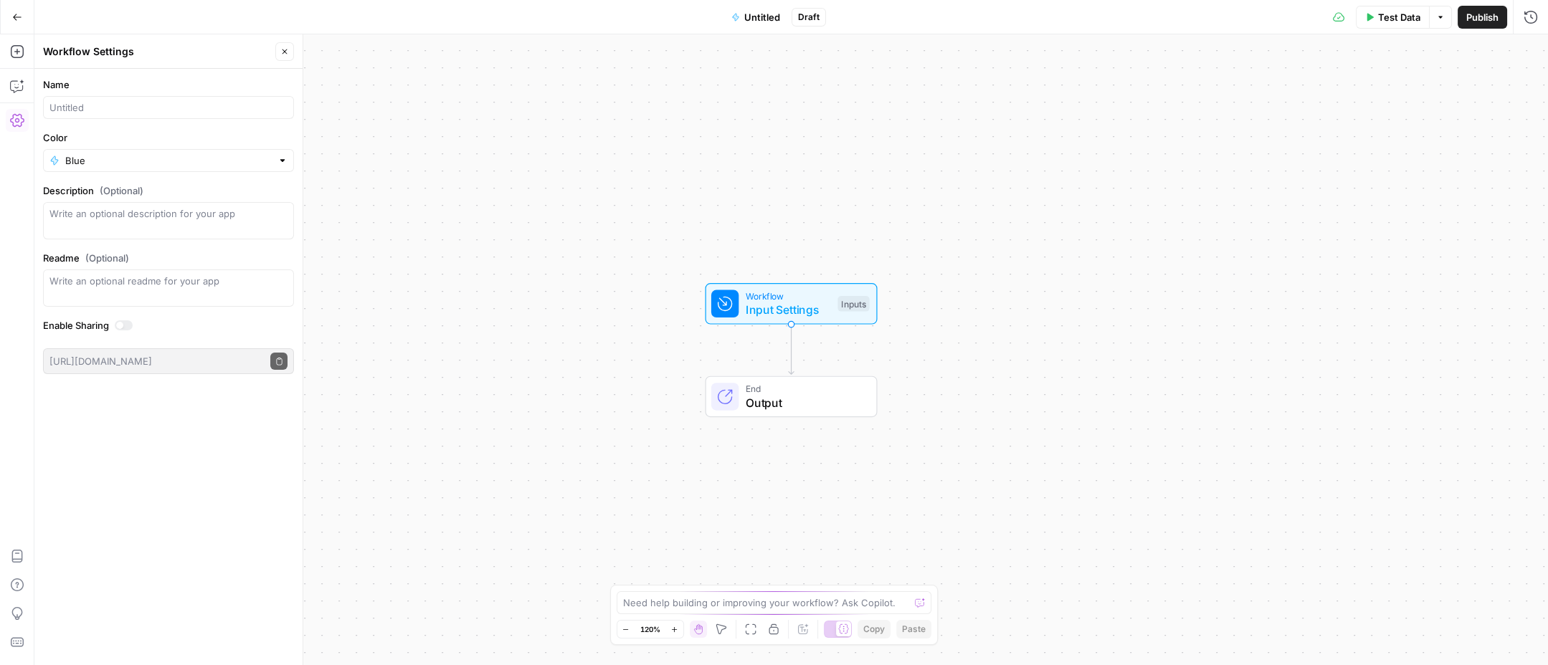
click at [106, 90] on label "Name" at bounding box center [168, 84] width 251 height 14
click at [106, 100] on input "Name" at bounding box center [168, 107] width 238 height 14
click at [110, 97] on div at bounding box center [168, 107] width 251 height 23
type input "Company Research ([PERSON_NAME])"
click at [100, 166] on input "Color" at bounding box center [168, 160] width 206 height 14
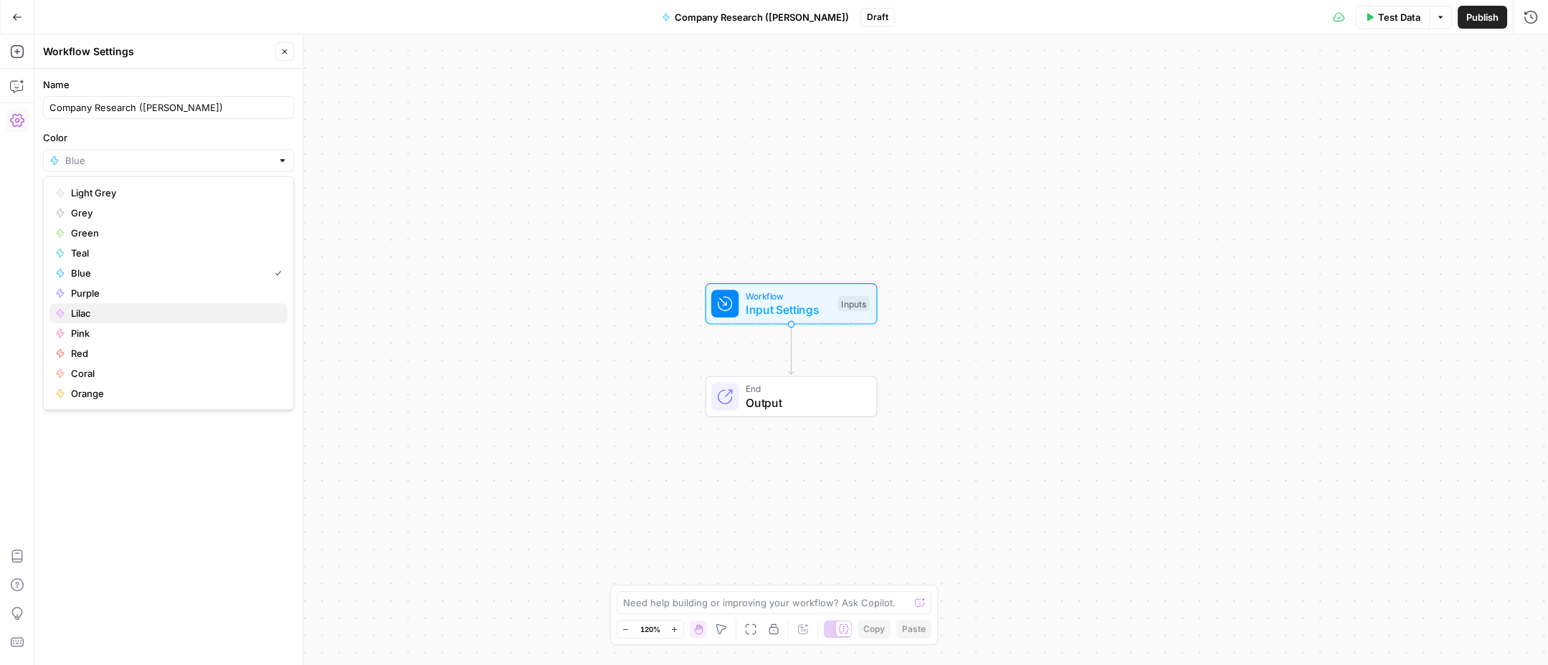
click at [103, 306] on span "Lilac" at bounding box center [173, 313] width 205 height 14
type input "Lilac"
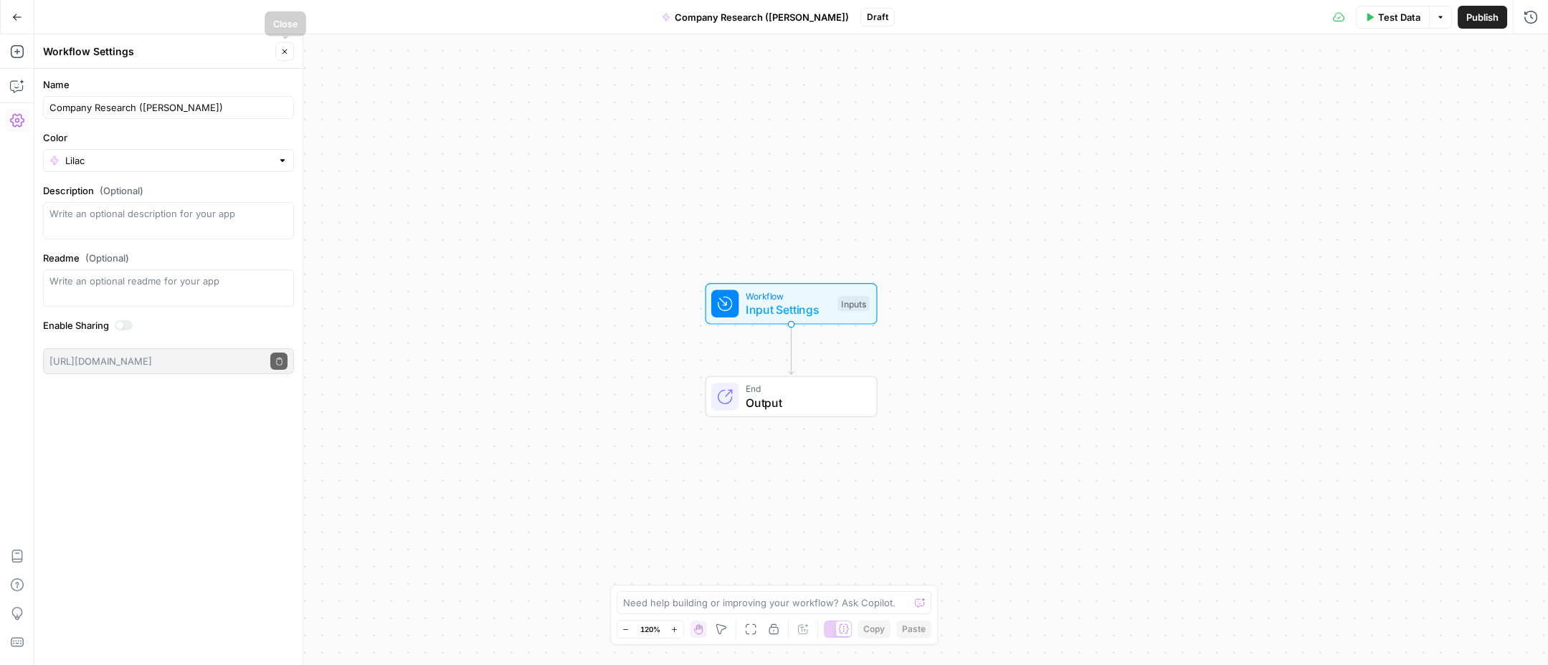
click at [287, 53] on icon "button" at bounding box center [284, 51] width 5 height 5
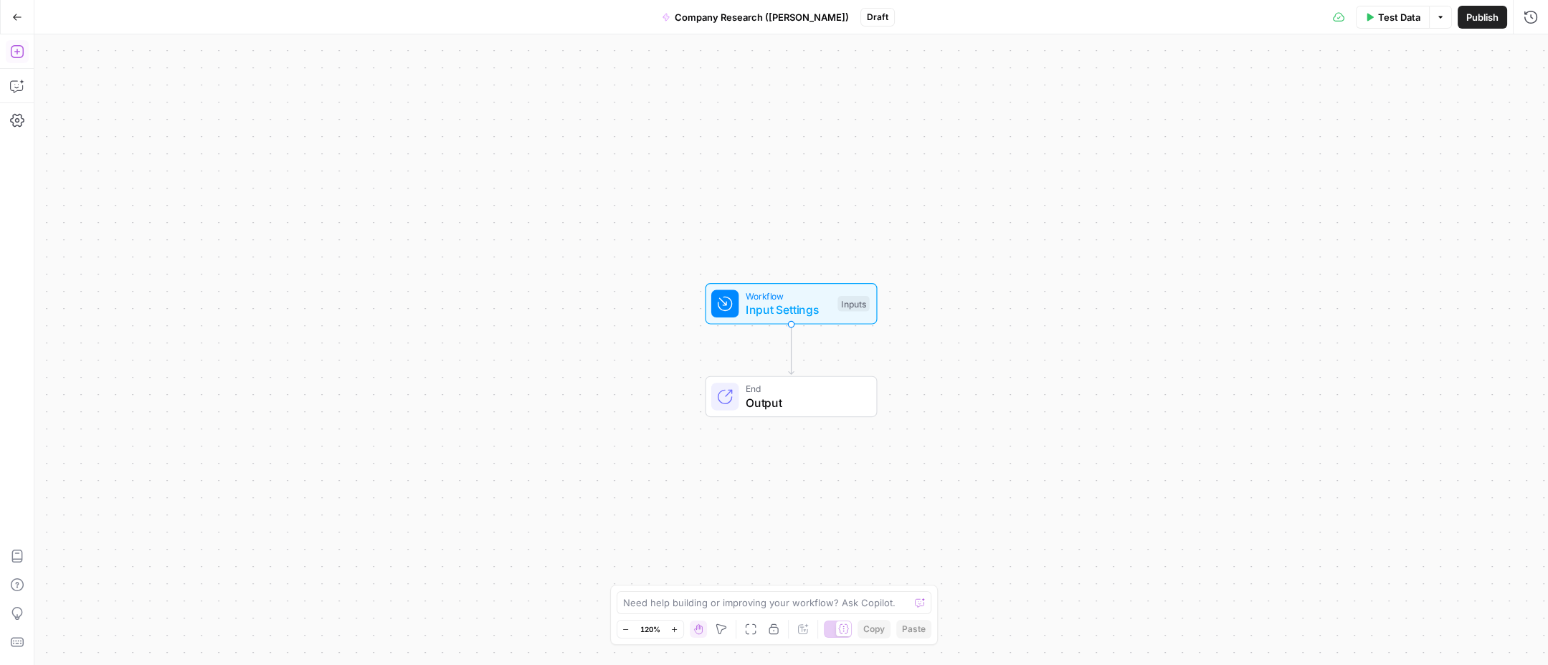
click at [18, 45] on icon "button" at bounding box center [16, 51] width 13 height 13
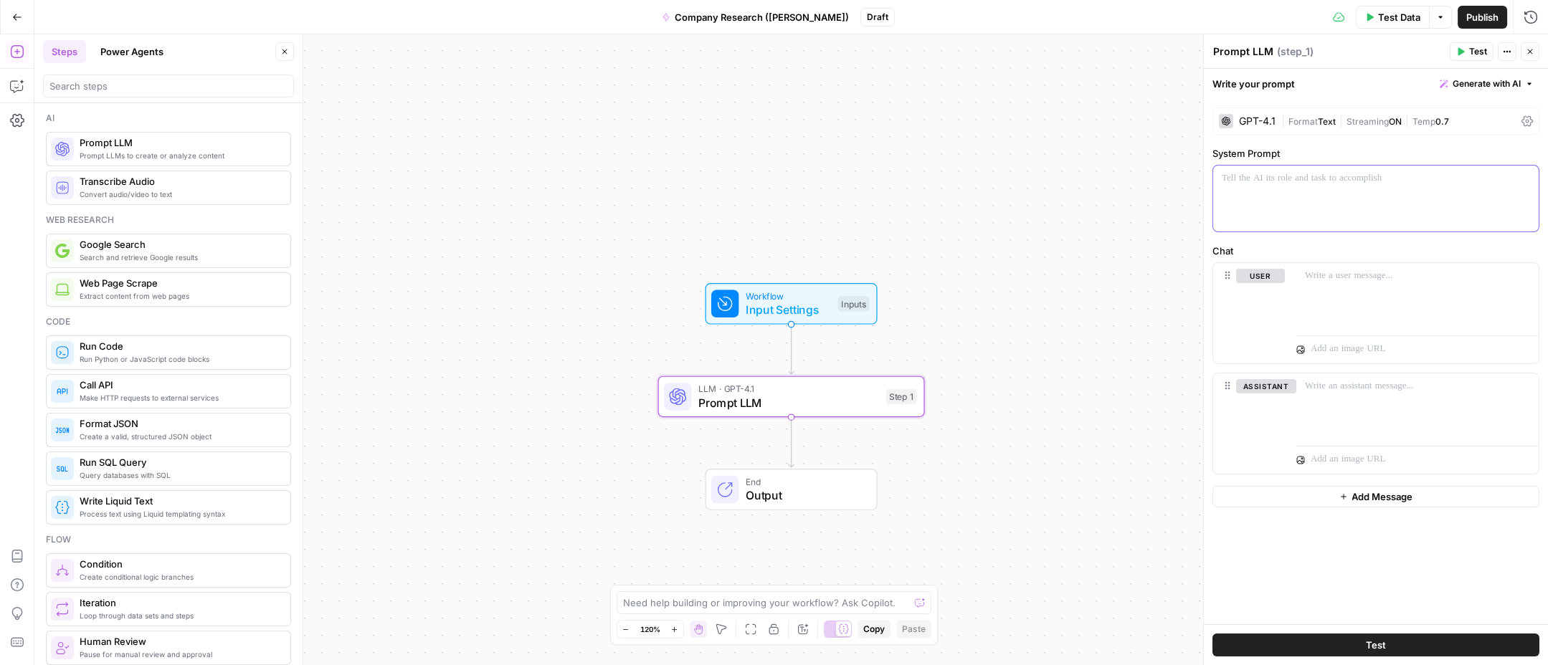
click at [1355, 194] on div at bounding box center [1375, 199] width 325 height 66
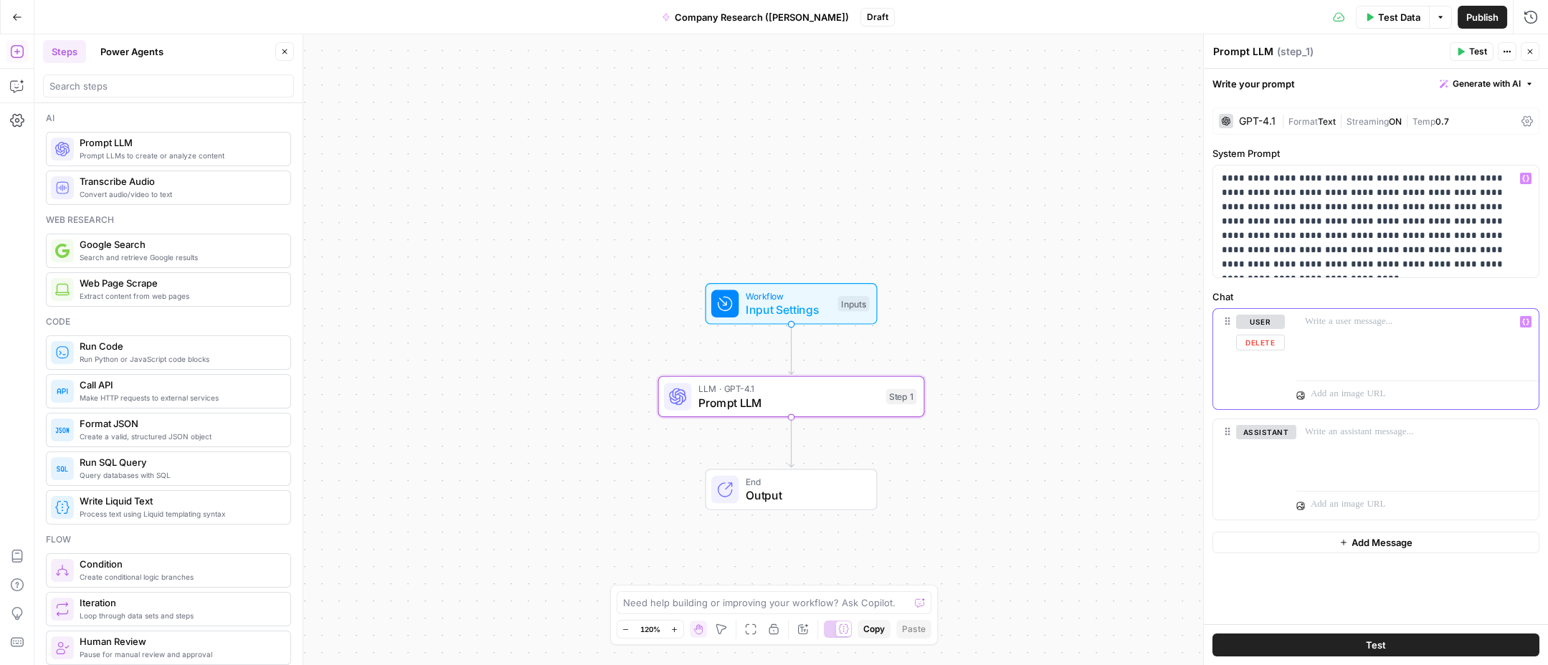
click at [1326, 345] on div at bounding box center [1417, 342] width 242 height 66
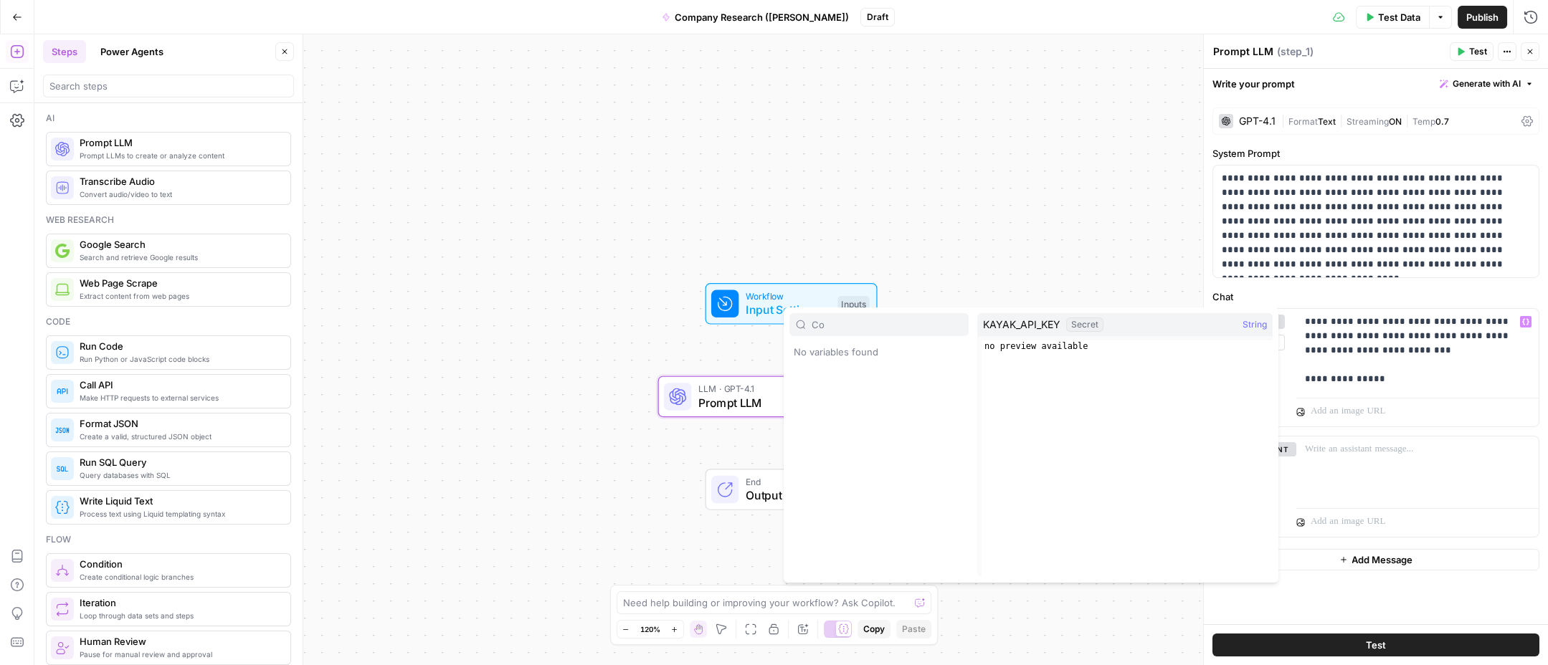
type input "C"
click at [837, 378] on button "Select variable KAYAK_API_KEY" at bounding box center [878, 374] width 179 height 23
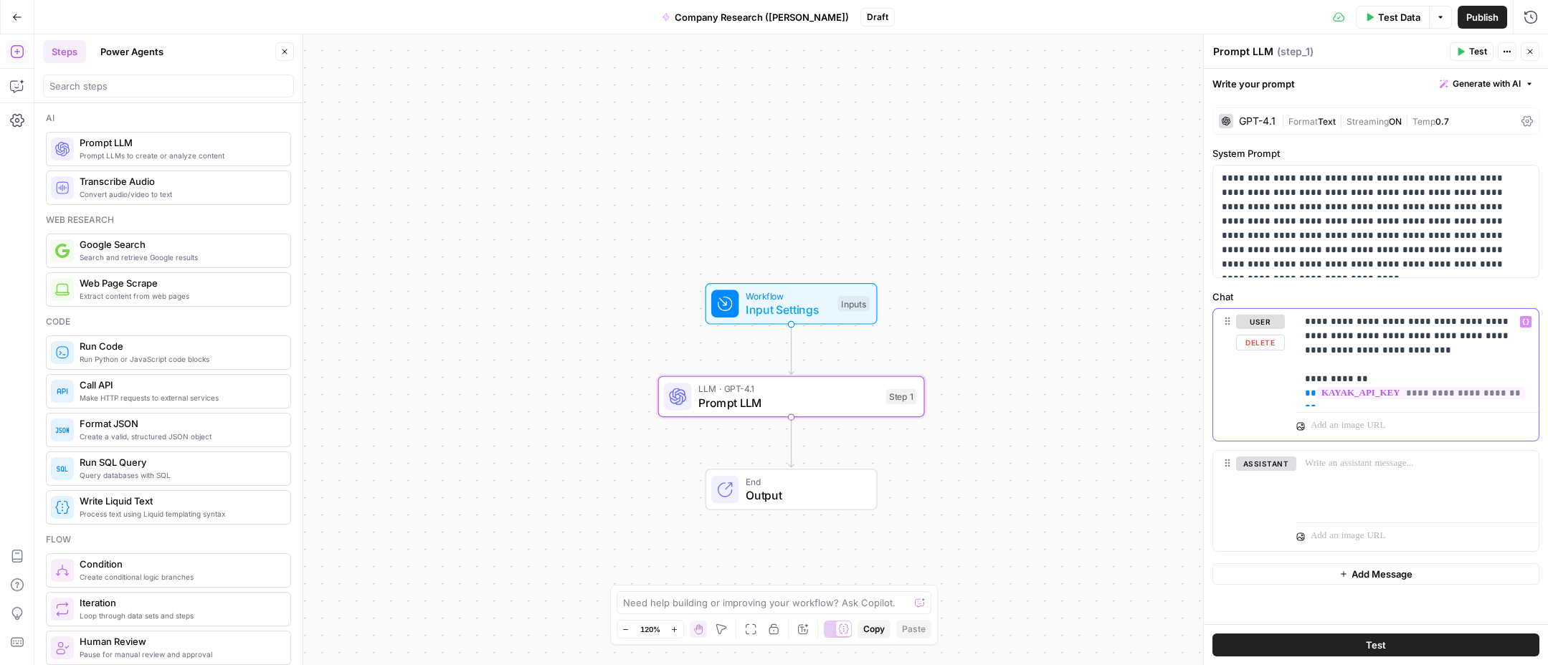
drag, startPoint x: 1528, startPoint y: 391, endPoint x: 1298, endPoint y: 394, distance: 230.1
click at [1298, 394] on div "**********" at bounding box center [1417, 357] width 242 height 97
click at [773, 296] on span "Workflow" at bounding box center [787, 296] width 85 height 14
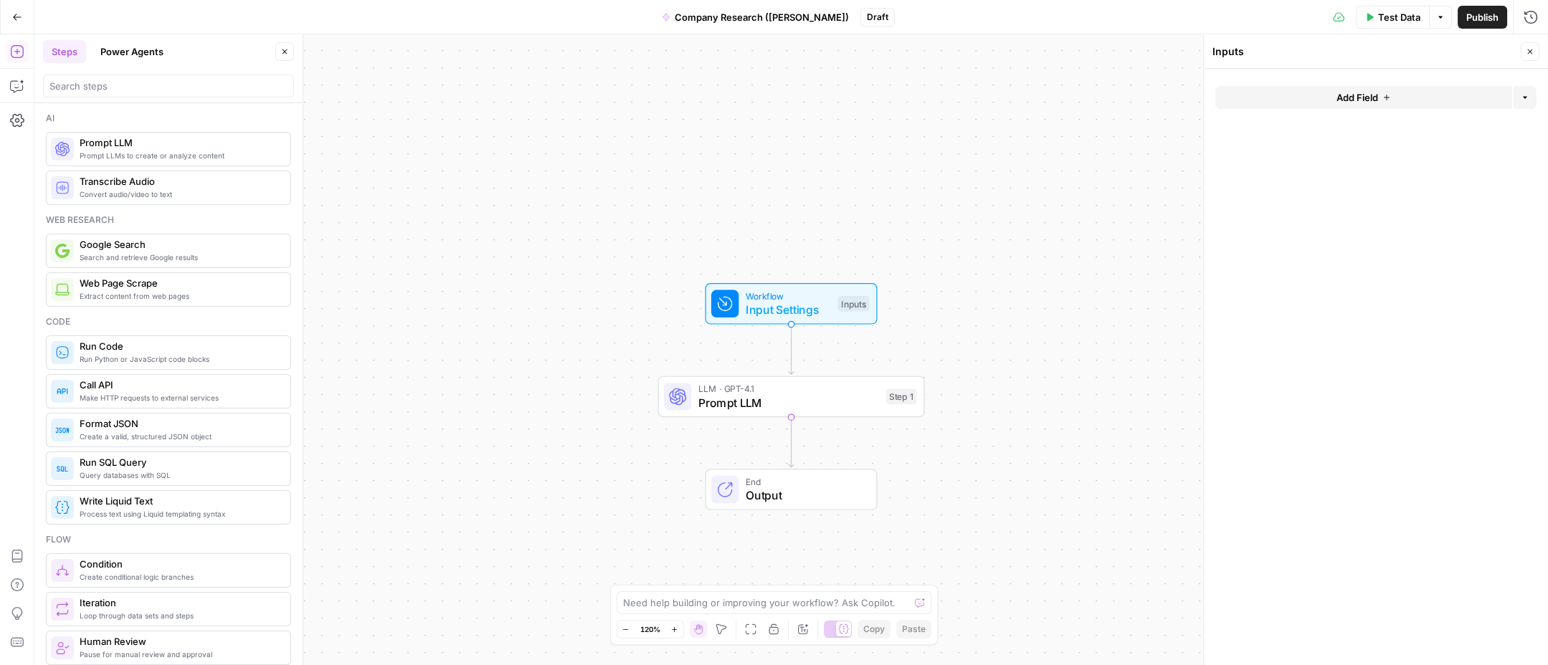
click at [1290, 103] on button "Add Field" at bounding box center [1363, 97] width 297 height 23
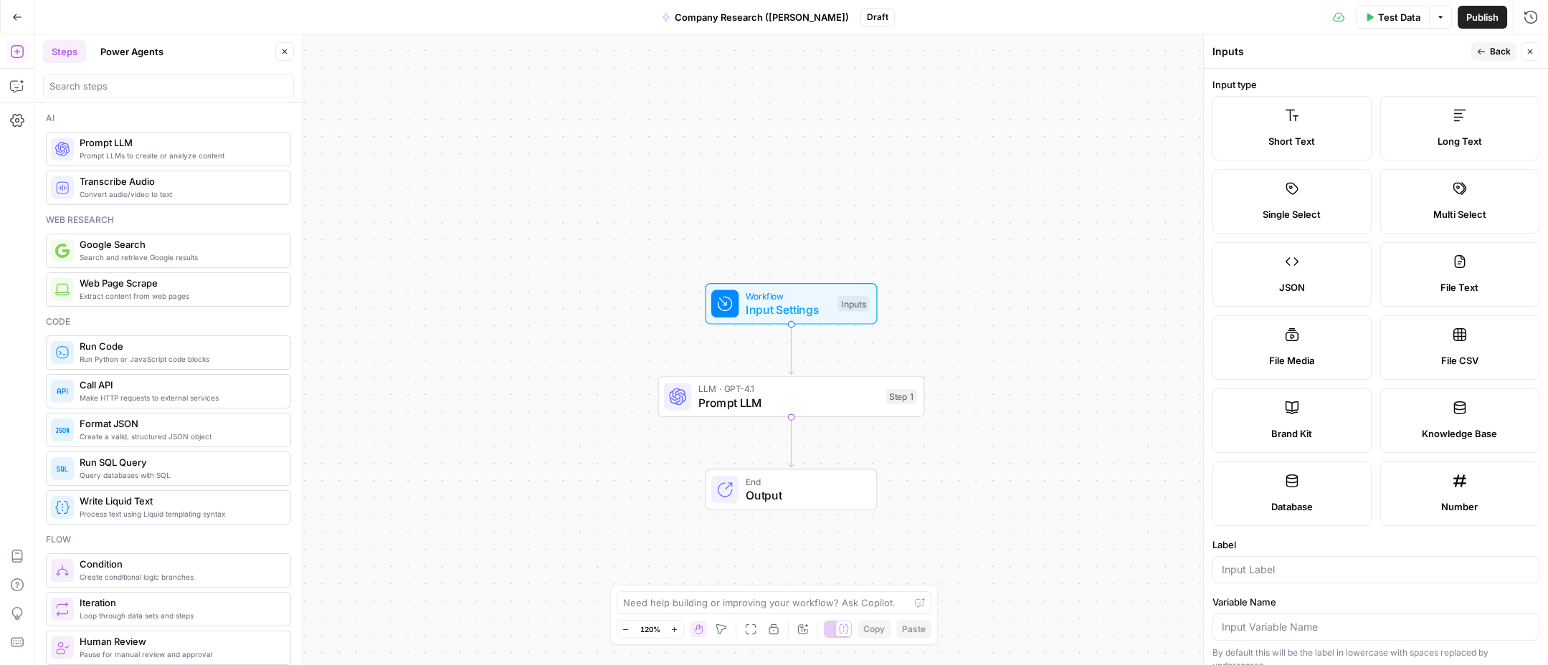
click at [1308, 123] on label "Short Text" at bounding box center [1291, 128] width 159 height 65
click at [1297, 103] on label "Short Text" at bounding box center [1291, 128] width 159 height 65
click at [1315, 578] on div at bounding box center [1375, 569] width 327 height 27
type input "Company name"
click at [804, 404] on span "Prompt LLM" at bounding box center [788, 402] width 181 height 17
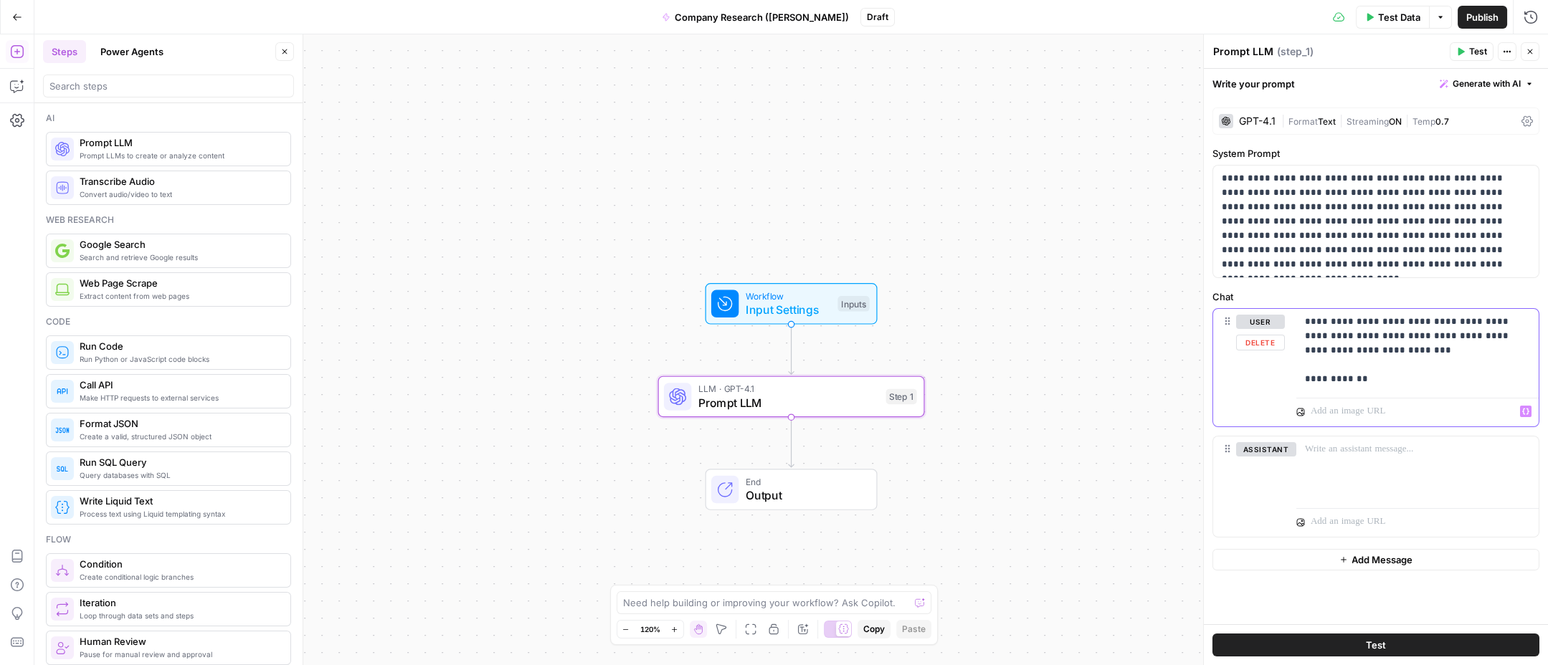
click at [1389, 375] on p "**********" at bounding box center [1418, 351] width 226 height 72
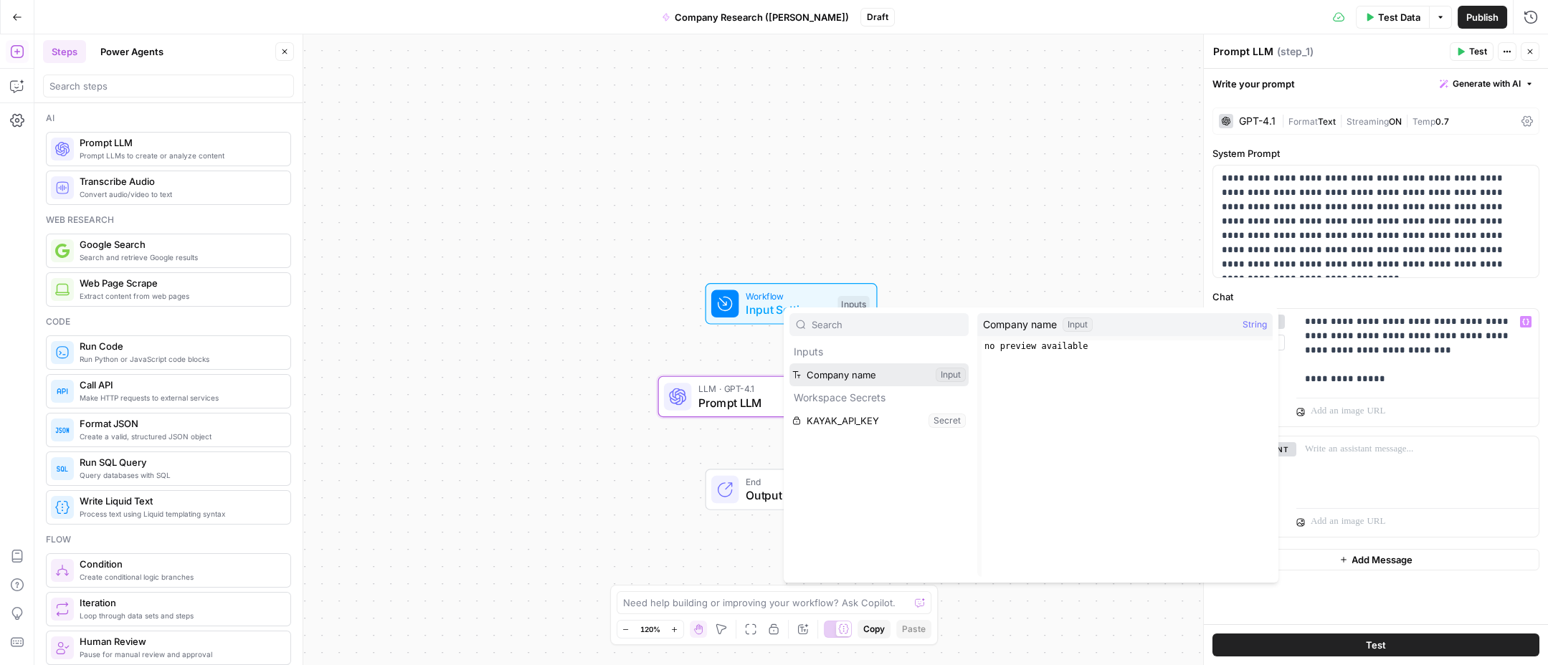
click at [905, 366] on button "Select variable Company name" at bounding box center [878, 374] width 179 height 23
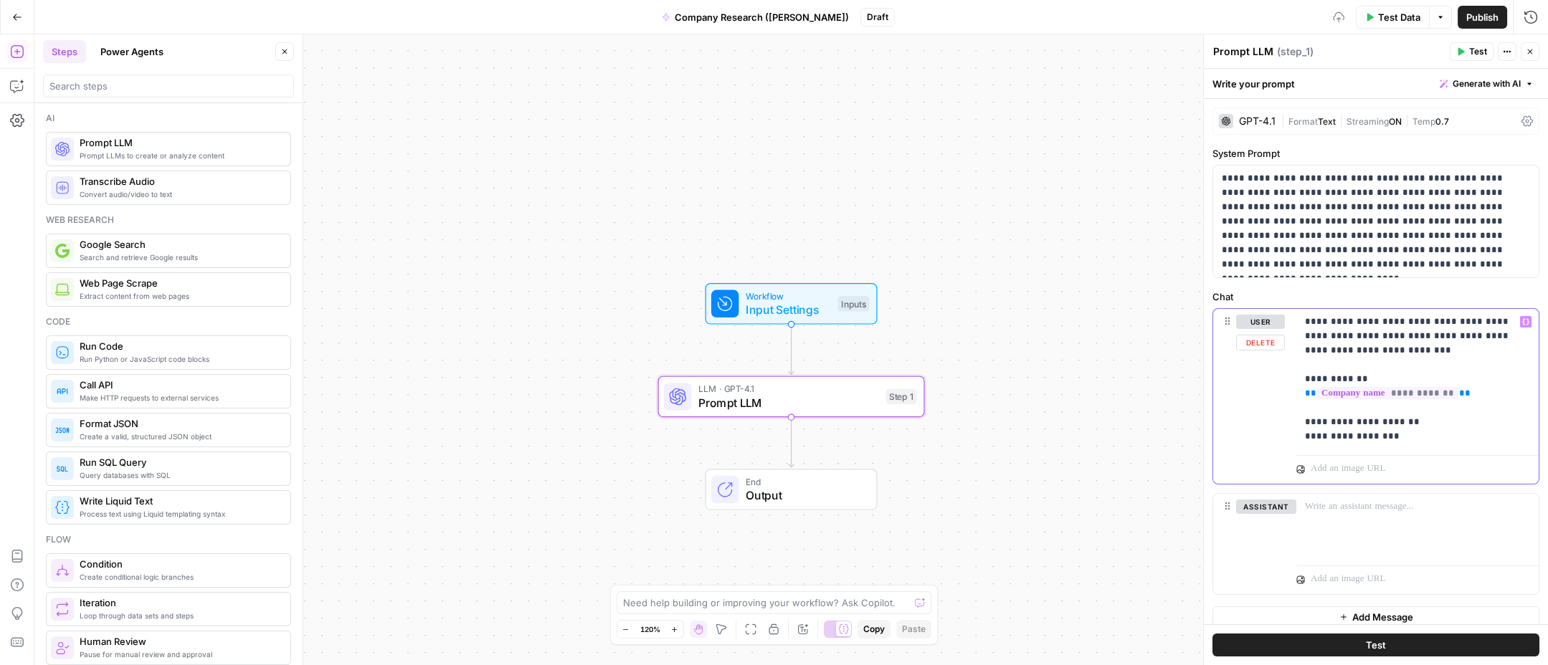
click at [1318, 417] on p "**********" at bounding box center [1412, 379] width 214 height 129
click at [1392, 434] on p "**********" at bounding box center [1412, 379] width 214 height 129
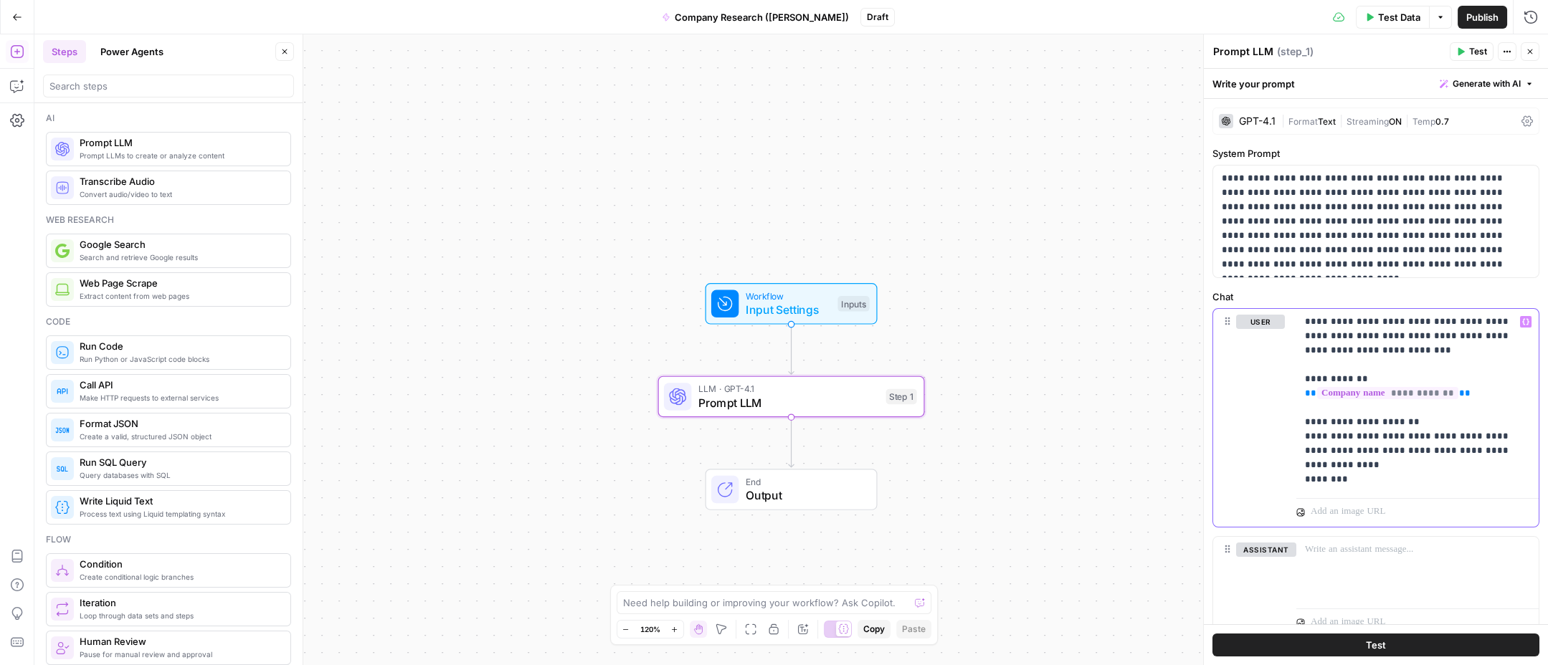
click at [1472, 450] on p "**********" at bounding box center [1412, 401] width 214 height 172
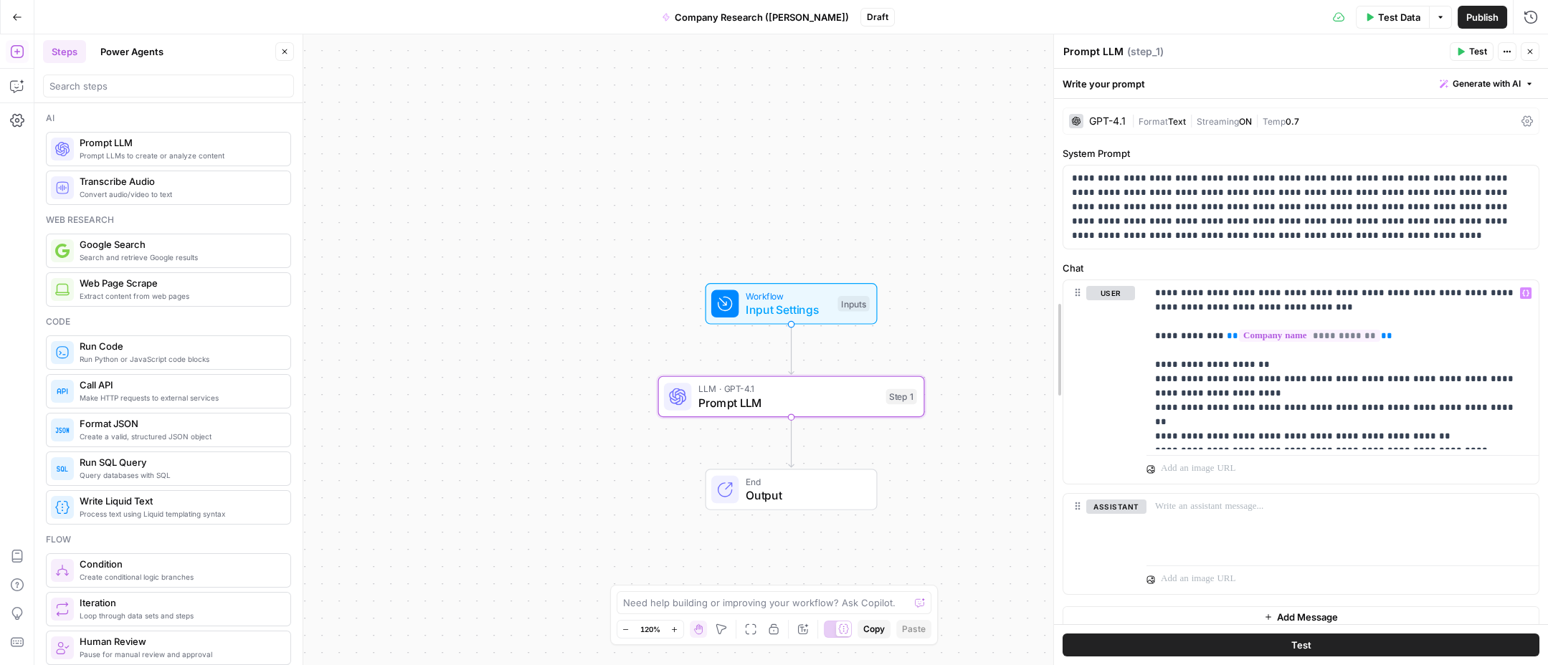
drag, startPoint x: 1206, startPoint y: 445, endPoint x: 1056, endPoint y: 422, distance: 151.6
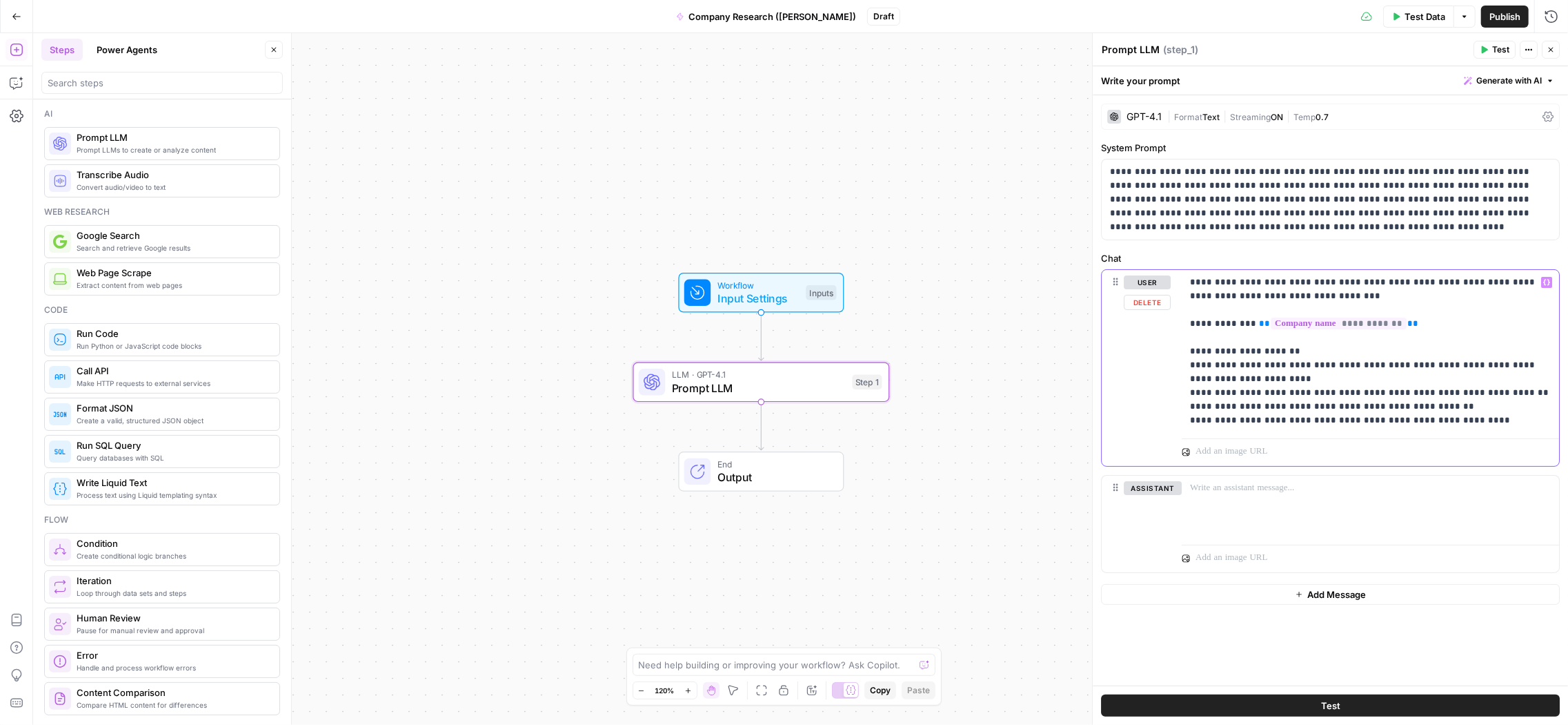
drag, startPoint x: 1244, startPoint y: 294, endPoint x: 1190, endPoint y: 274, distance: 57.6
click at [1190, 275] on p "**********" at bounding box center [1371, 351] width 362 height 152
click at [1266, 292] on p "**********" at bounding box center [1371, 351] width 362 height 152
drag, startPoint x: 1244, startPoint y: 294, endPoint x: 1361, endPoint y: 298, distance: 117.1
click at [1361, 298] on p "**********" at bounding box center [1371, 351] width 362 height 152
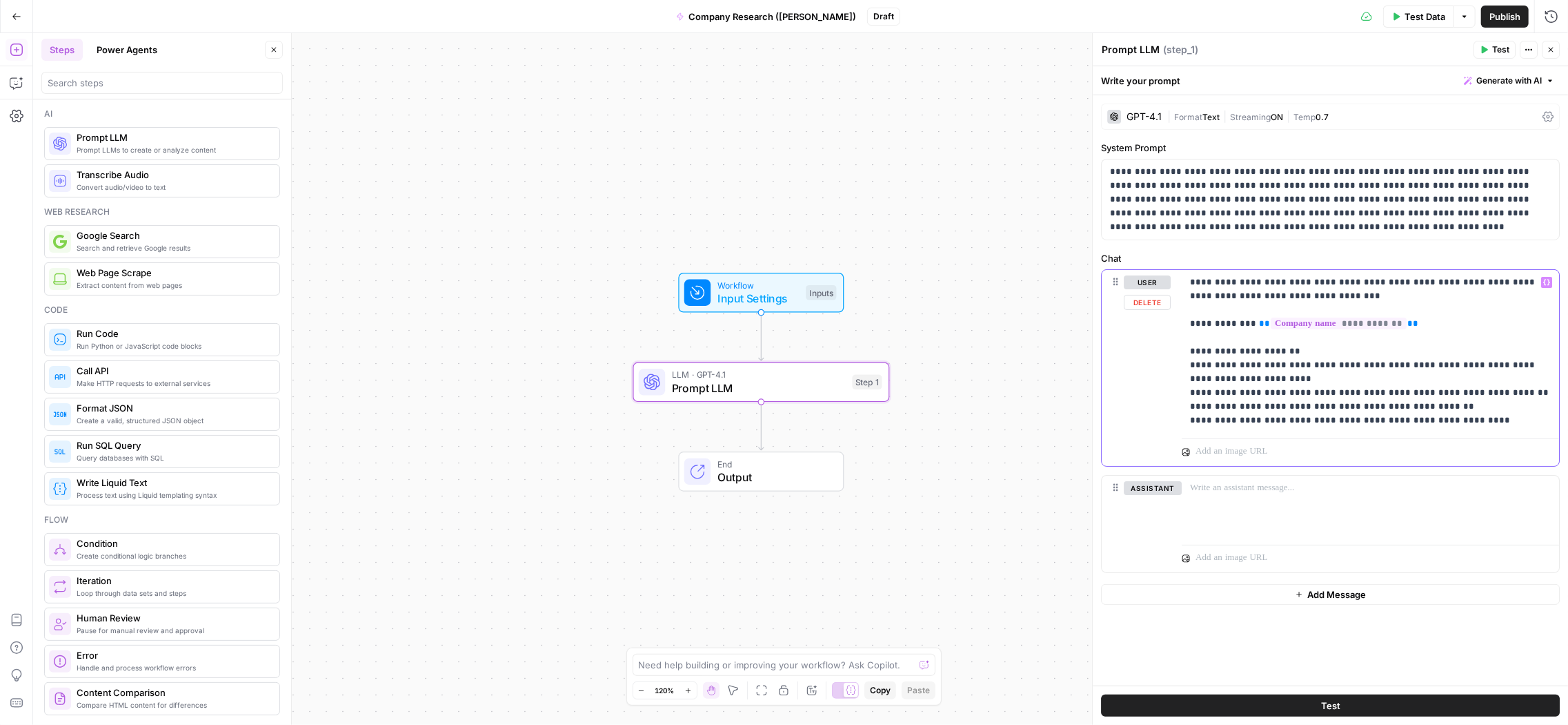
click at [1296, 296] on p "**********" at bounding box center [1371, 351] width 362 height 152
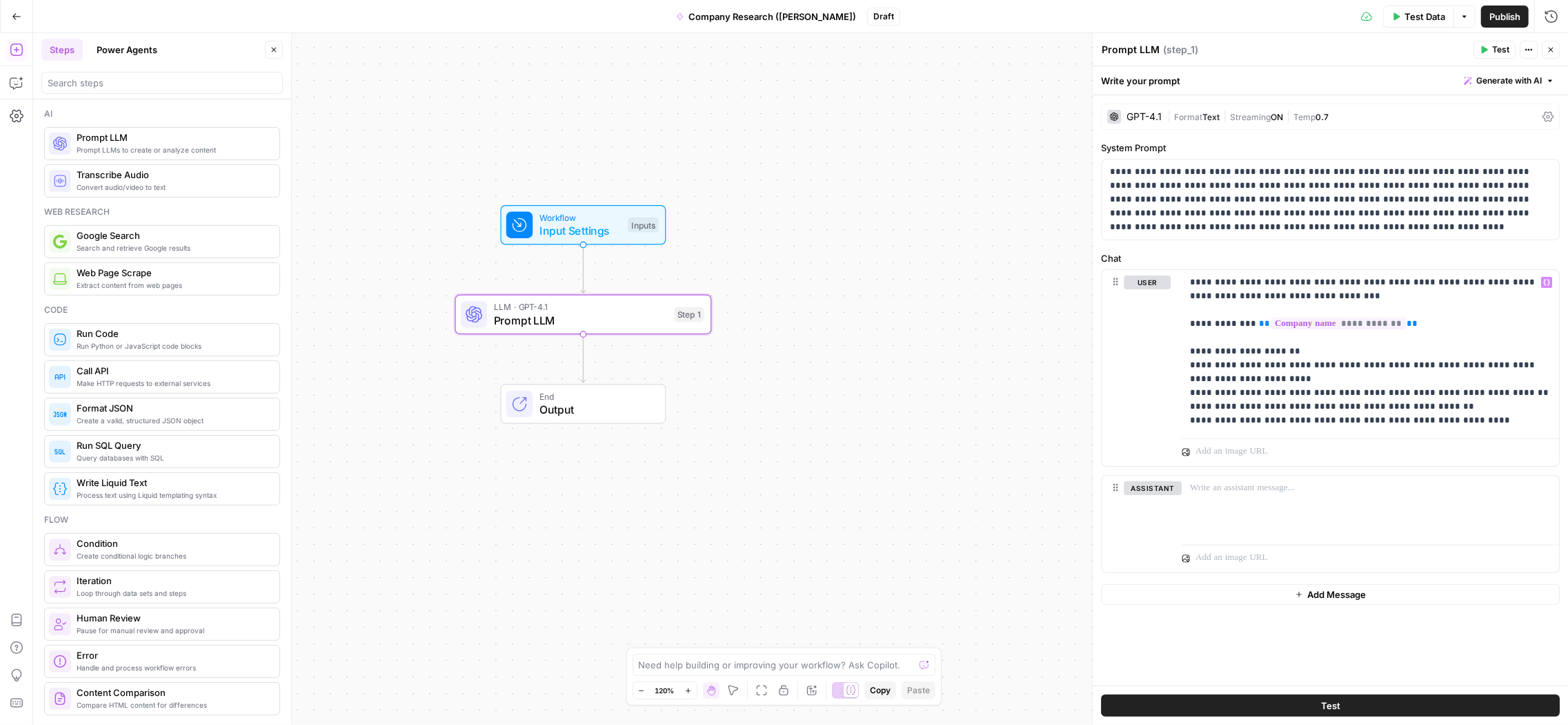
drag, startPoint x: 996, startPoint y: 213, endPoint x: 817, endPoint y: 145, distance: 191.5
click at [817, 145] on div "Workflow Input Settings Inputs LLM · GPT-4.1 Prompt LLM Step 1 End Output" at bounding box center [800, 378] width 1535 height 691
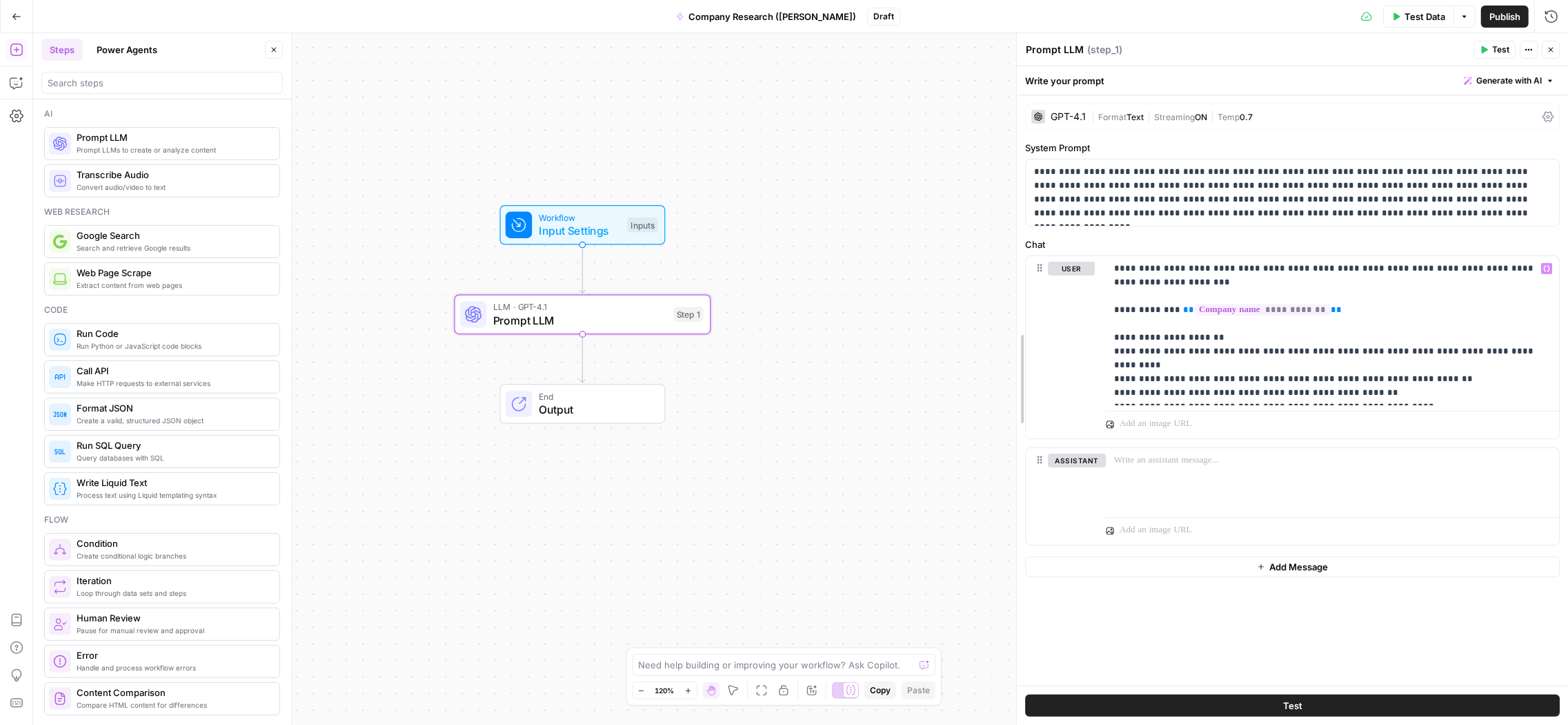
drag, startPoint x: 1092, startPoint y: 245, endPoint x: 766, endPoint y: 267, distance: 326.7
click at [776, 268] on body "Kayak New Home Browse Insights Opportunities Your Data Recent Grids Create Meta…" at bounding box center [784, 362] width 1568 height 725
click at [1417, 396] on p "**********" at bounding box center [1333, 330] width 437 height 138
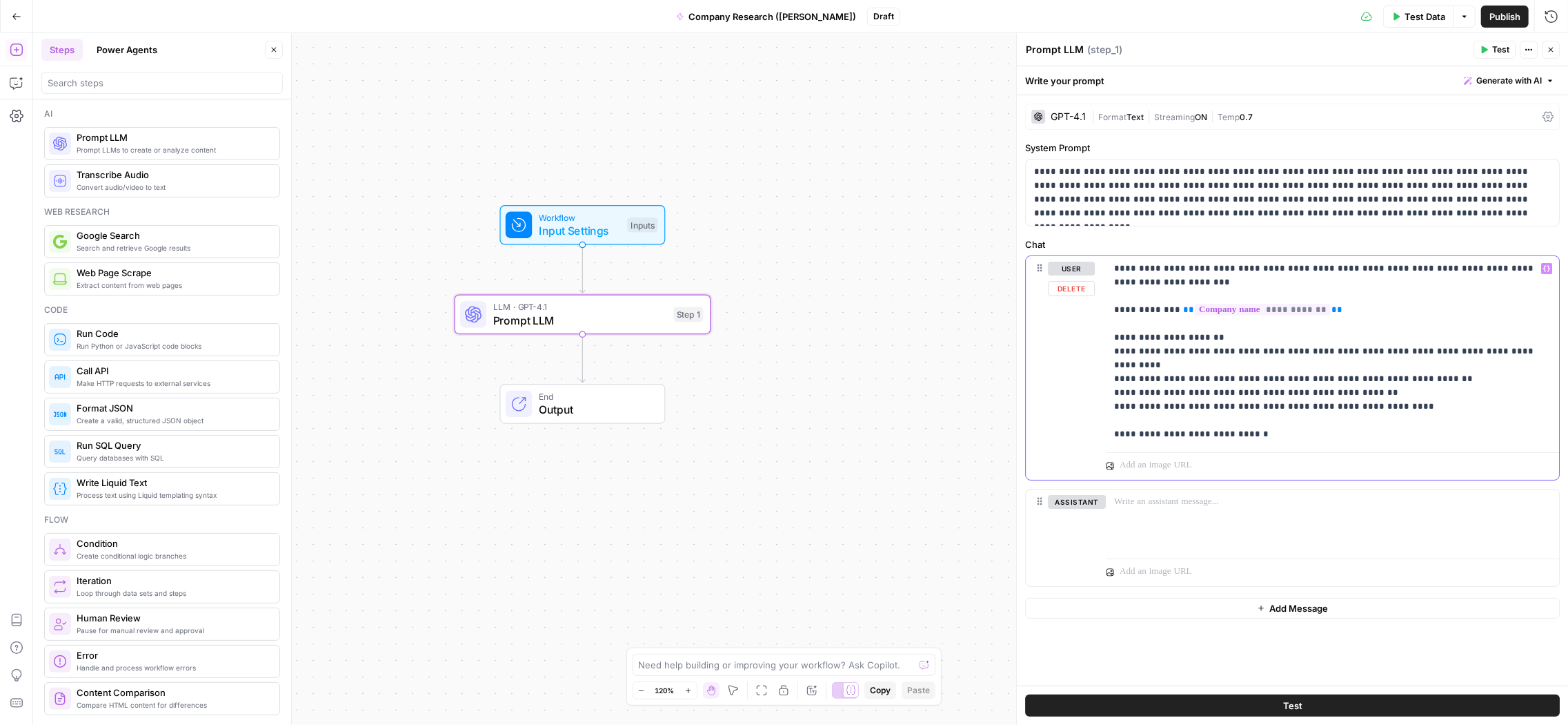
drag, startPoint x: 1115, startPoint y: 418, endPoint x: 1259, endPoint y: 421, distance: 144.0
click at [1259, 421] on p "**********" at bounding box center [1333, 351] width 437 height 179
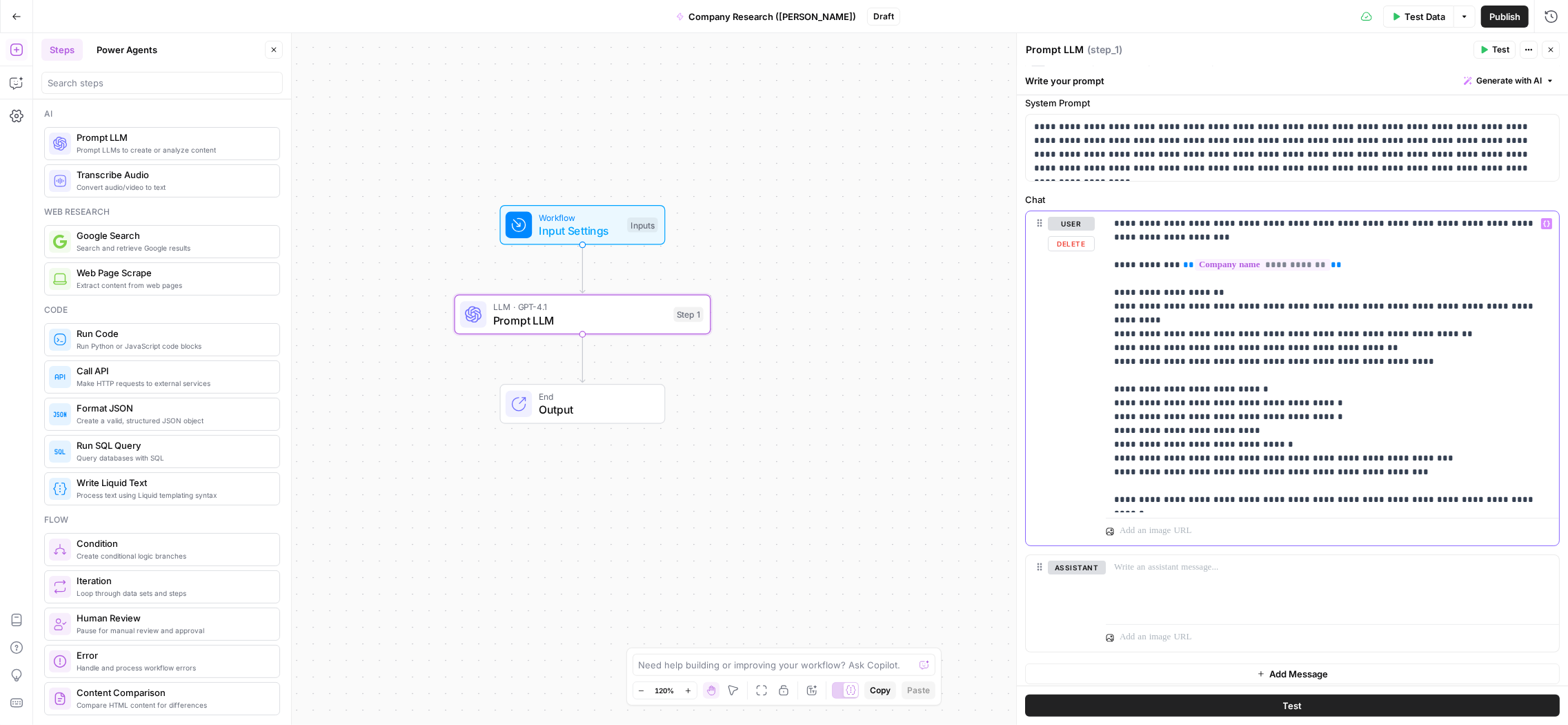
scroll to position [47, 0]
click at [1291, 639] on button "Test" at bounding box center [1293, 705] width 535 height 22
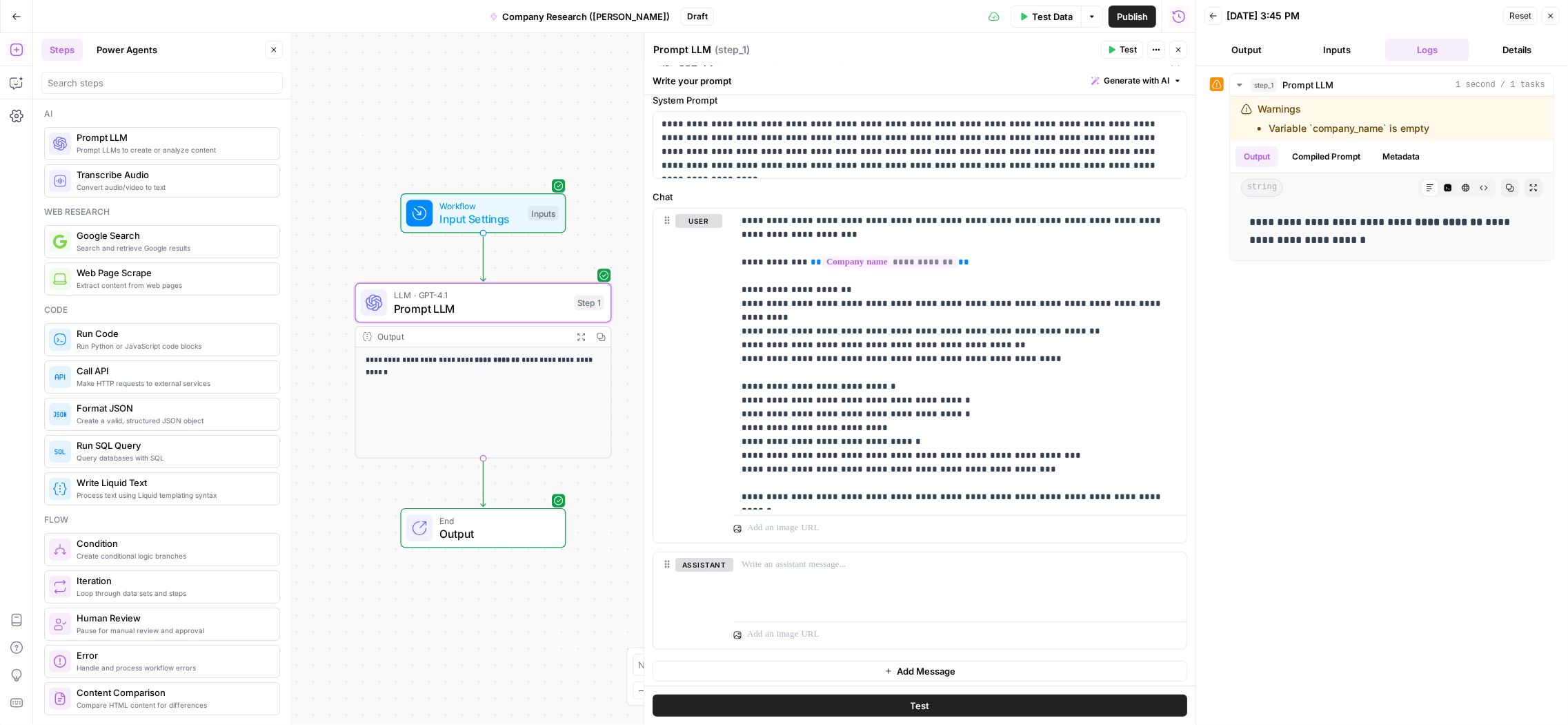
drag, startPoint x: 600, startPoint y: 162, endPoint x: 501, endPoint y: 150, distance: 99.7
click at [501, 150] on div "**********" at bounding box center [614, 378] width 1163 height 691
click at [497, 217] on span "Input Settings" at bounding box center [480, 219] width 82 height 16
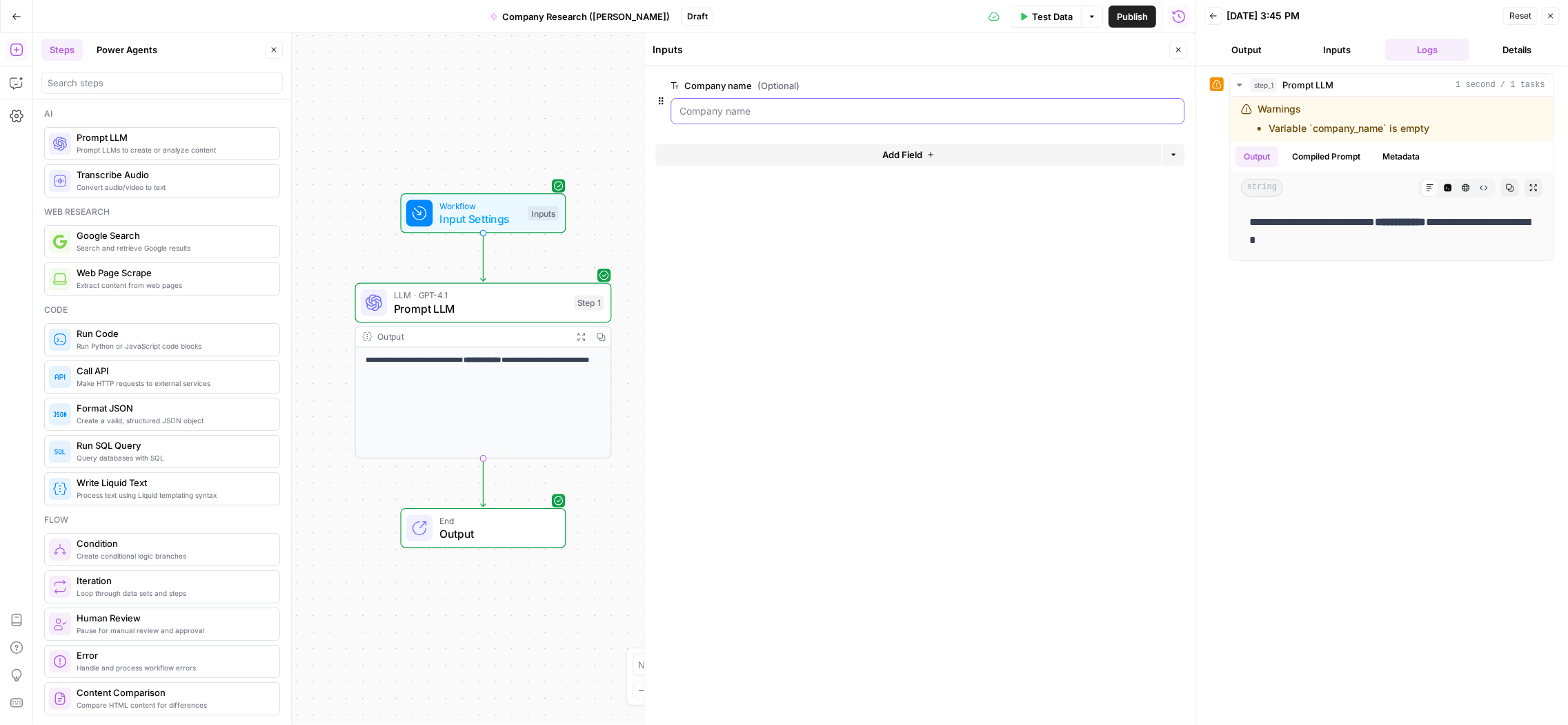
click at [758, 111] on name "Company name (Optional)" at bounding box center [927, 111] width 496 height 13
click at [716, 118] on div at bounding box center [928, 111] width 514 height 26
click at [716, 110] on name "Company name (Optional)" at bounding box center [927, 111] width 496 height 13
click at [716, 113] on name "Company name (Optional)" at bounding box center [927, 111] width 496 height 13
click at [728, 106] on name "Company name (Optional)" at bounding box center [927, 111] width 496 height 13
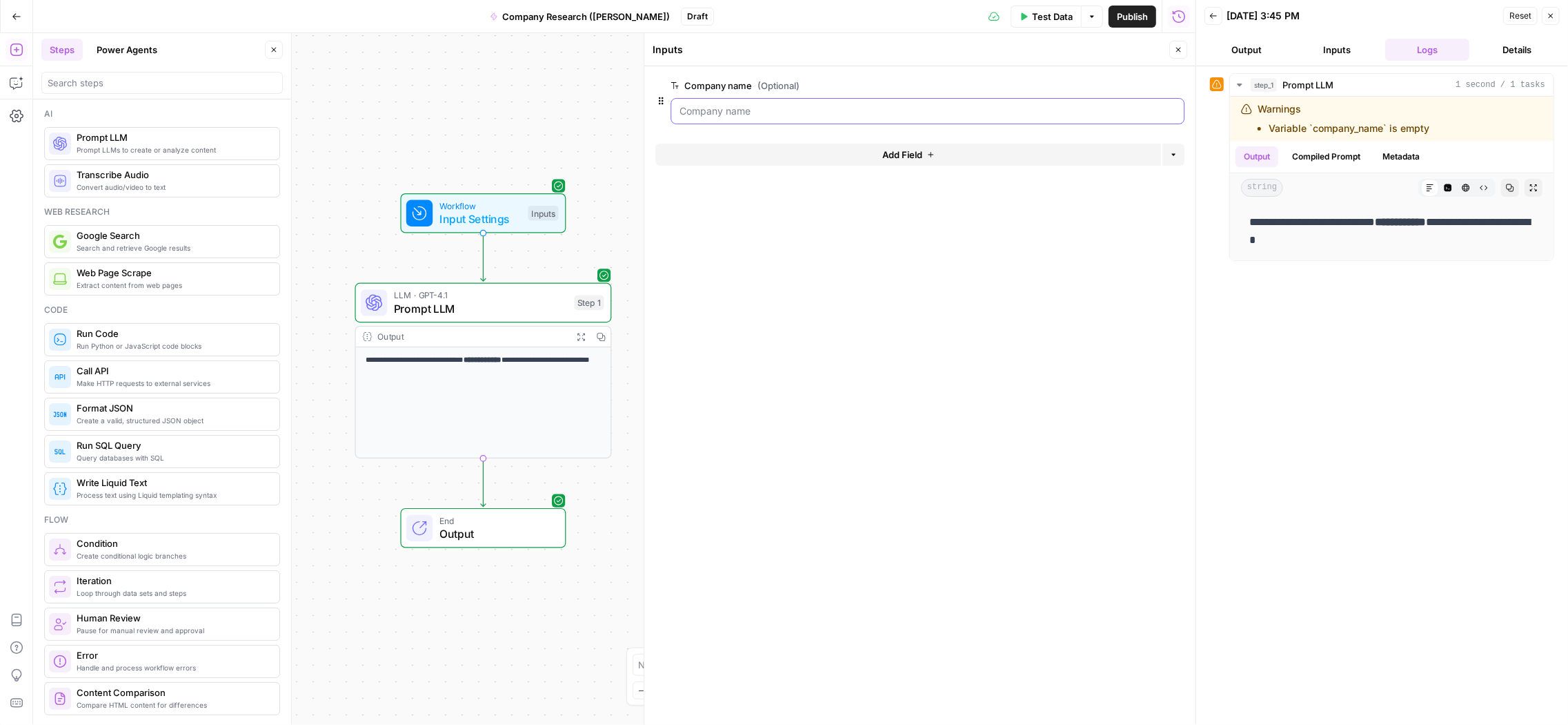
click at [744, 115] on name "Company name (Optional)" at bounding box center [927, 111] width 496 height 13
click at [768, 108] on name "Company name (Optional)" at bounding box center [927, 111] width 496 height 13
click at [550, 265] on div "**********" at bounding box center [614, 378] width 1163 height 691
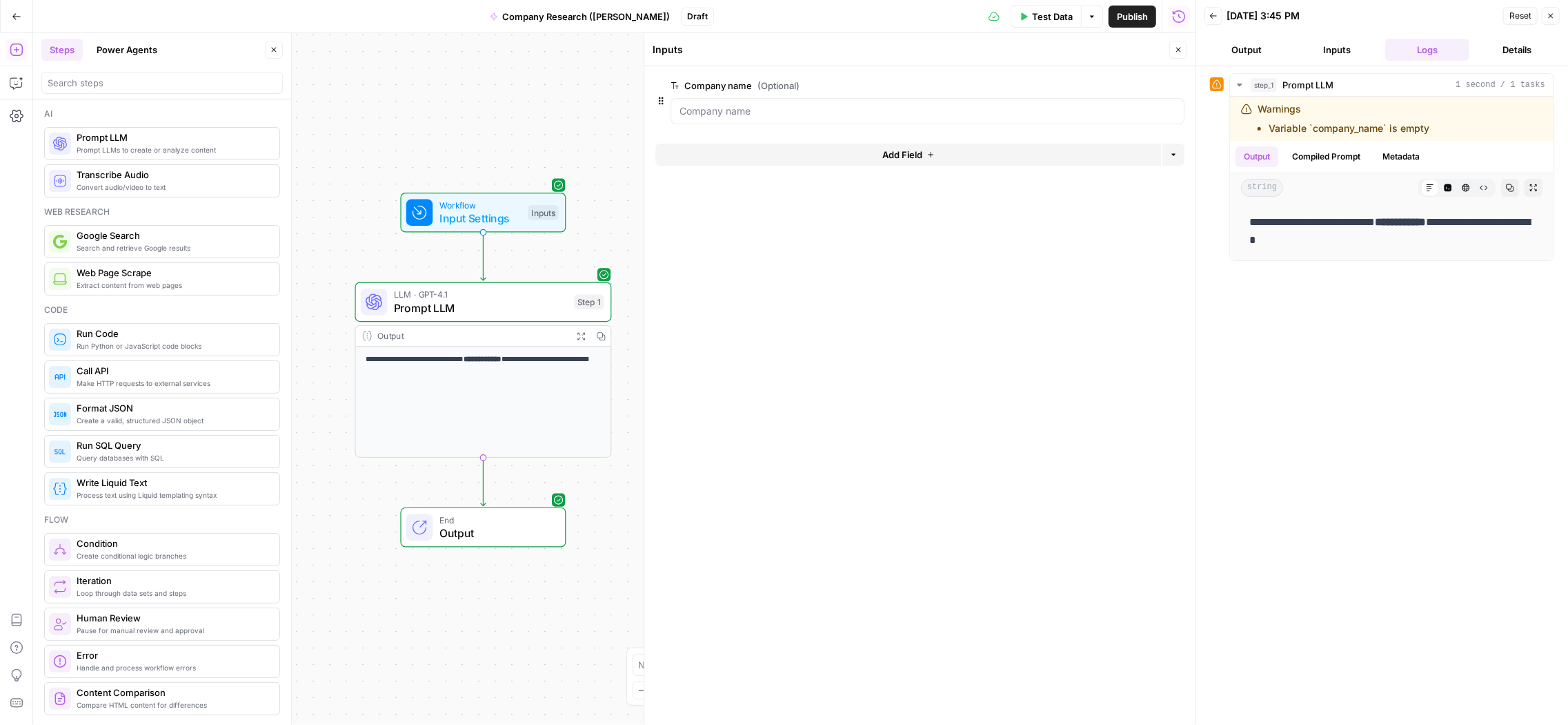
click at [481, 192] on div "Test Step" at bounding box center [520, 181] width 84 height 30
click at [771, 117] on name "Company name (Optional)" at bounding box center [927, 111] width 496 height 13
click at [1131, 84] on span "edit field" at bounding box center [1133, 85] width 31 height 11
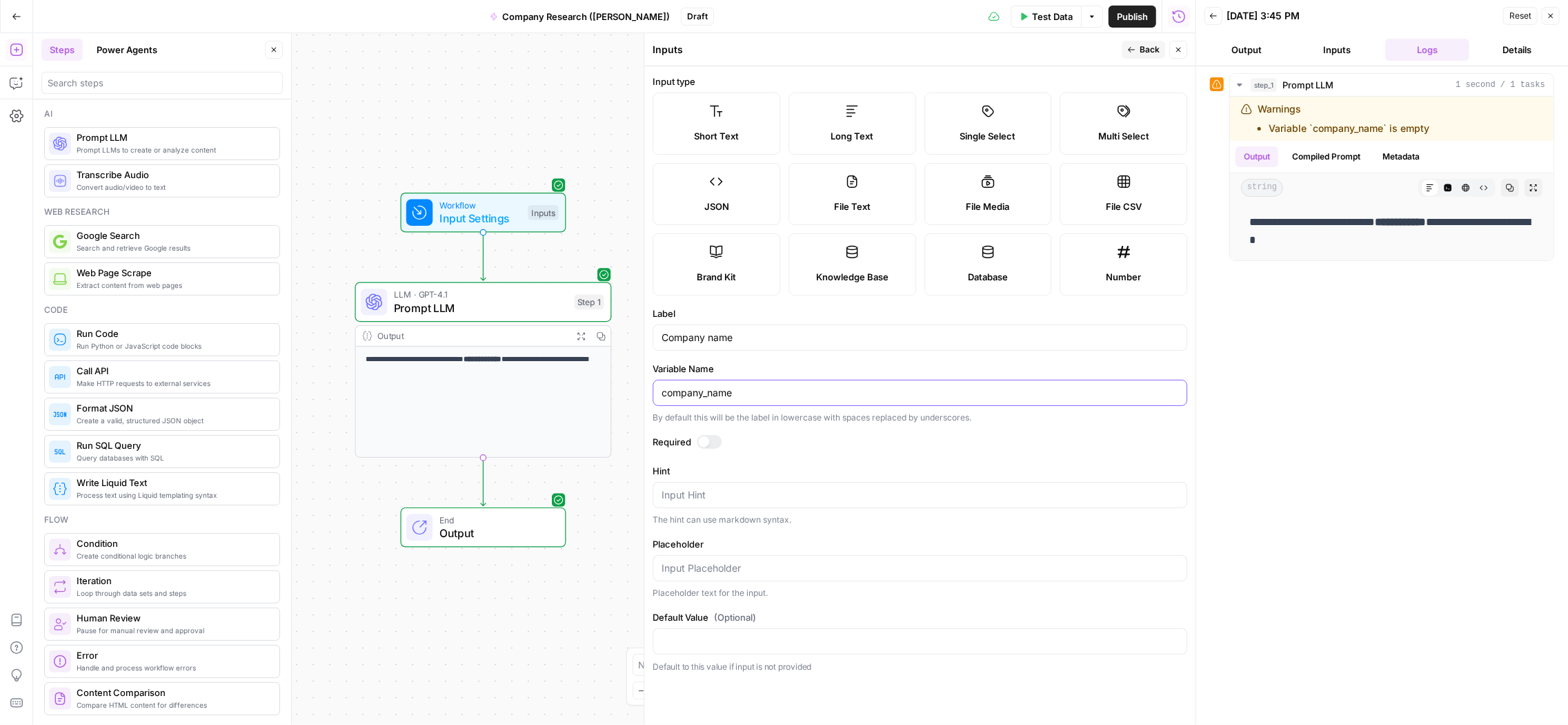
click at [757, 387] on input "company_name" at bounding box center [919, 393] width 517 height 13
click at [669, 46] on div "Inputs" at bounding box center [885, 49] width 465 height 13
click at [495, 207] on span "Workflow" at bounding box center [480, 205] width 82 height 13
click at [1088, 11] on button "Options" at bounding box center [1092, 16] width 22 height 22
click at [1043, 11] on span "Test Data" at bounding box center [1052, 16] width 40 height 13
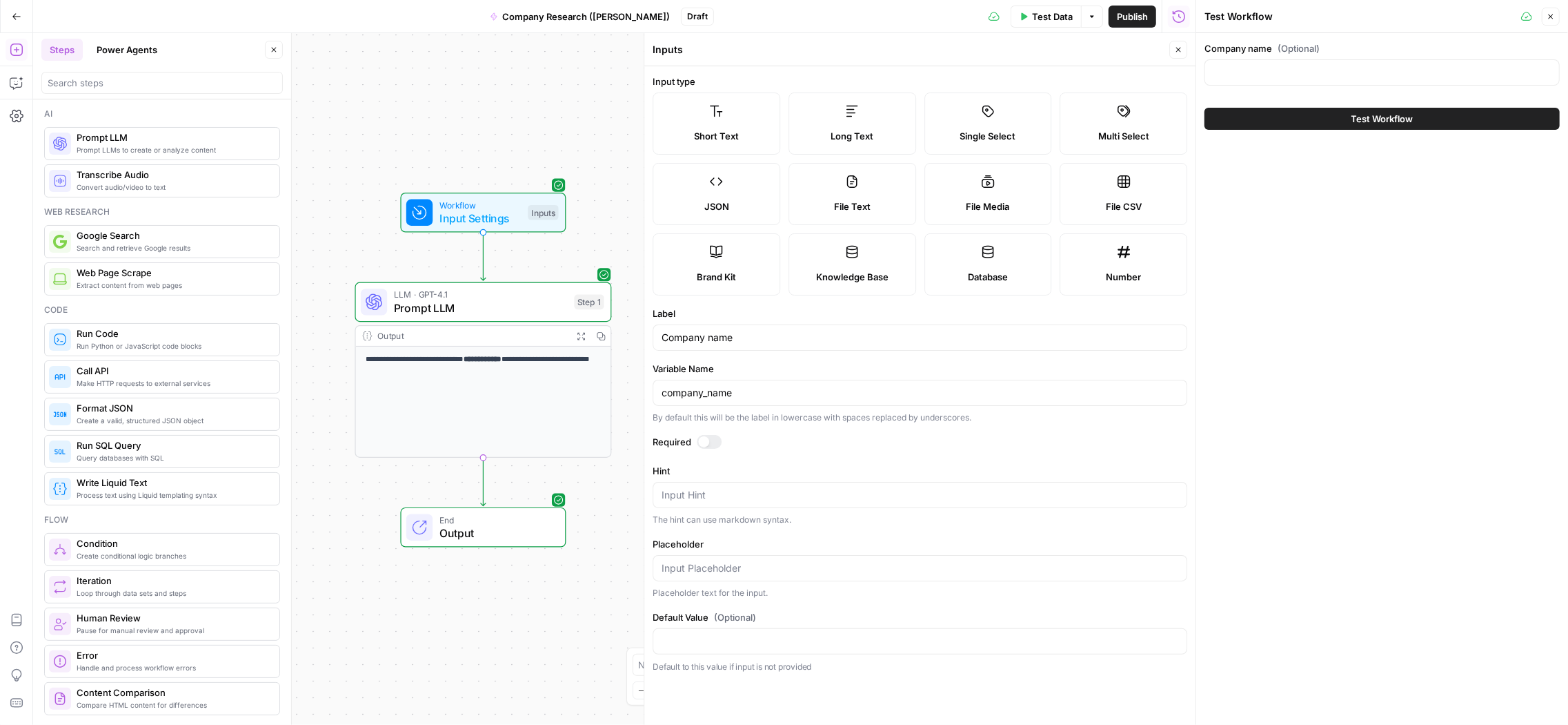
click at [1269, 63] on div at bounding box center [1382, 72] width 355 height 26
type input "Skyscanner"
click at [1414, 109] on button "Test Workflow" at bounding box center [1382, 118] width 355 height 22
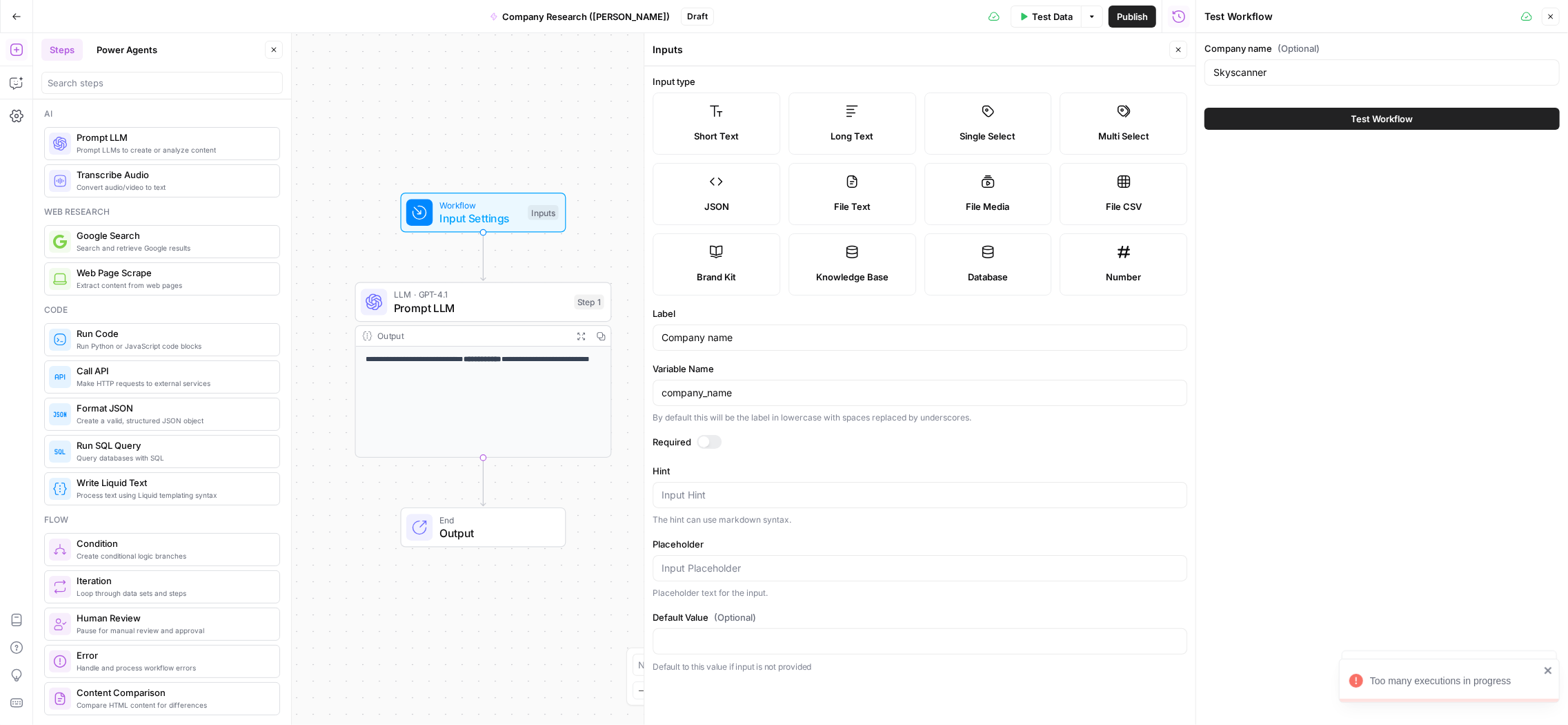
click at [1351, 116] on span "Test Workflow" at bounding box center [1382, 118] width 63 height 13
click at [518, 281] on div "Copy step Delete step Add Note Test" at bounding box center [524, 271] width 167 height 30
click at [508, 299] on span "Prompt LLM" at bounding box center [480, 307] width 174 height 16
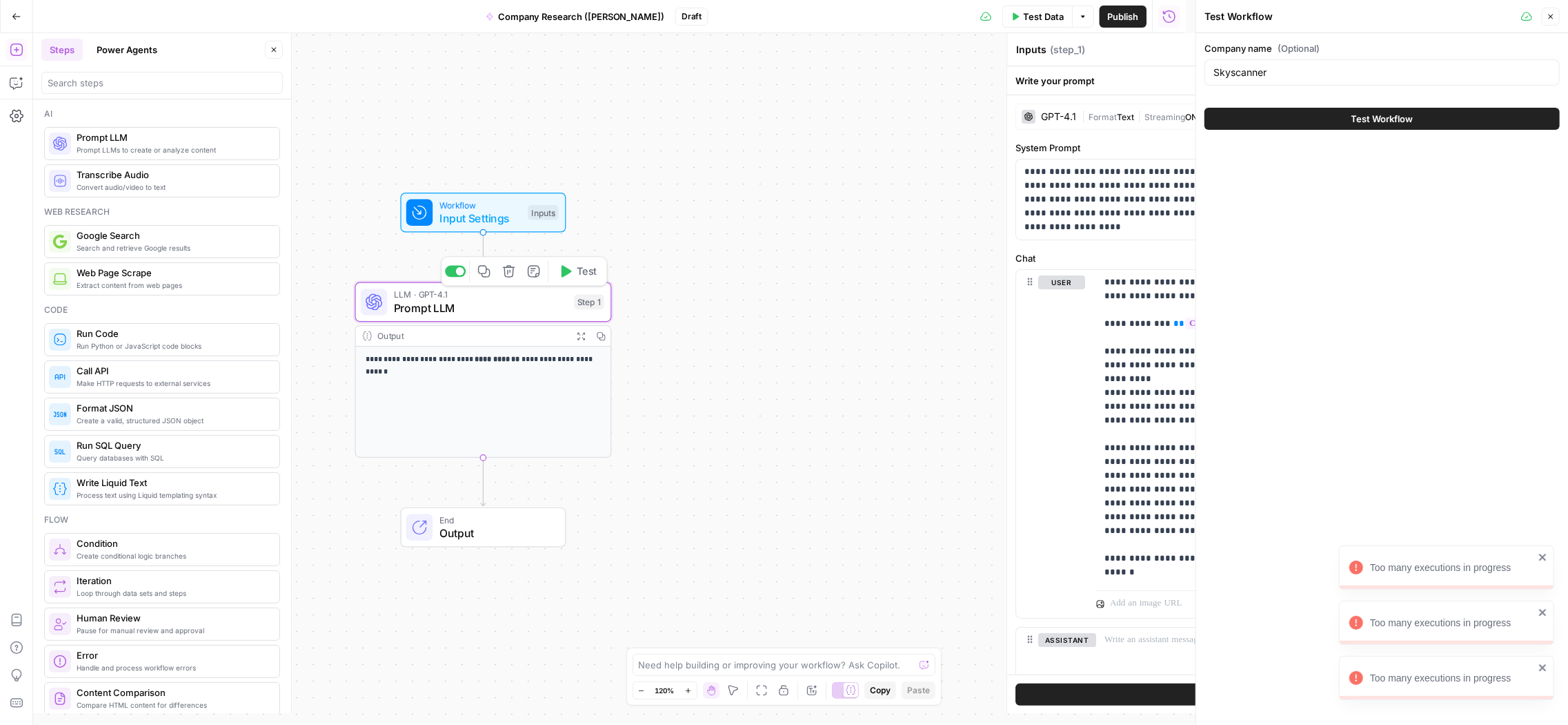
type textarea "Prompt LLM"
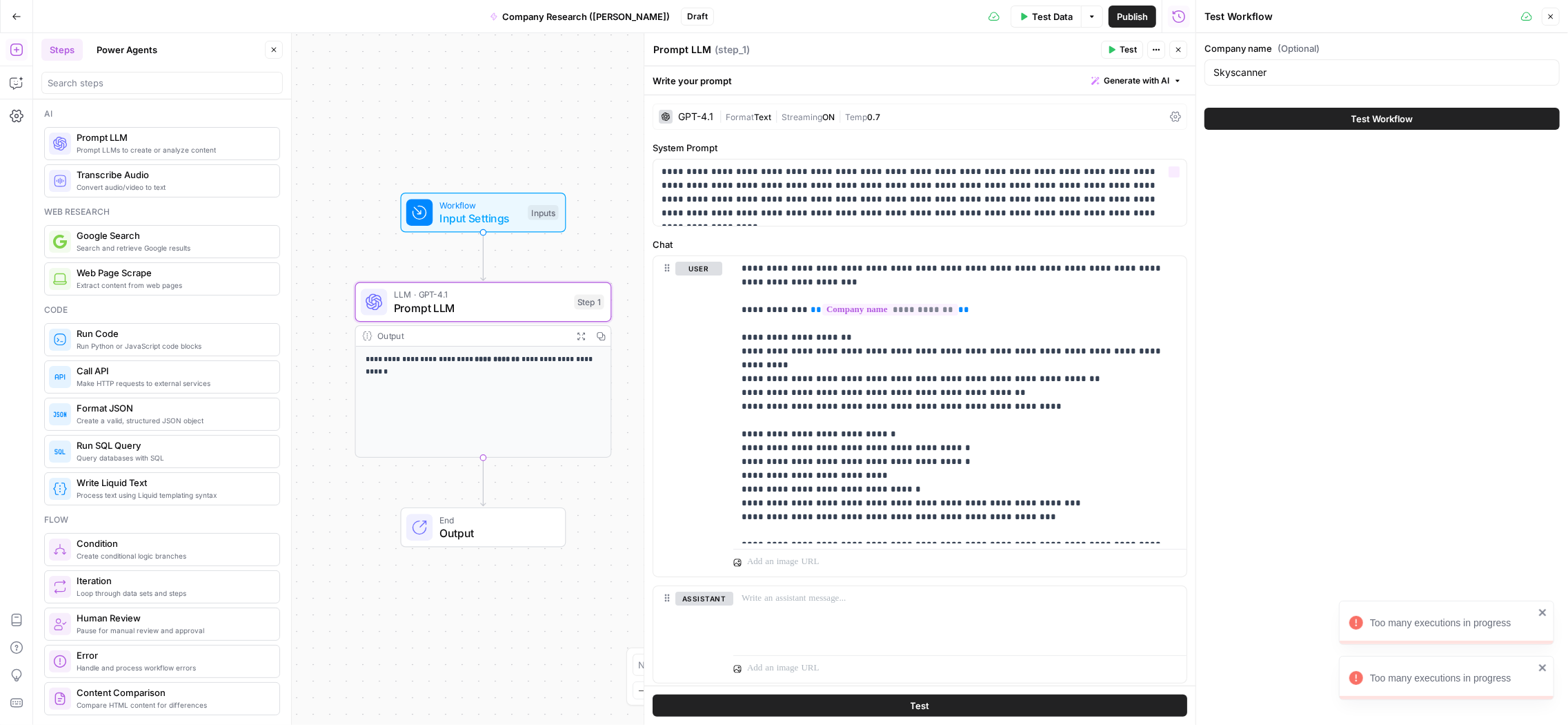
click at [703, 113] on div "GPT-4.1" at bounding box center [696, 117] width 36 height 10
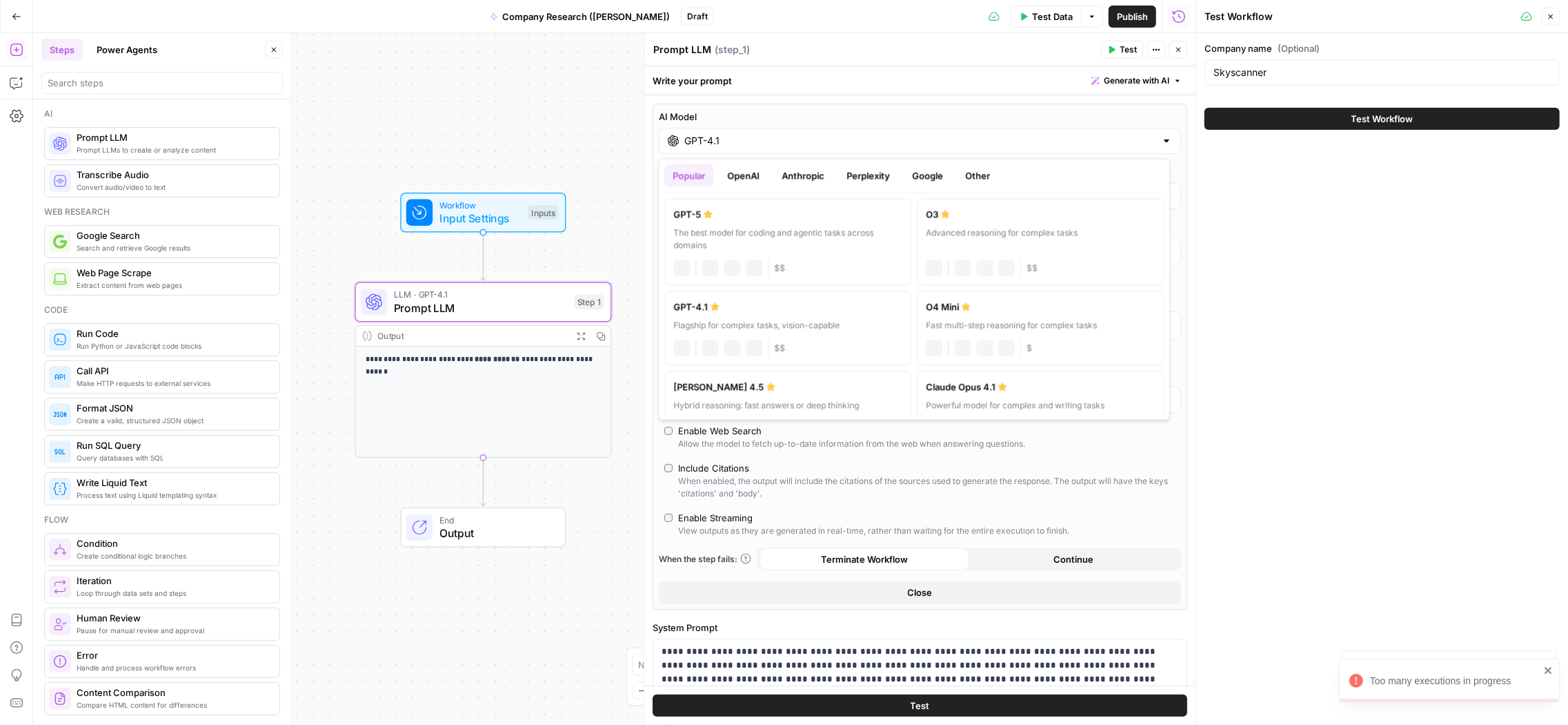
click at [793, 146] on input "GPT-4.1" at bounding box center [920, 141] width 472 height 13
click at [815, 214] on div "GPT-5" at bounding box center [788, 214] width 229 height 13
type input "GPT-5"
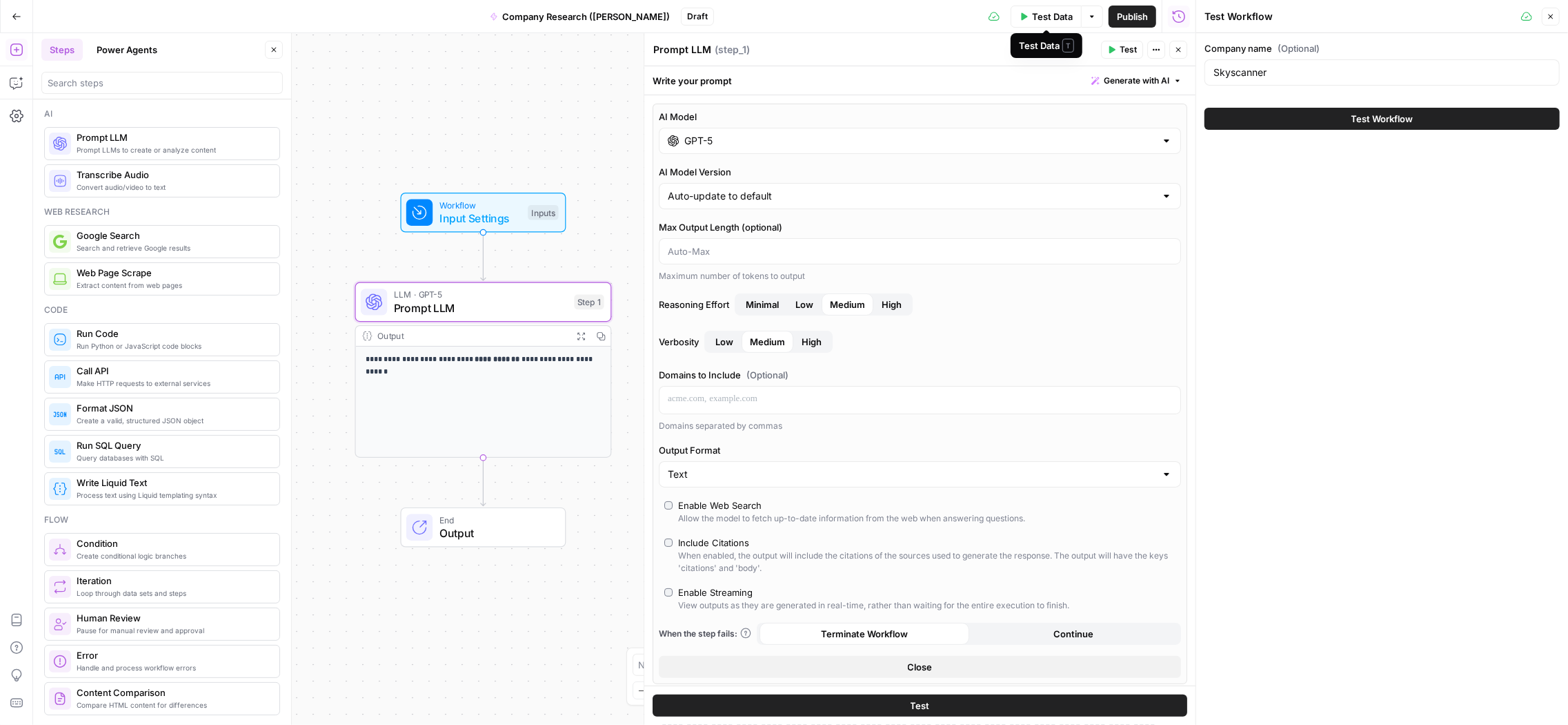
click at [1049, 13] on span "Test Data" at bounding box center [1052, 16] width 40 height 13
click at [958, 639] on button "Test" at bounding box center [920, 705] width 535 height 22
click at [728, 512] on div "Allow the model to fetch up-to-date information from the web when answering que…" at bounding box center [852, 518] width 347 height 13
click at [845, 639] on div "Test" at bounding box center [919, 705] width 552 height 39
click at [849, 639] on button "Test" at bounding box center [920, 705] width 535 height 22
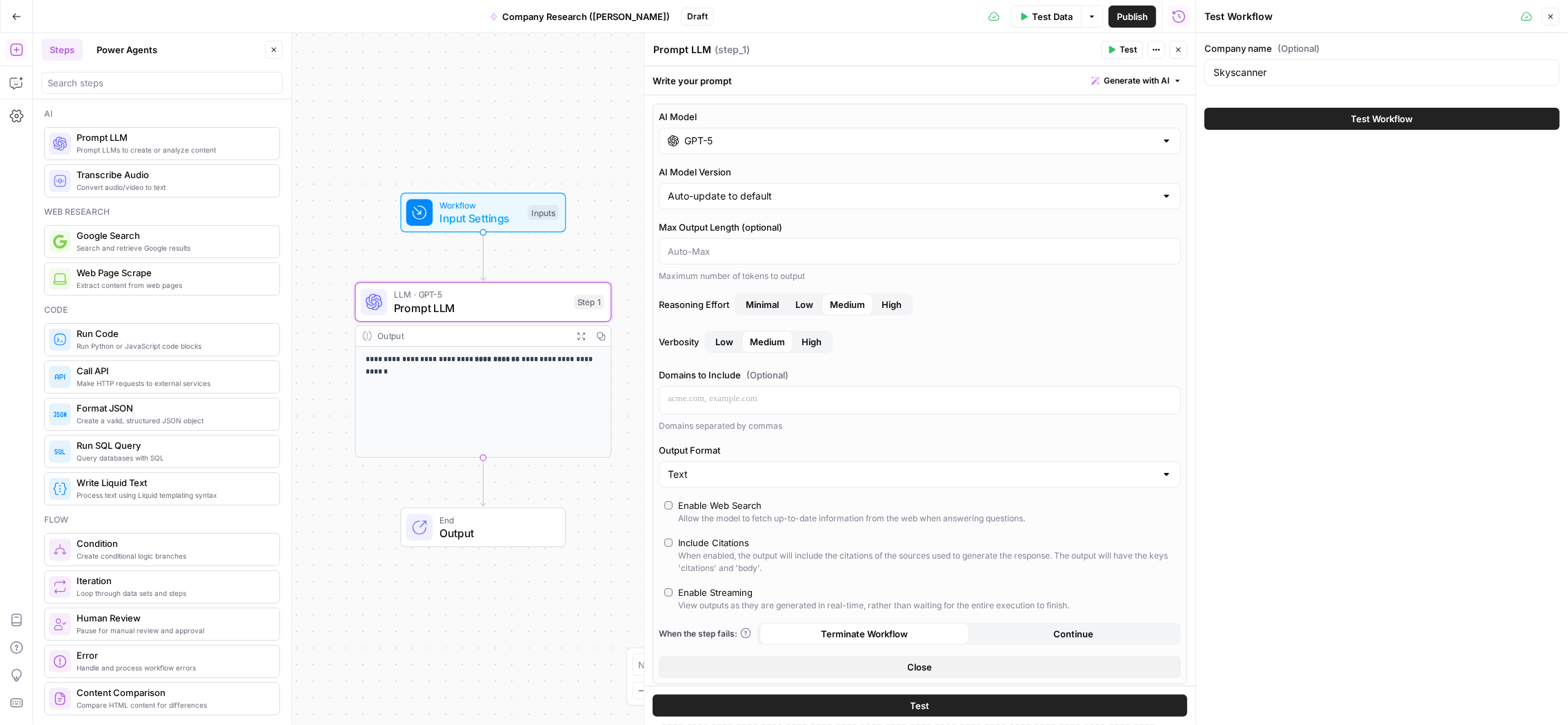
click at [1001, 639] on button "Test" at bounding box center [920, 705] width 535 height 22
